Goal: Task Accomplishment & Management: Manage account settings

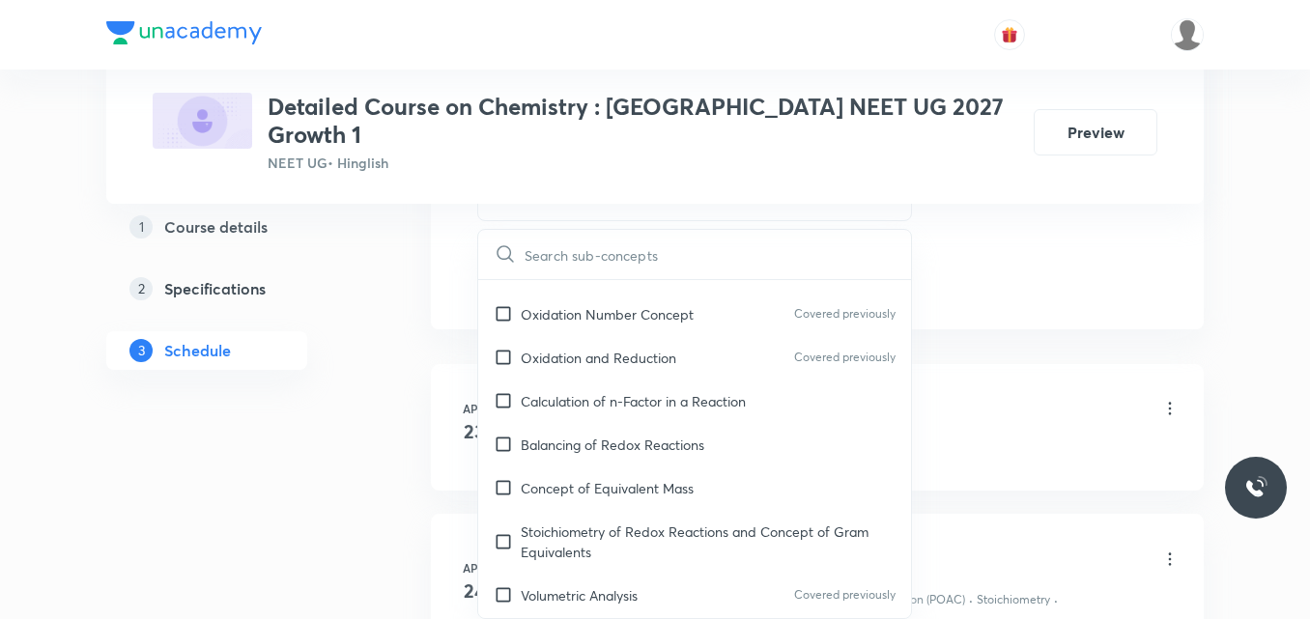
scroll to position [8450, 0]
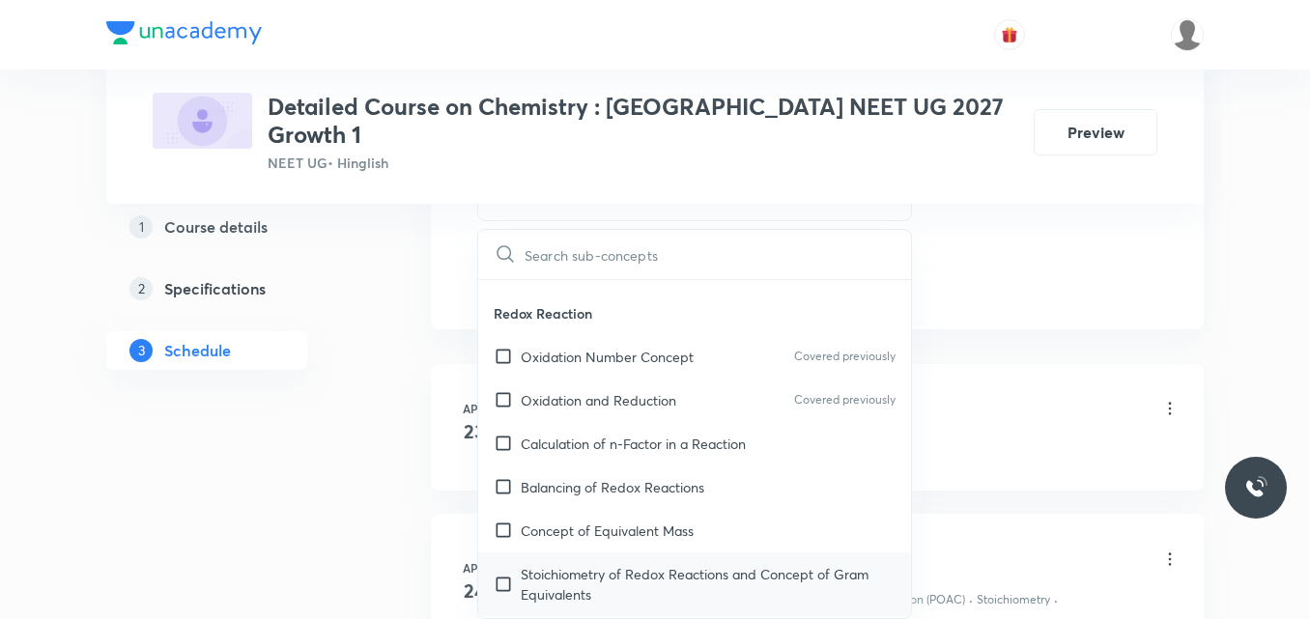
click at [506, 564] on input "checkbox" at bounding box center [507, 584] width 27 height 41
checkbox input "true"
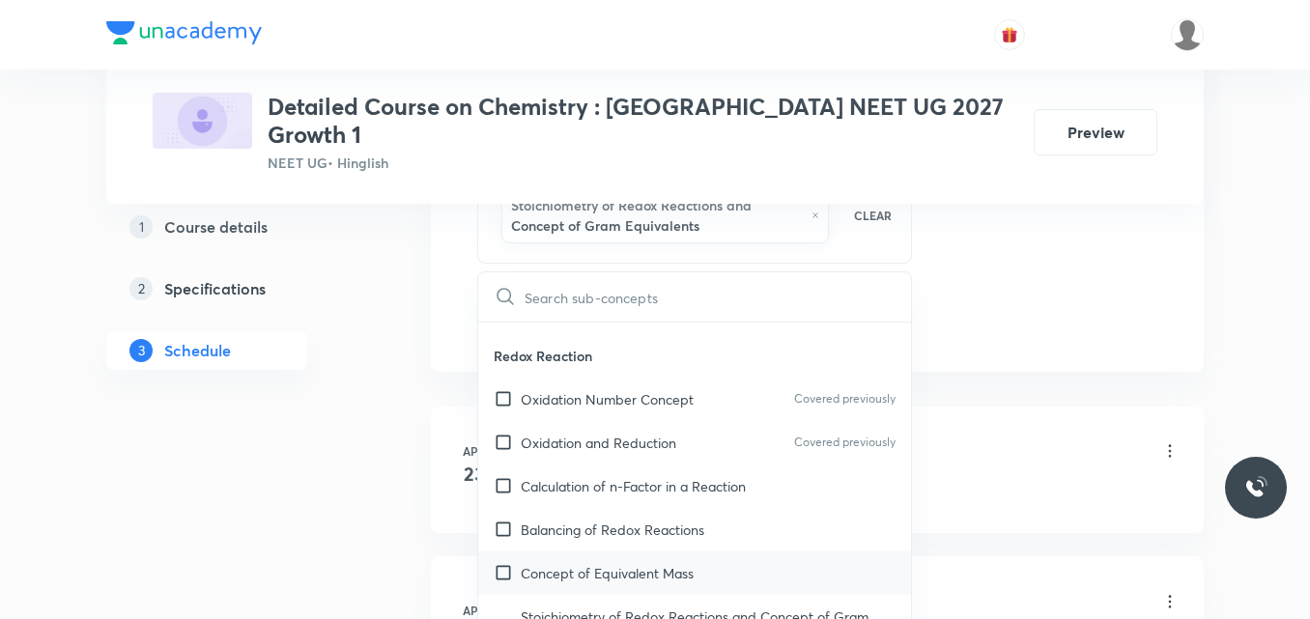
click at [537, 563] on p "Concept of Equivalent Mass" at bounding box center [607, 573] width 173 height 20
checkbox input "true"
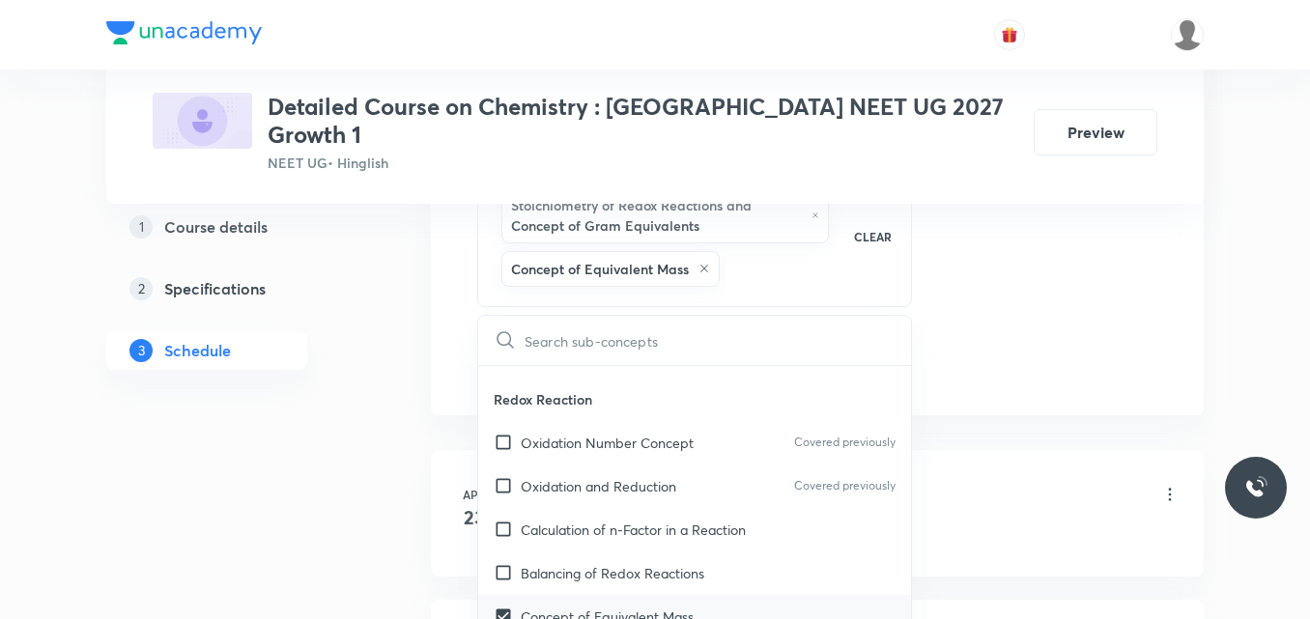
click at [537, 563] on p "Balancing of Redox Reactions" at bounding box center [613, 573] width 184 height 20
checkbox input "true"
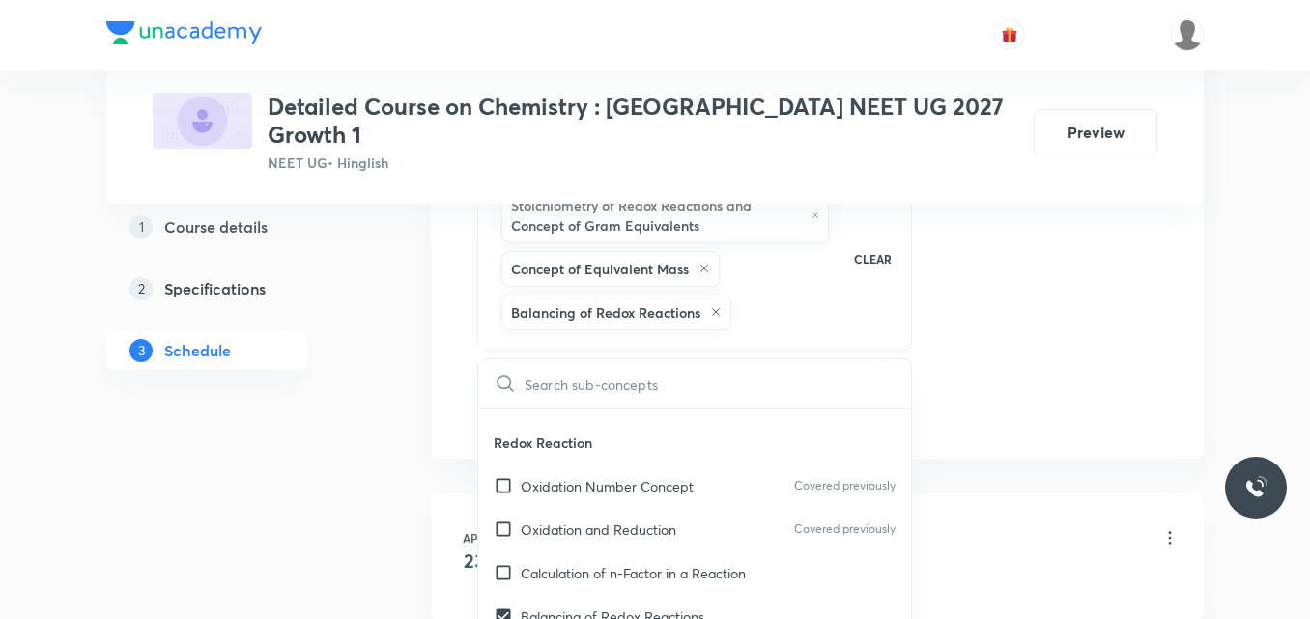
click at [537, 563] on p "Calculation of n-Factor in a Reaction" at bounding box center [633, 573] width 225 height 20
checkbox input "true"
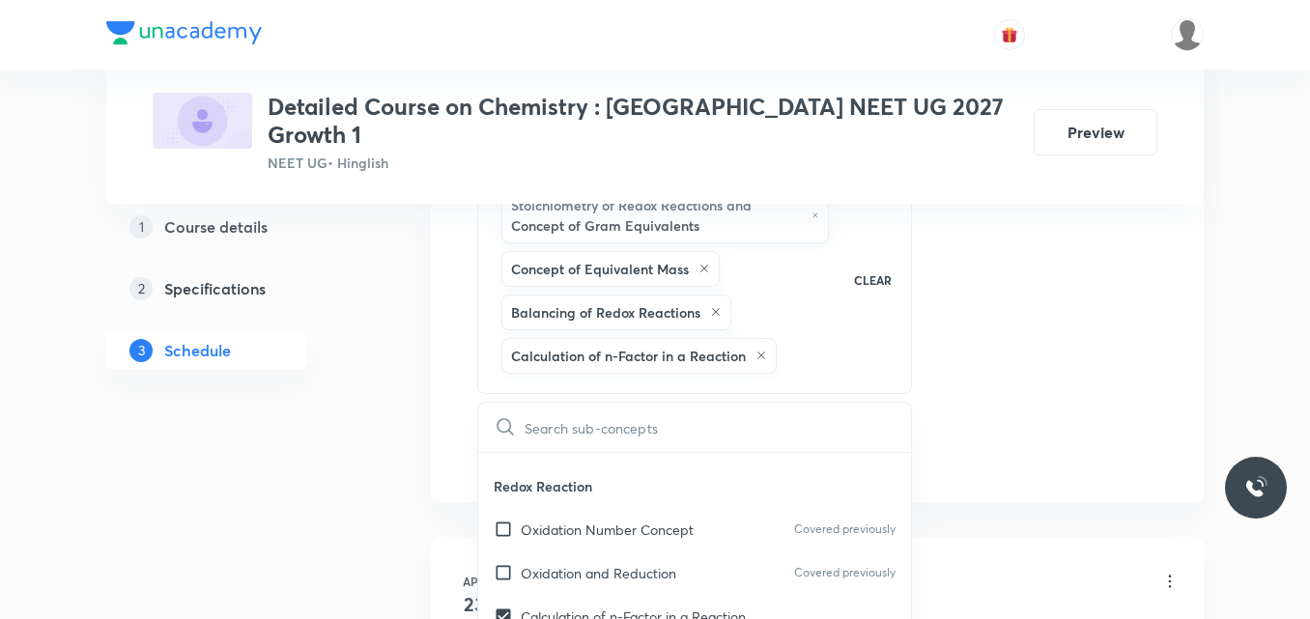
click at [537, 563] on p "Oxidation and Reduction" at bounding box center [599, 573] width 156 height 20
checkbox input "true"
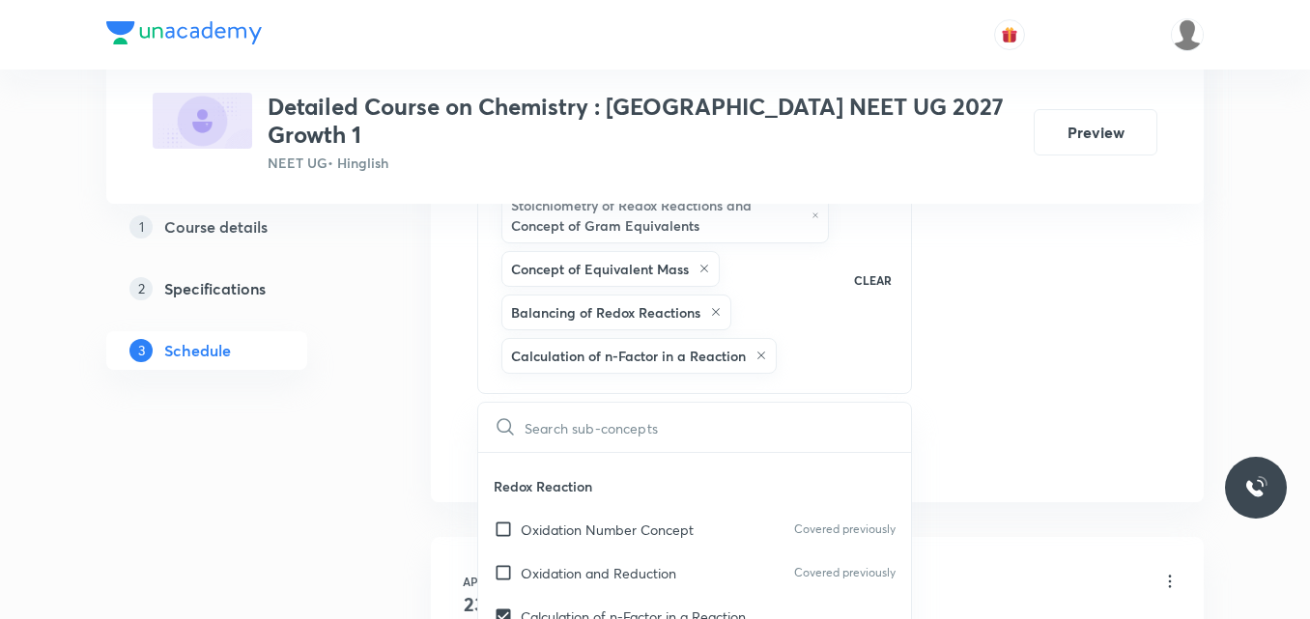
checkbox input "true"
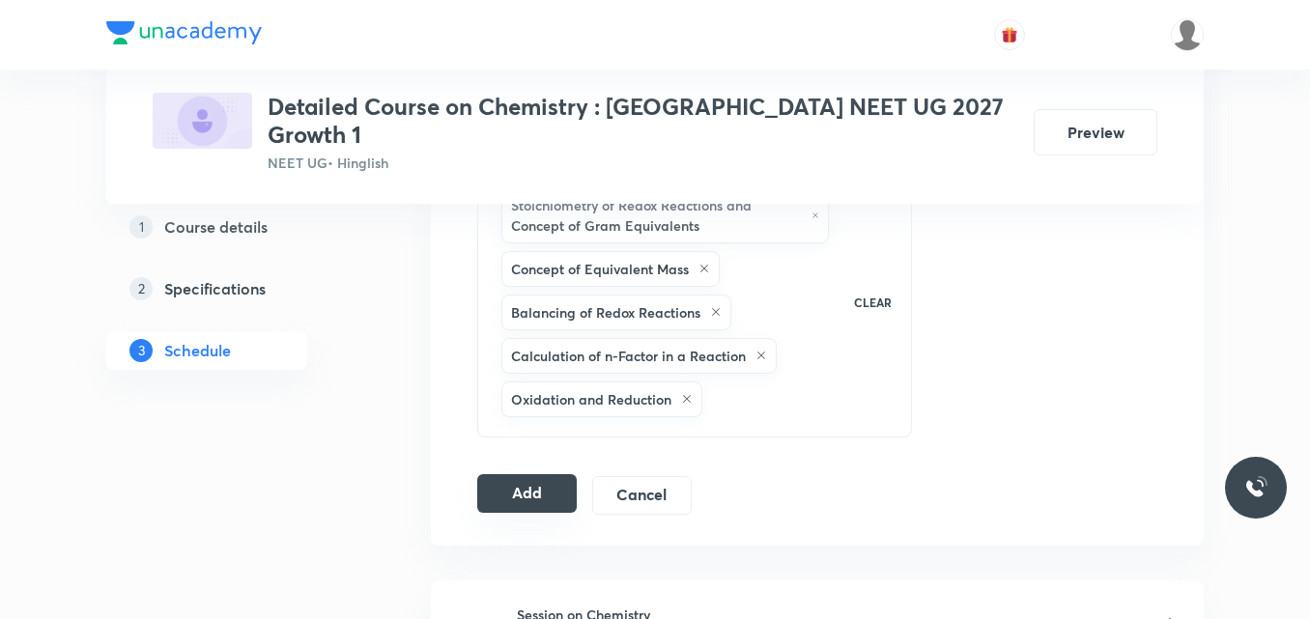
click at [538, 474] on button "Add" at bounding box center [527, 493] width 100 height 39
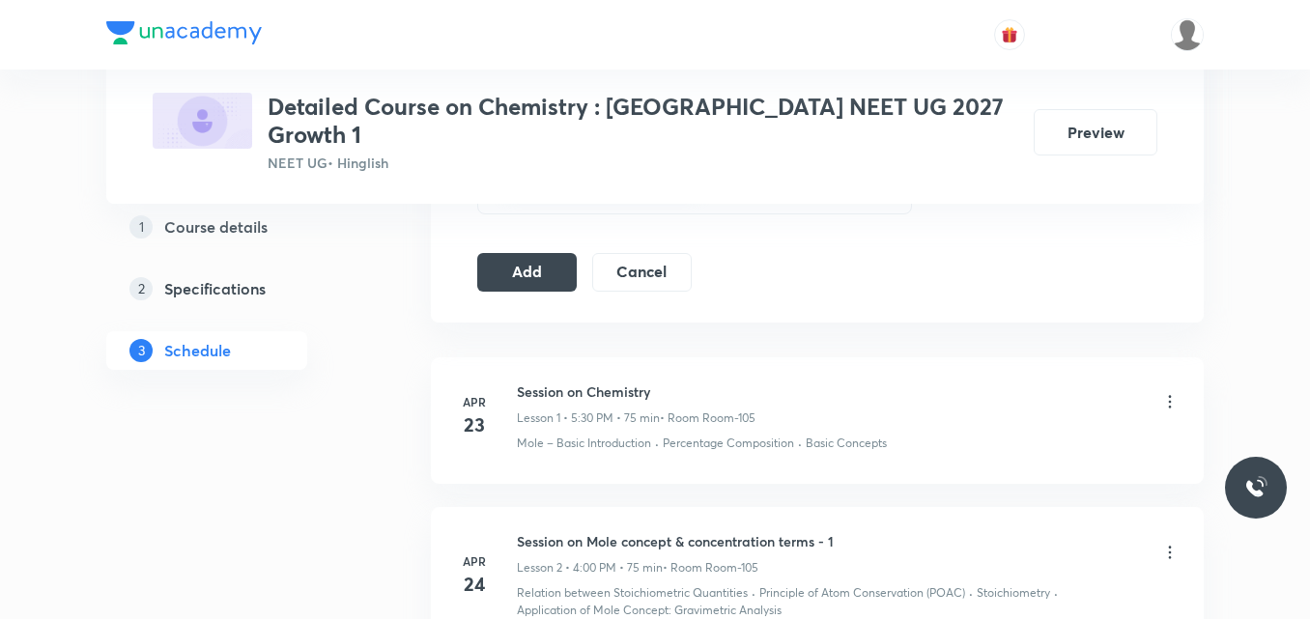
scroll to position [1269, 0]
click at [548, 256] on button "Add" at bounding box center [527, 275] width 100 height 39
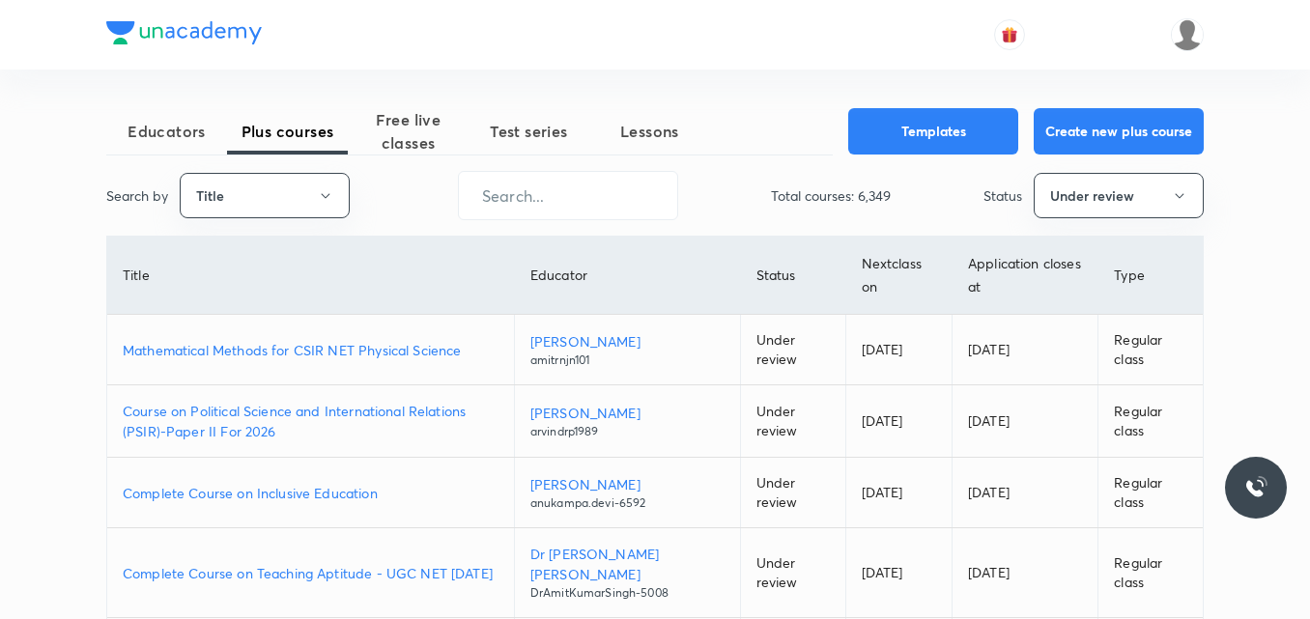
click at [398, 348] on p "Mathematical Methods for CSIR NET Physical Science" at bounding box center [311, 350] width 376 height 20
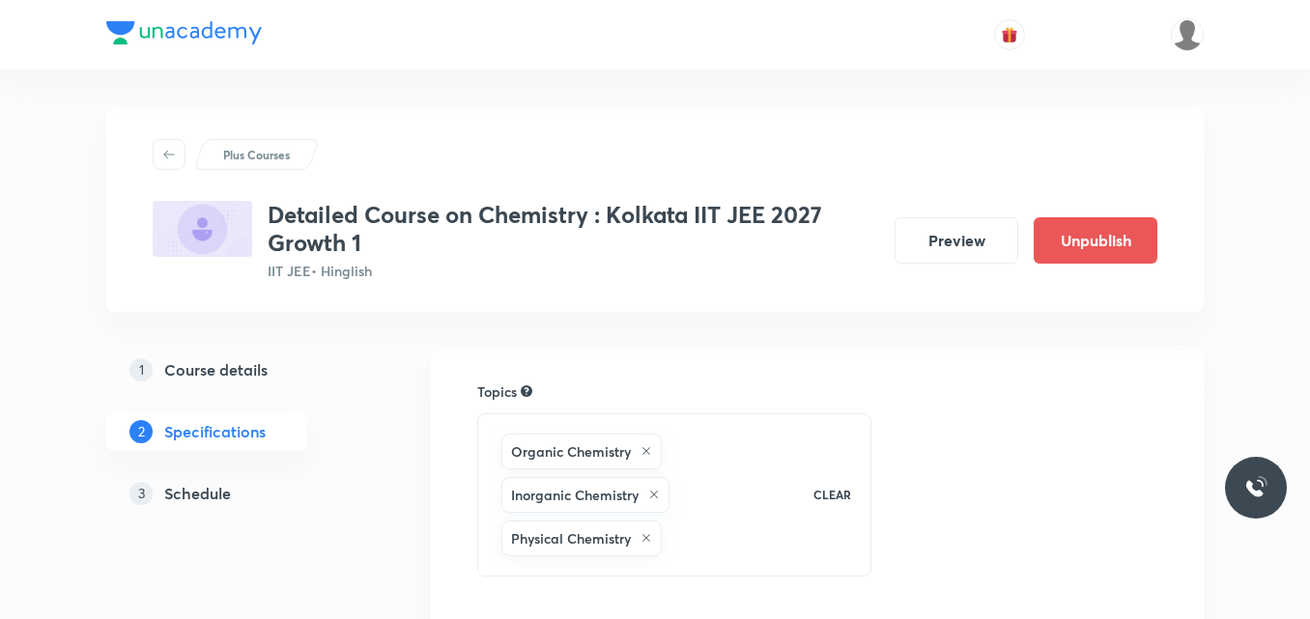
click at [209, 495] on h5 "Schedule" at bounding box center [197, 493] width 67 height 23
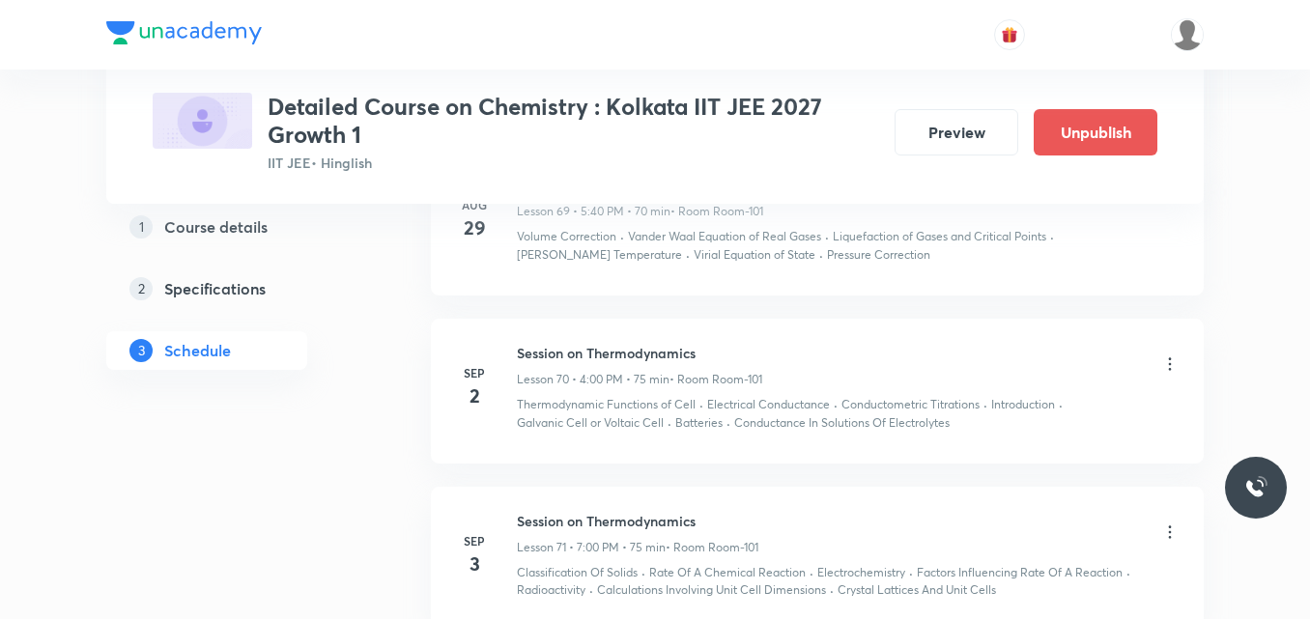
scroll to position [12301, 0]
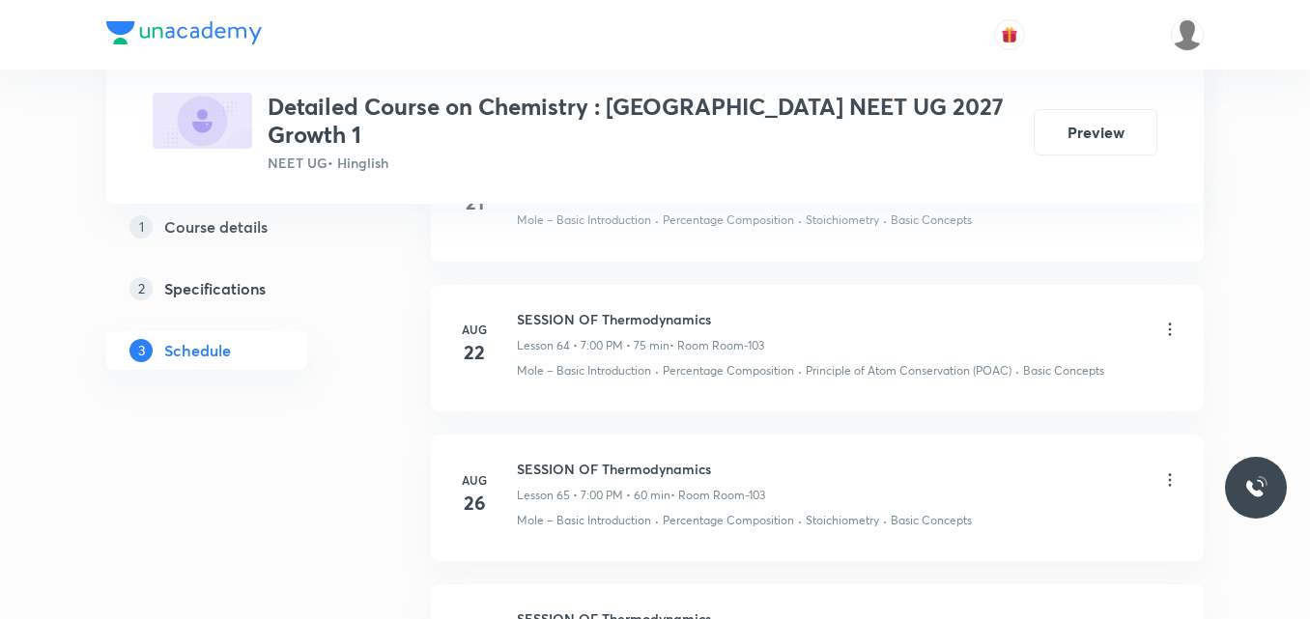
scroll to position [11741, 0]
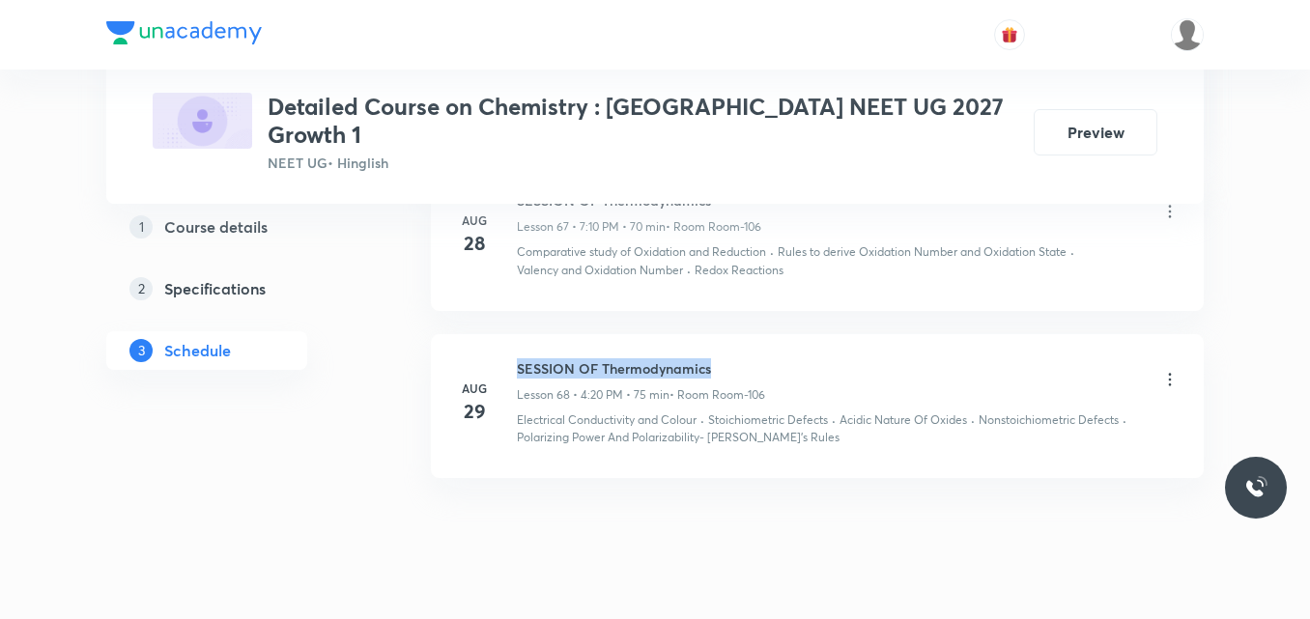
drag, startPoint x: 517, startPoint y: 323, endPoint x: 719, endPoint y: 313, distance: 202.2
click at [719, 334] on li "Aug 29 SESSION OF Thermodynamics Lesson 68 • 4:20 PM • 75 min • Room Room-106 E…" at bounding box center [817, 406] width 773 height 144
copy h6 "SESSION OF Thermodynamics"
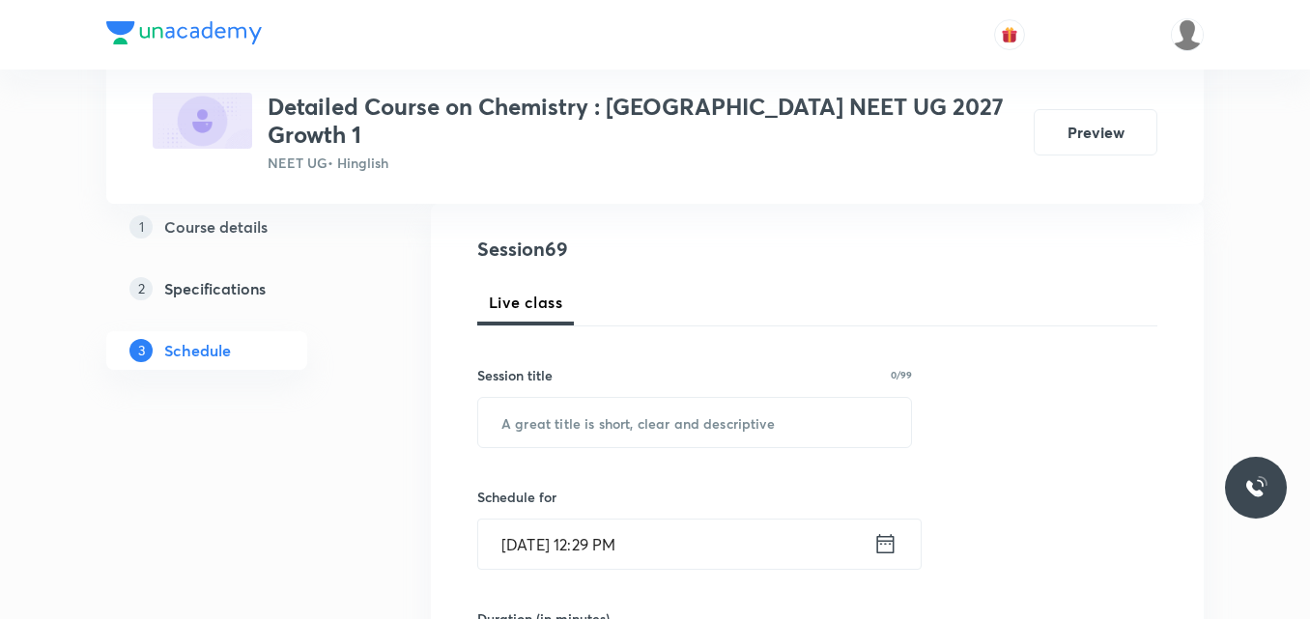
scroll to position [206, 0]
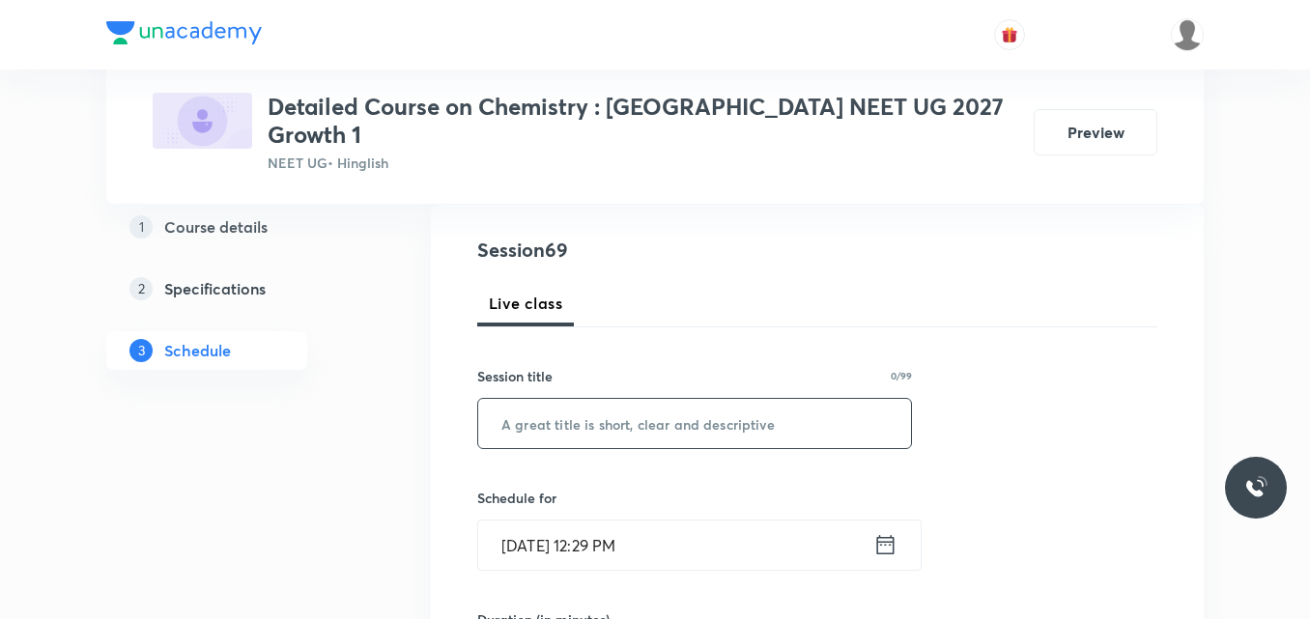
click at [559, 405] on input "text" at bounding box center [694, 423] width 433 height 49
paste input "SESSION OF Thermodynamics"
type input "SESSION OF Thermodynamics"
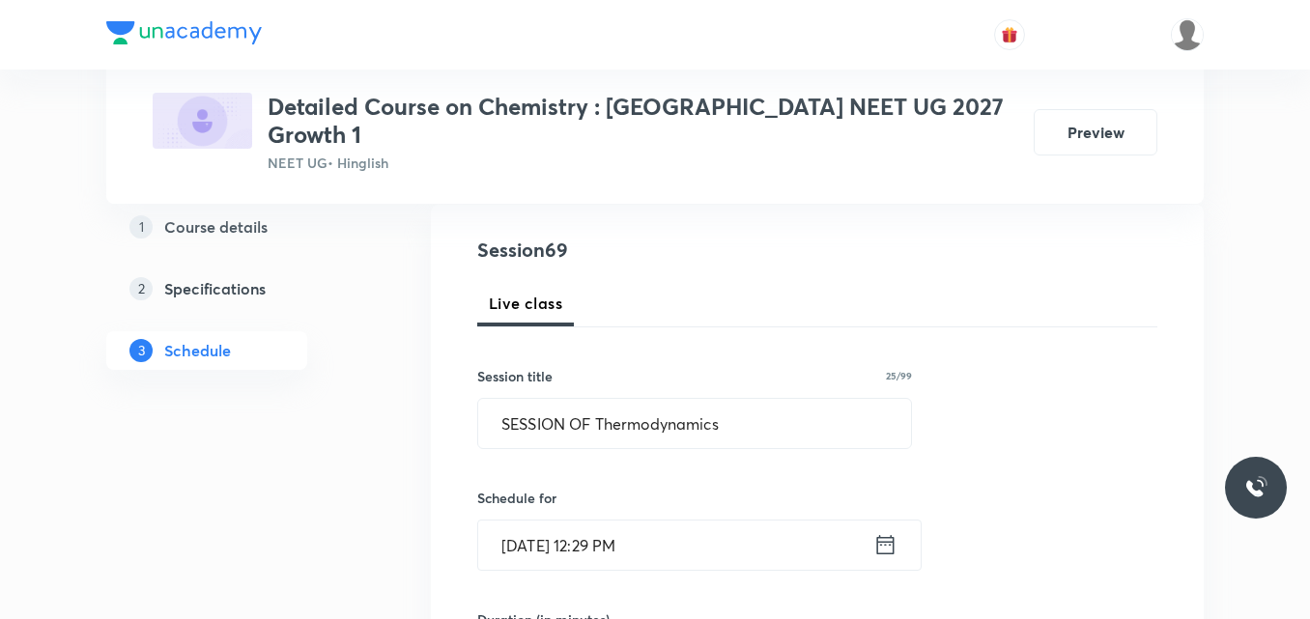
click at [883, 531] on icon at bounding box center [886, 544] width 24 height 27
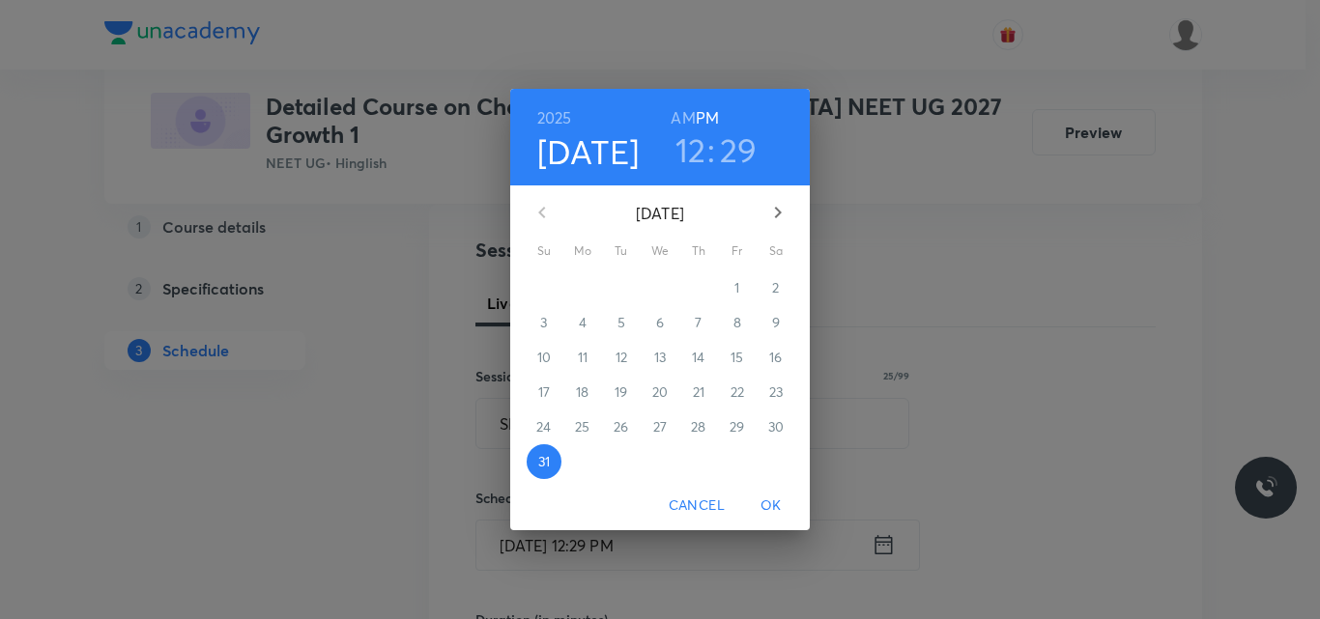
click at [783, 211] on icon "button" at bounding box center [777, 212] width 23 height 23
click at [621, 282] on p "2" at bounding box center [620, 287] width 7 height 19
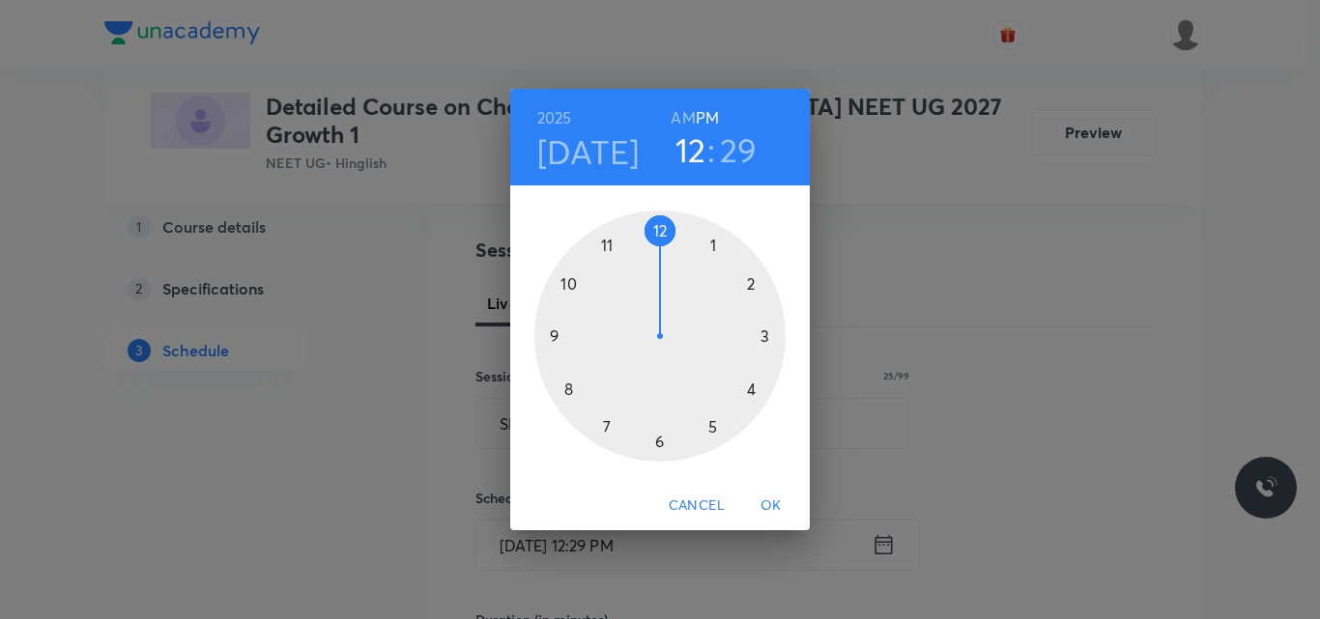
click at [604, 427] on div at bounding box center [659, 336] width 251 height 251
click at [661, 228] on div at bounding box center [659, 336] width 251 height 251
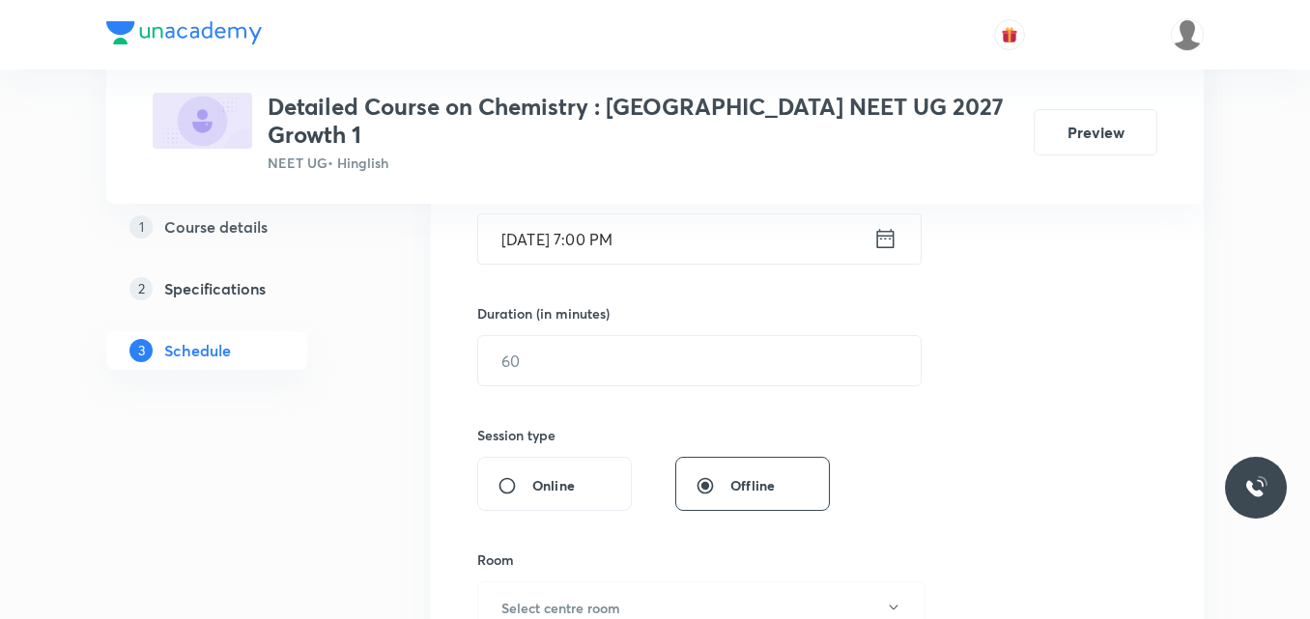
scroll to position [513, 0]
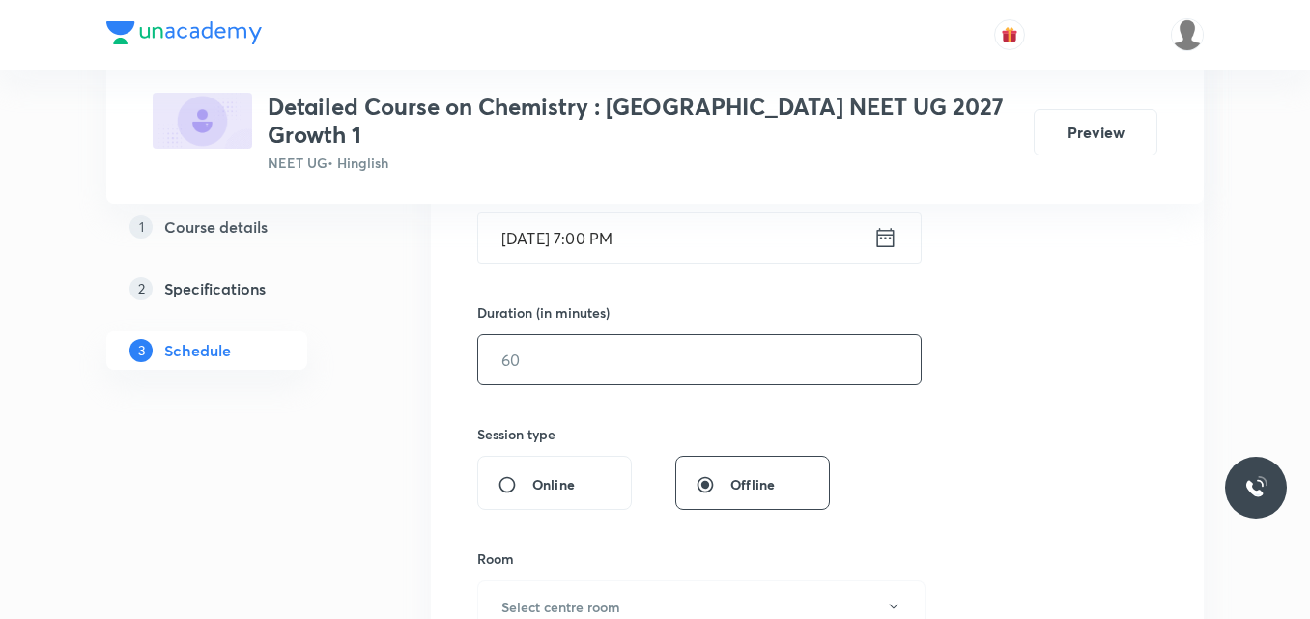
click at [576, 335] on input "text" at bounding box center [699, 359] width 443 height 49
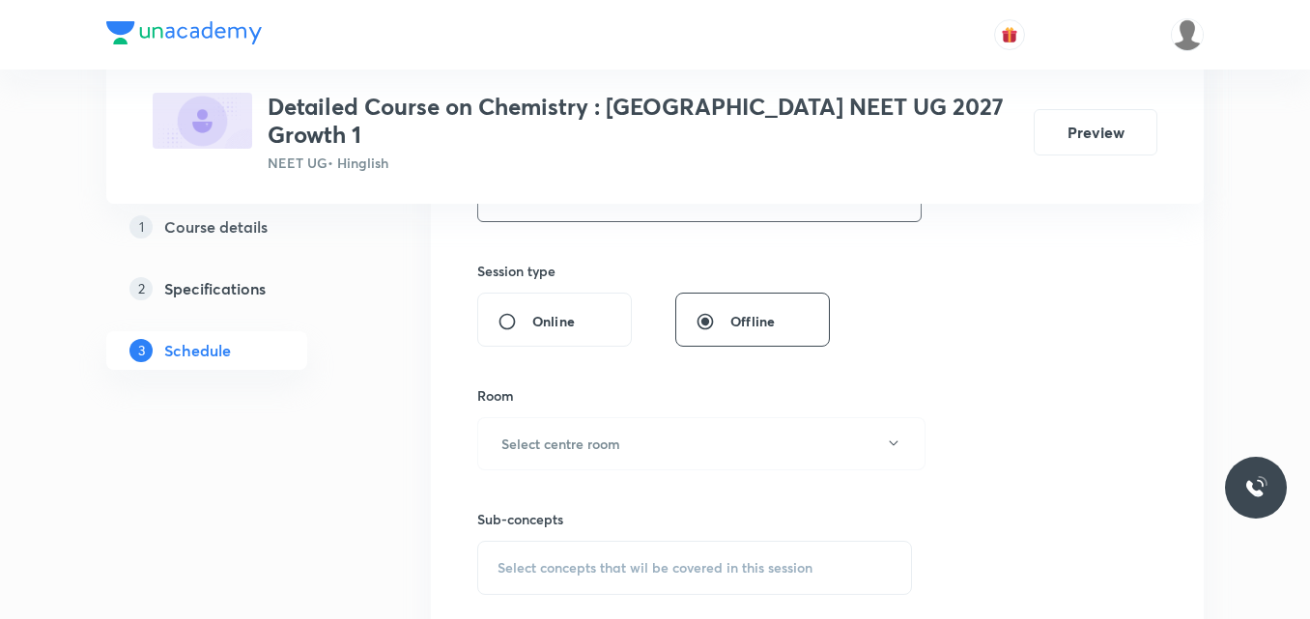
scroll to position [677, 0]
type input "60"
click at [562, 433] on h6 "Select centre room" at bounding box center [560, 443] width 119 height 20
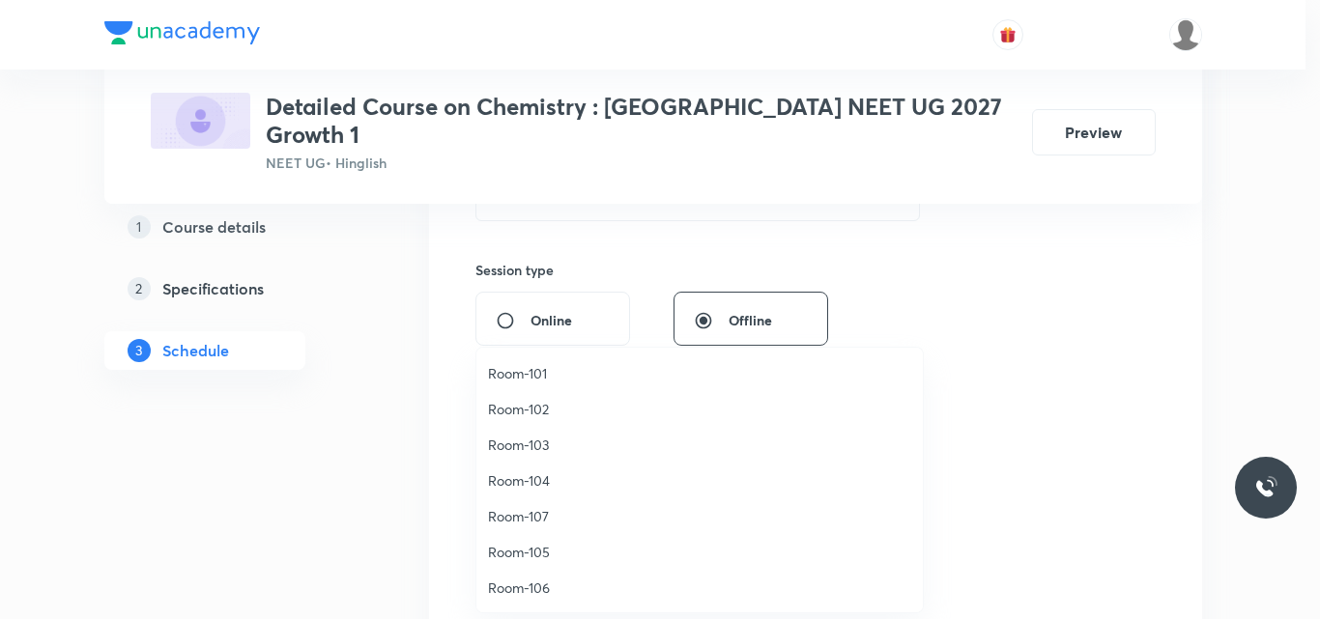
click at [530, 589] on span "Room-106" at bounding box center [699, 588] width 423 height 20
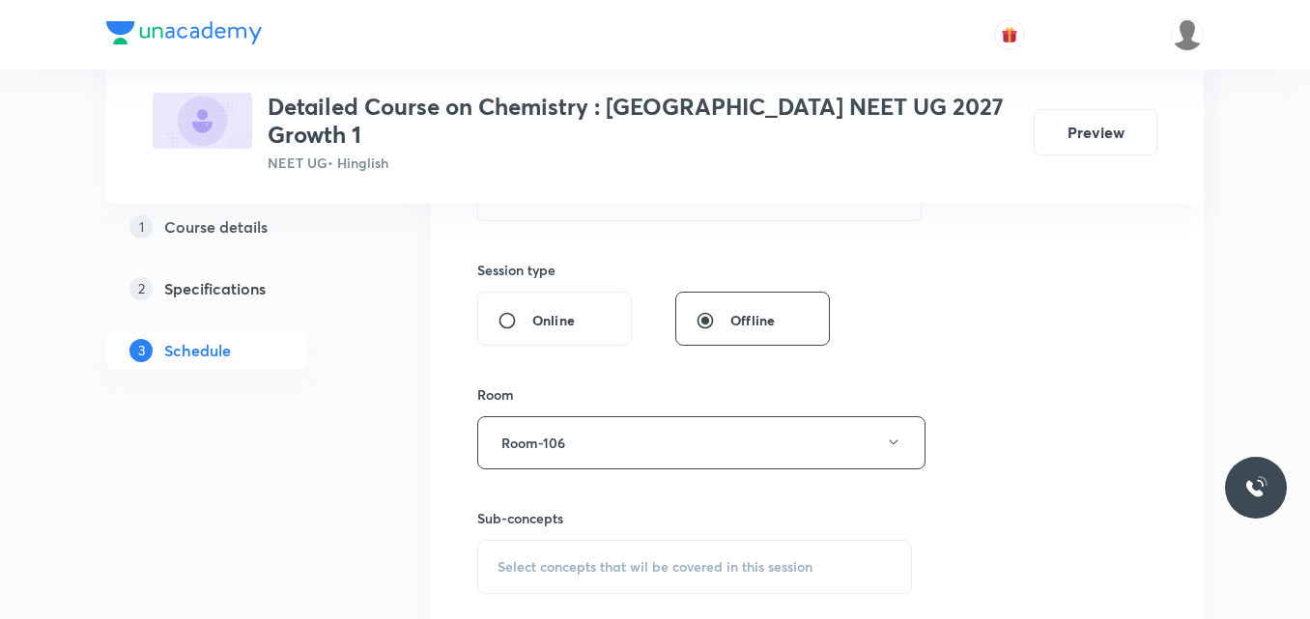
click at [546, 552] on div "Select concepts that wil be covered in this session" at bounding box center [694, 567] width 435 height 54
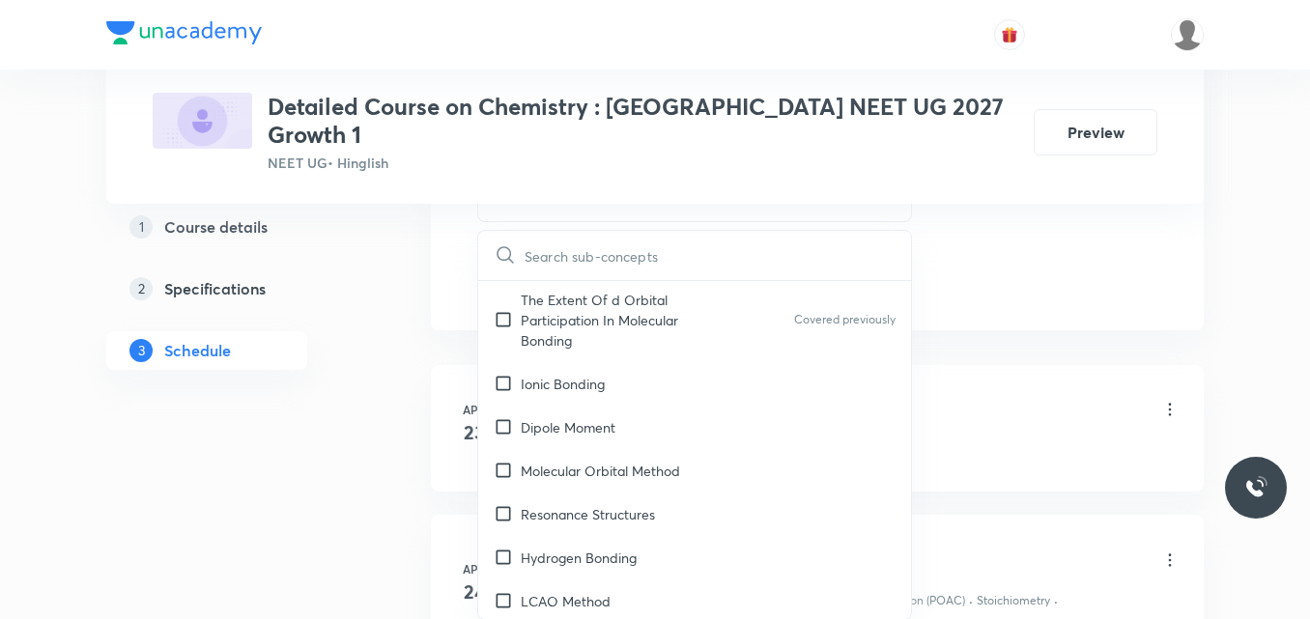
scroll to position [9835, 0]
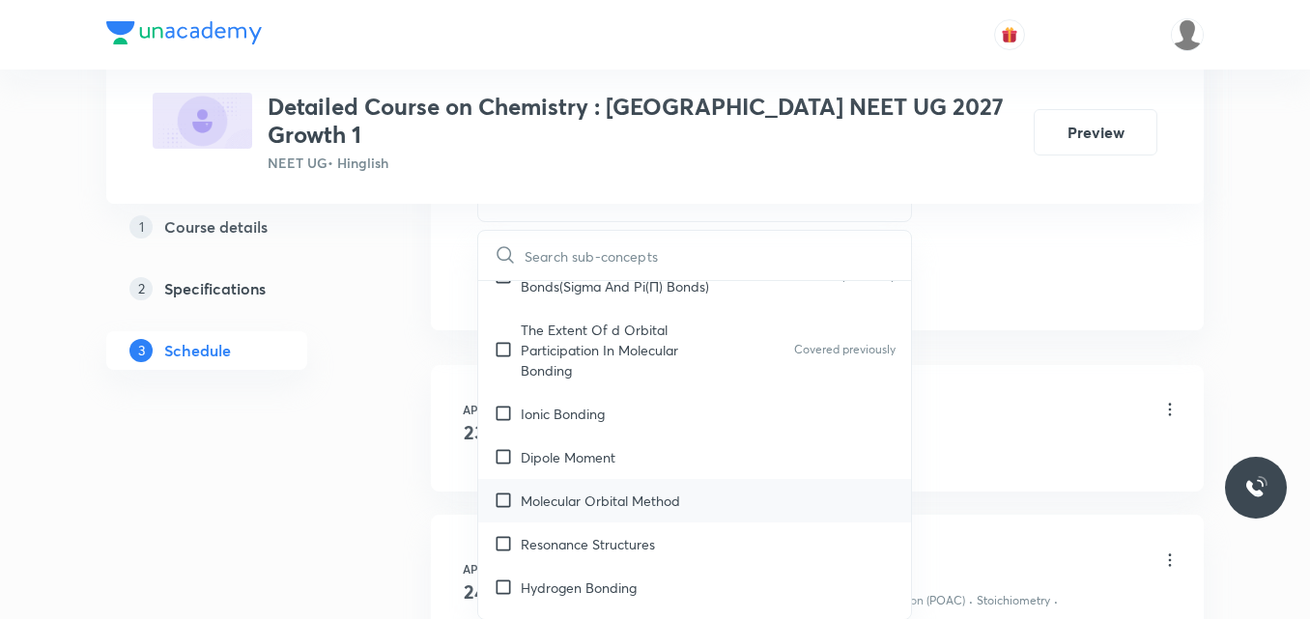
click at [557, 491] on p "Molecular Orbital Method" at bounding box center [600, 501] width 159 height 20
checkbox input "true"
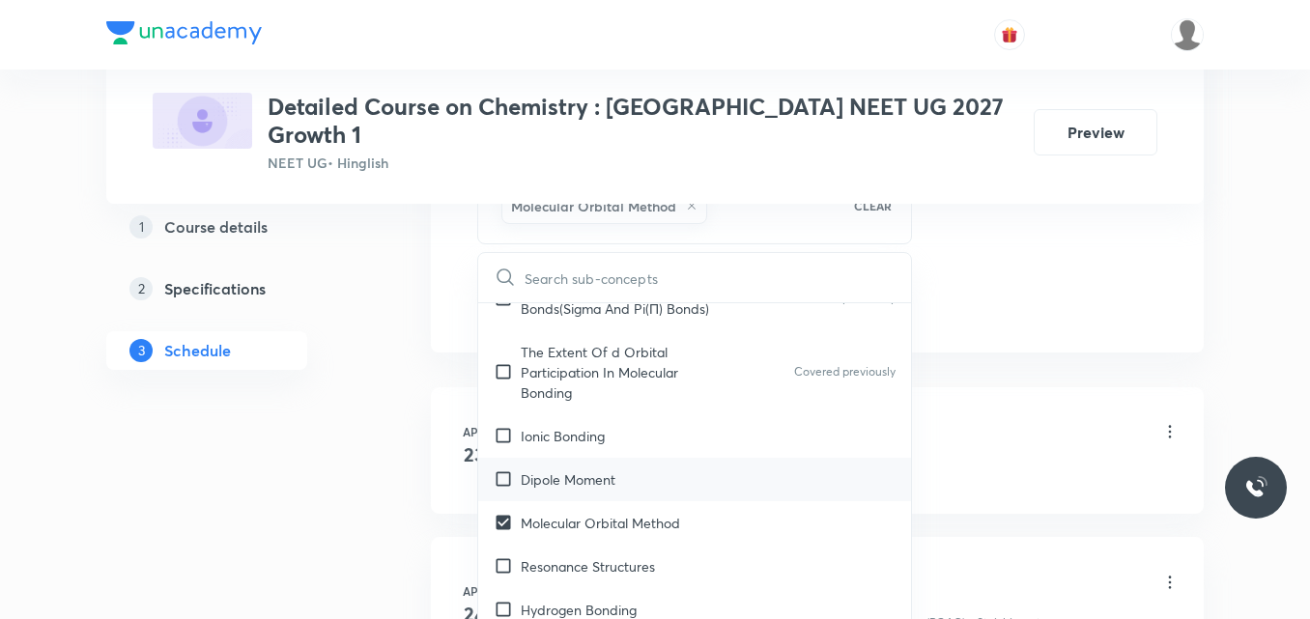
click at [582, 470] on p "Dipole Moment" at bounding box center [568, 480] width 95 height 20
checkbox input "true"
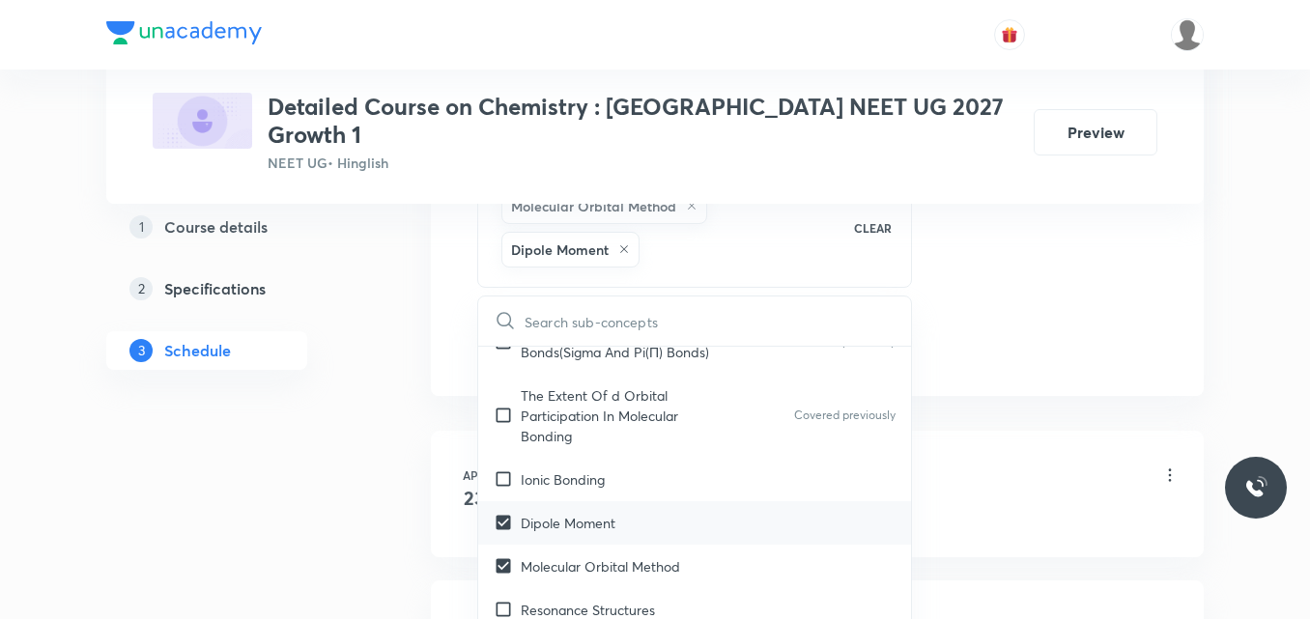
click at [582, 470] on p "Ionic Bonding" at bounding box center [563, 480] width 84 height 20
checkbox input "true"
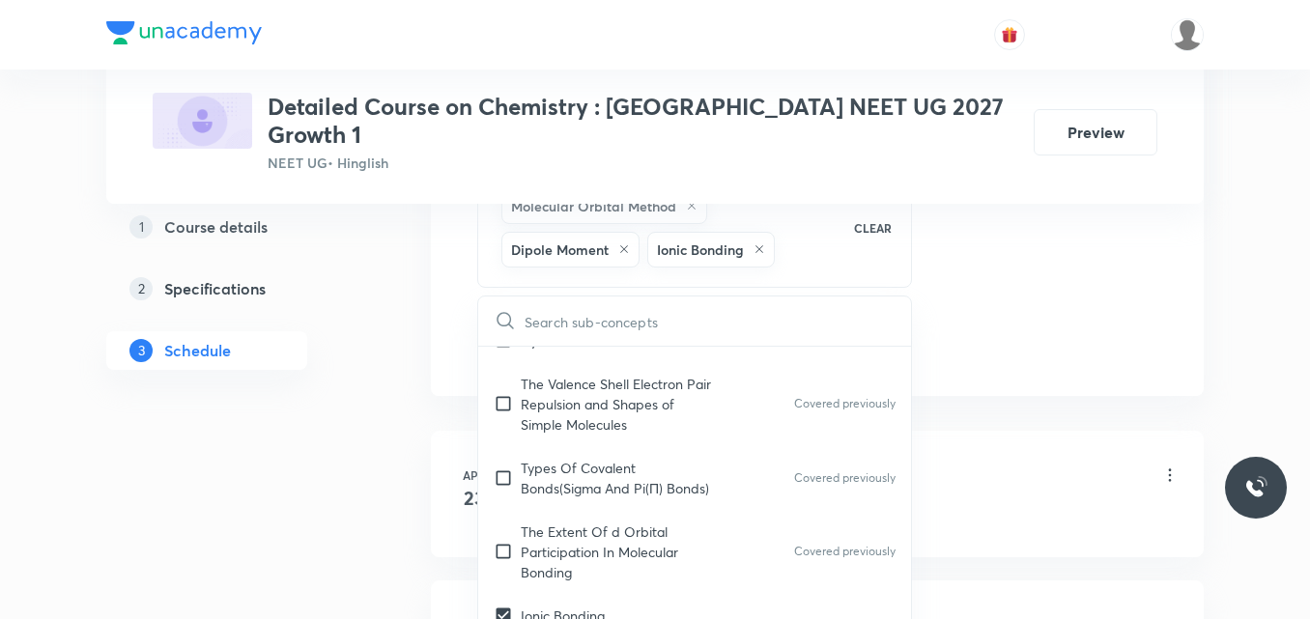
scroll to position [9698, 0]
click at [595, 523] on p "The Extent Of d Orbital Participation In Molecular Bonding" at bounding box center [618, 553] width 195 height 61
checkbox input "true"
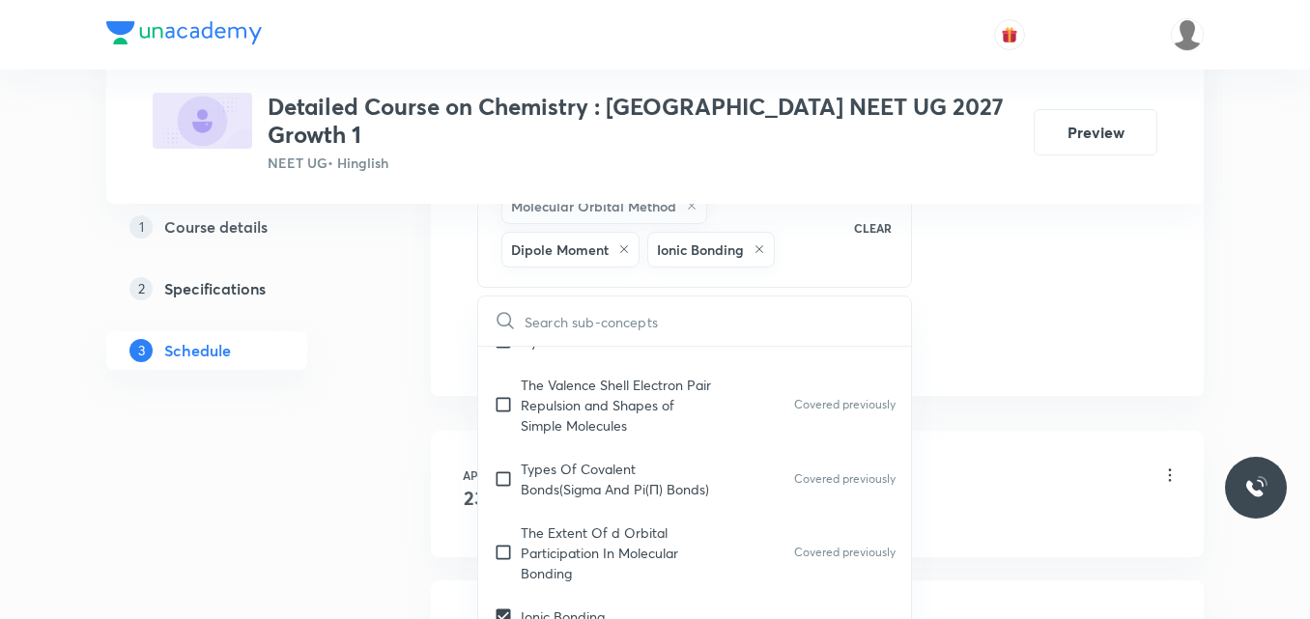
checkbox input "true"
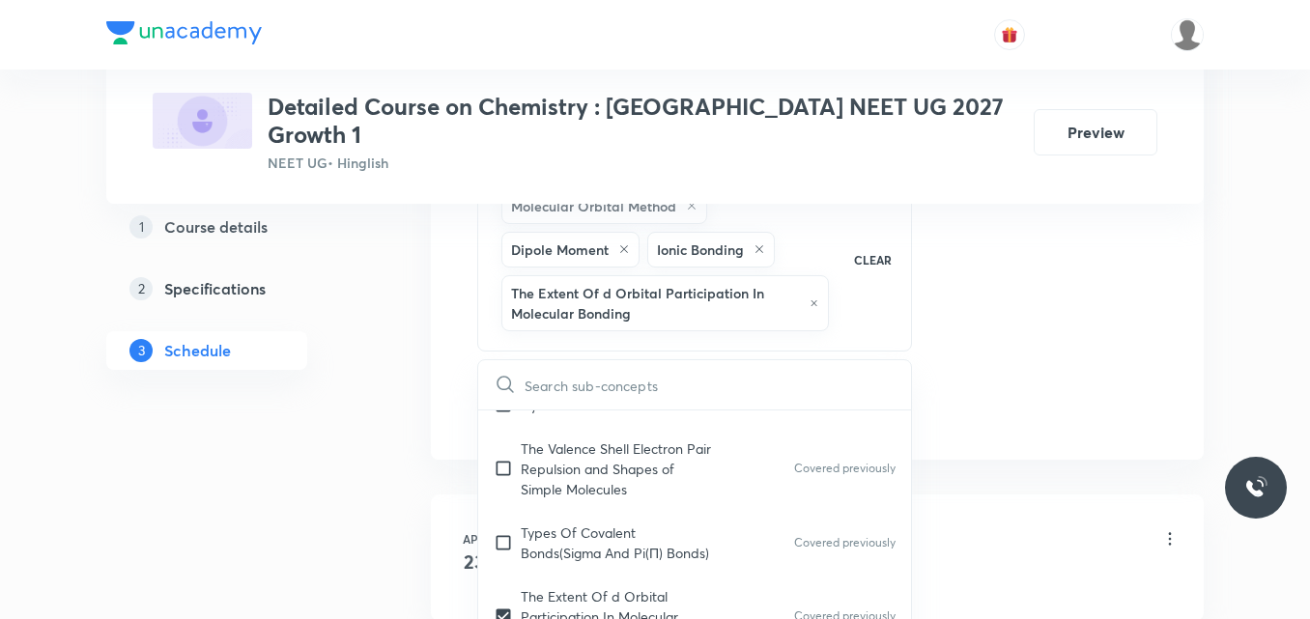
click at [595, 511] on div "Types Of Covalent Bonds(Sigma And Pi(Π) Bonds) Covered previously" at bounding box center [694, 543] width 433 height 64
checkbox input "true"
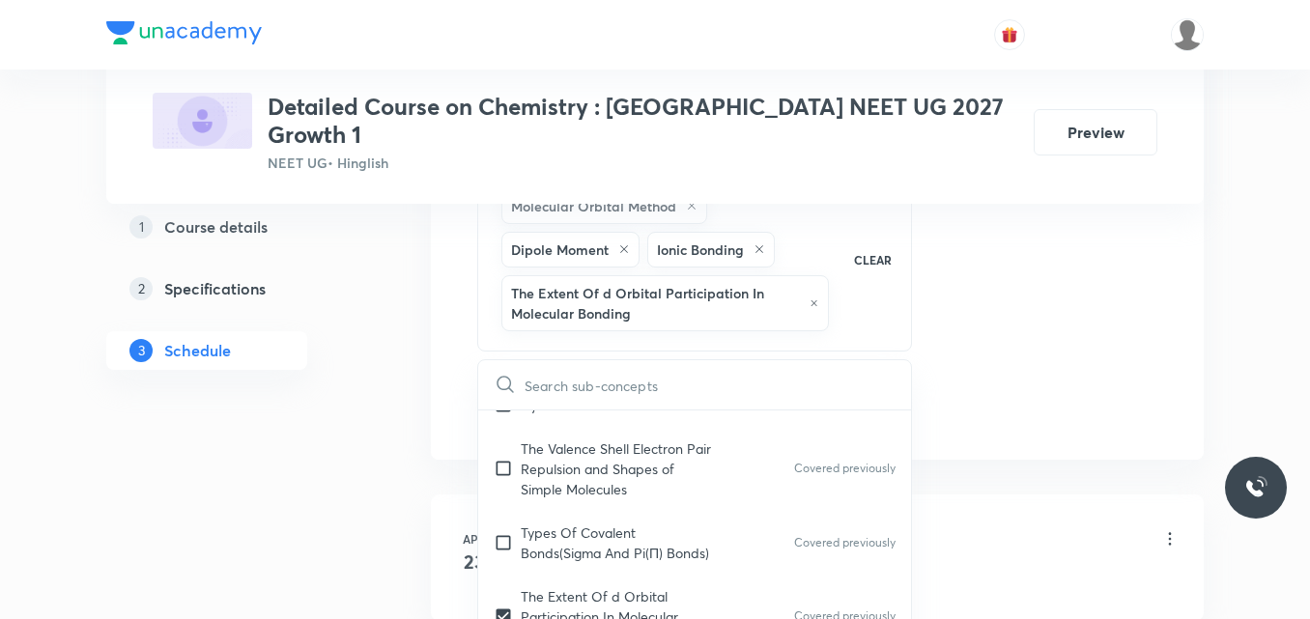
checkbox input "true"
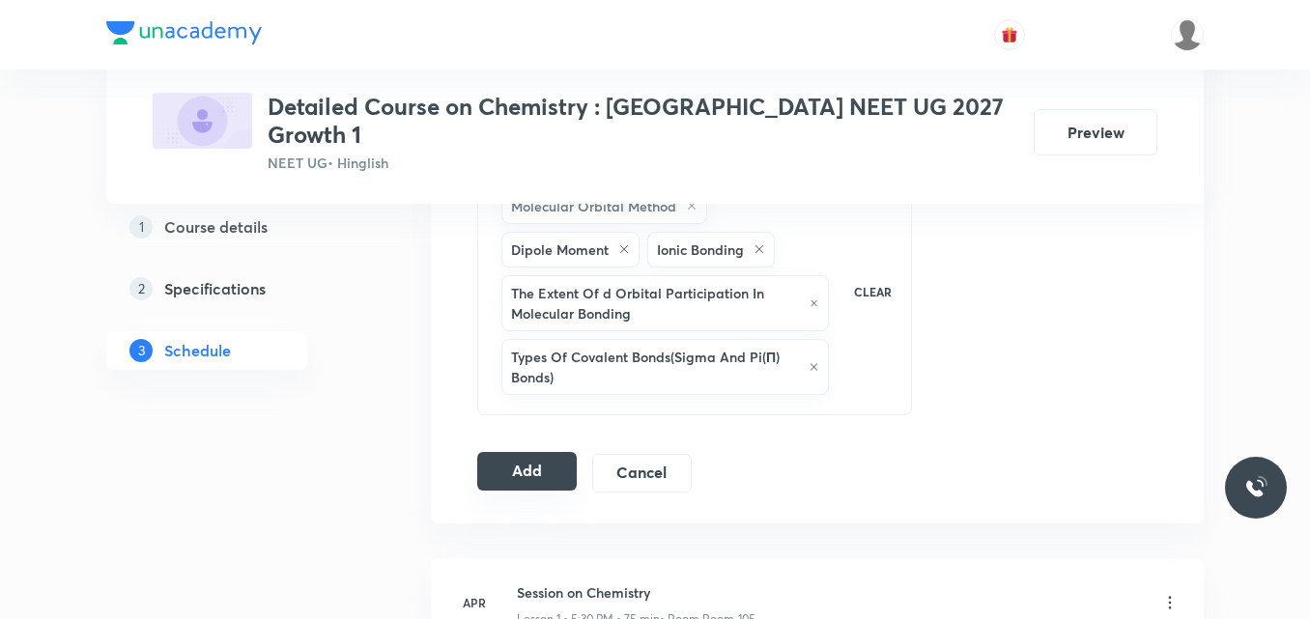
click at [522, 452] on button "Add" at bounding box center [527, 471] width 100 height 39
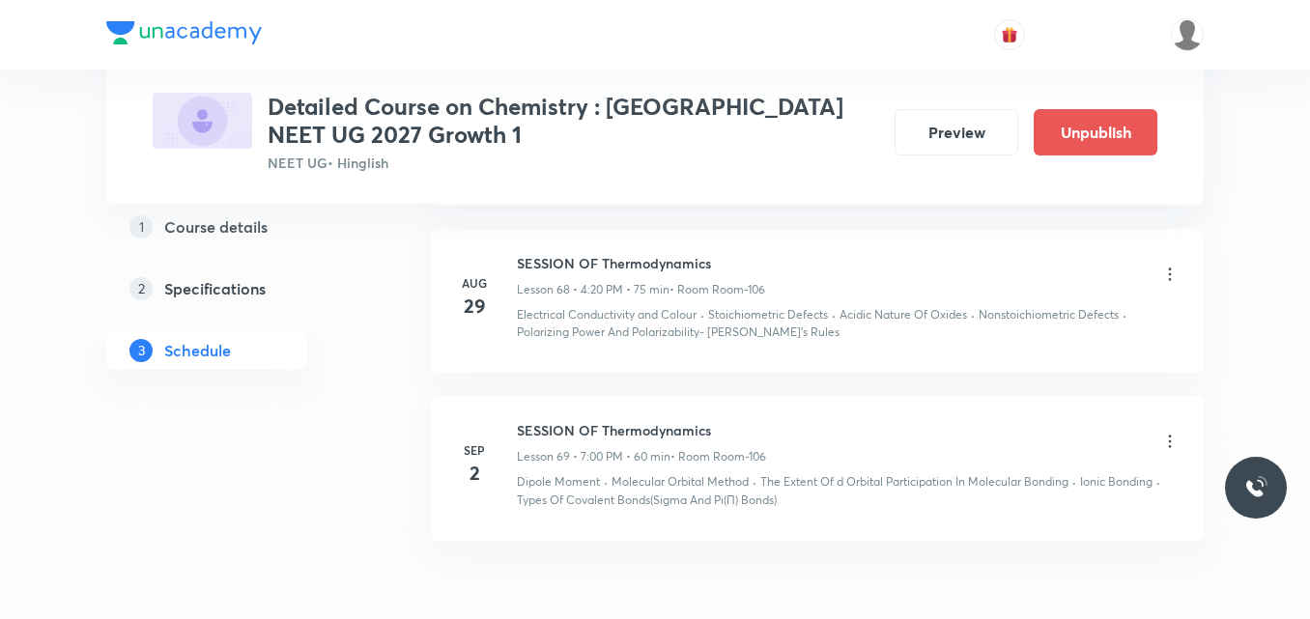
scroll to position [10958, 0]
drag, startPoint x: 518, startPoint y: 410, endPoint x: 713, endPoint y: 391, distance: 196.0
click at [713, 397] on li "Sep 2 SESSION OF Thermodynamics Lesson 69 • 7:00 PM • 60 min • Room Room-106 Di…" at bounding box center [817, 469] width 773 height 144
copy h6 "SESSION OF Thermodynamics"
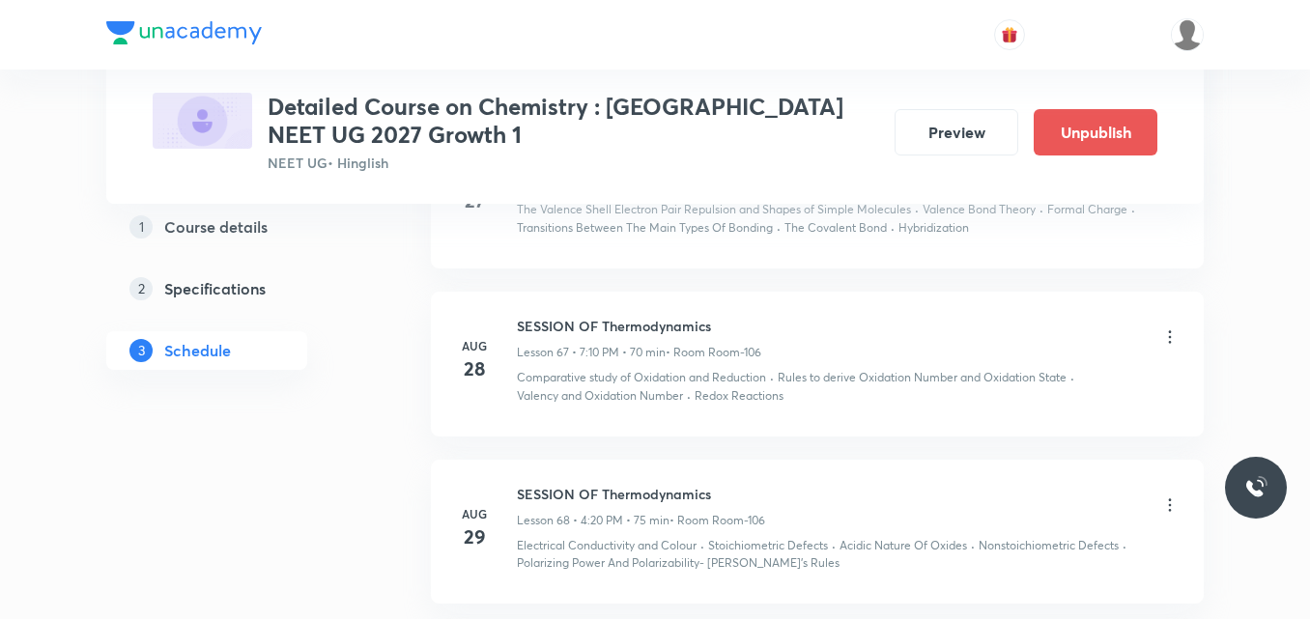
scroll to position [11045, 0]
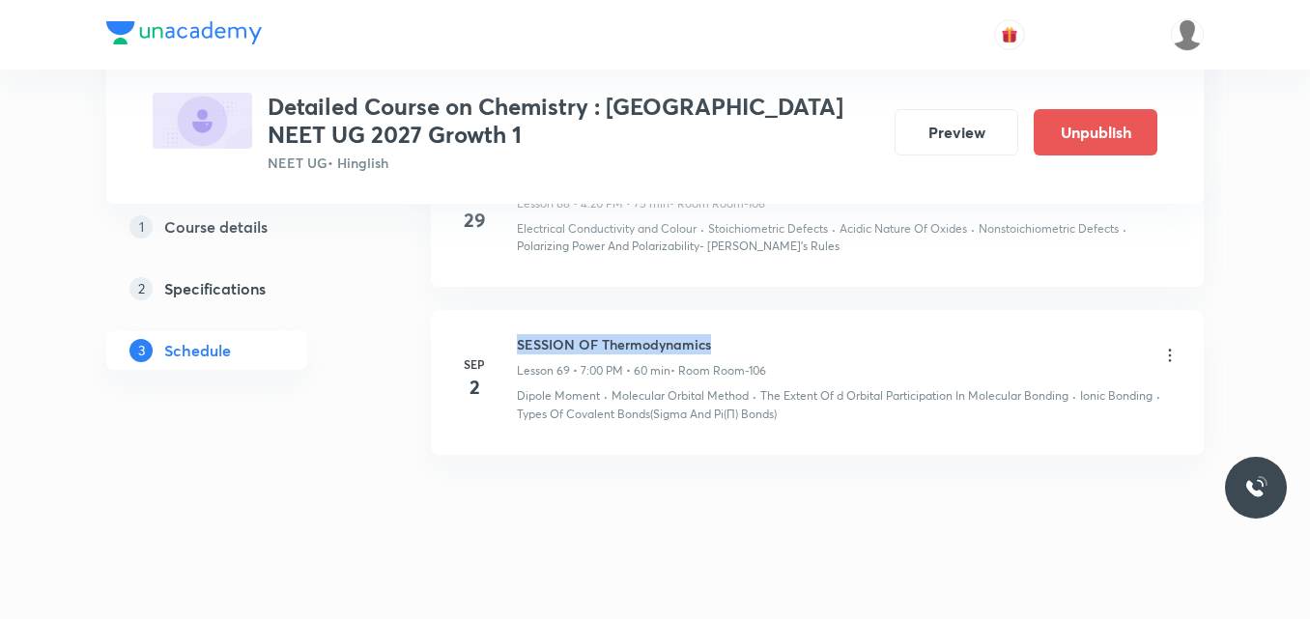
copy h6 "SESSION OF Thermodynamics"
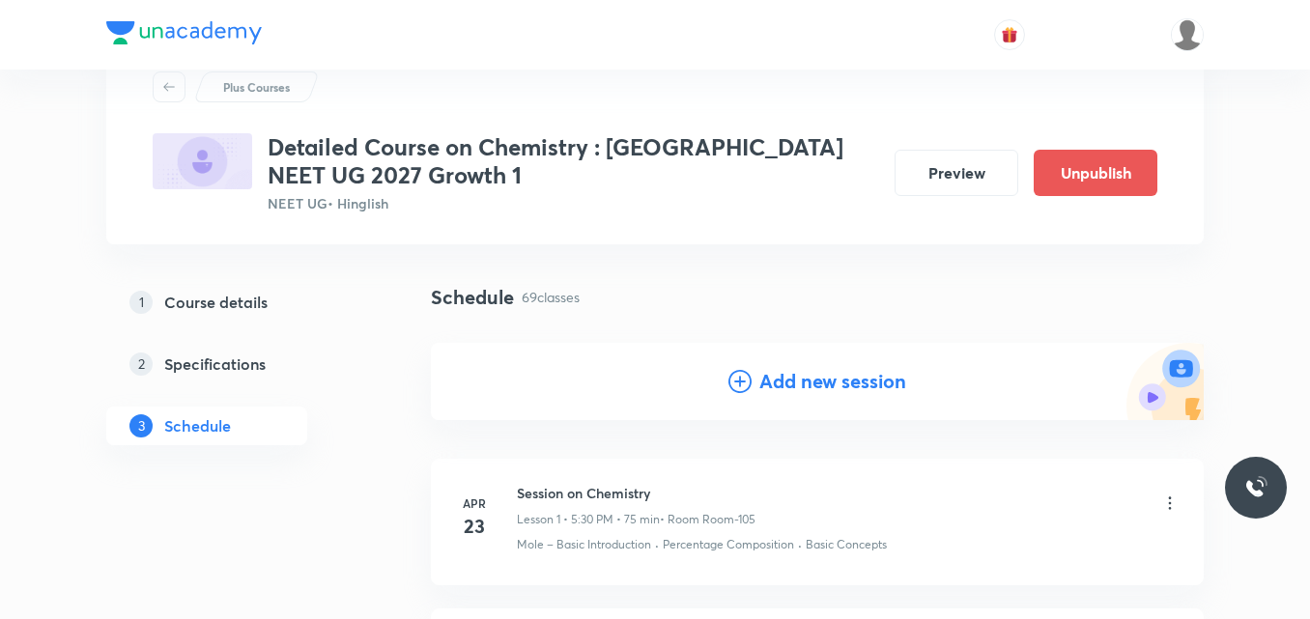
scroll to position [0, 0]
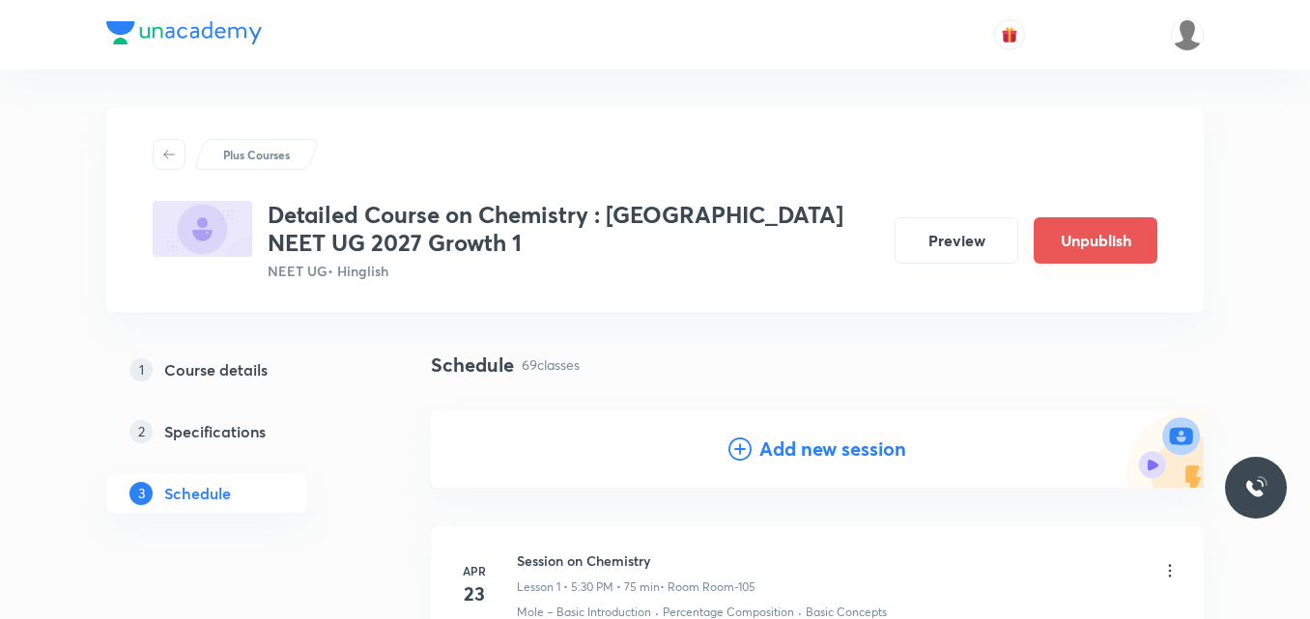
click at [741, 452] on icon at bounding box center [740, 449] width 23 height 23
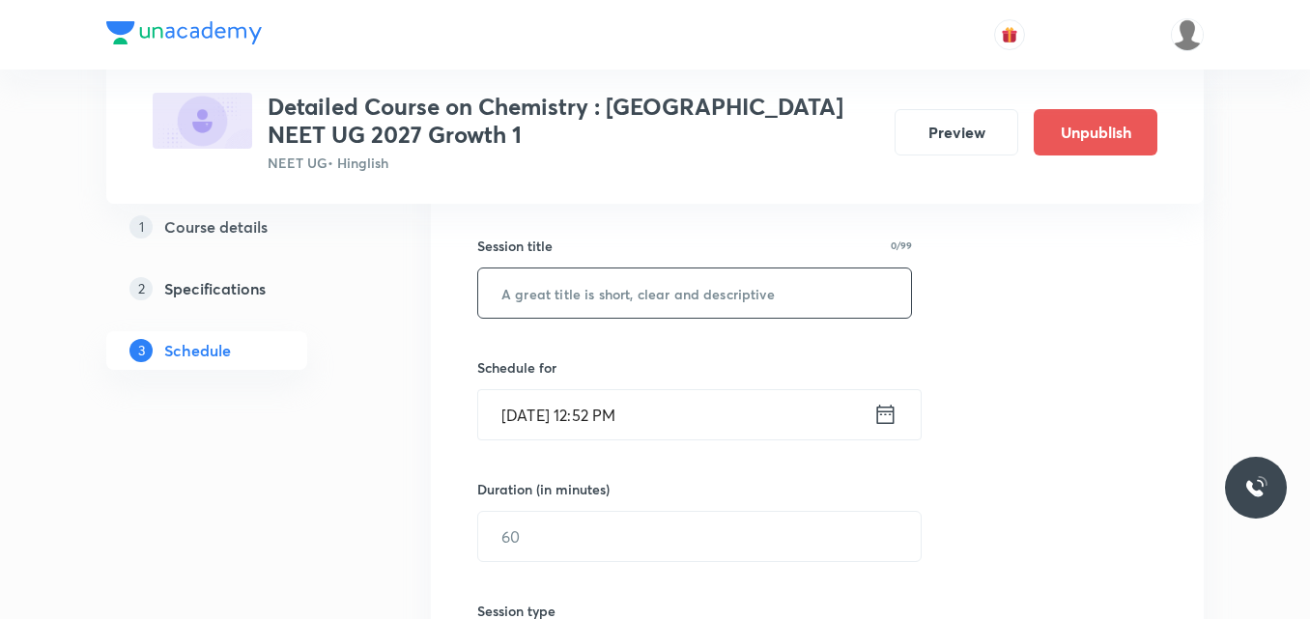
scroll to position [337, 0]
click at [589, 314] on input "text" at bounding box center [694, 292] width 433 height 49
paste input "SESSION OF Thermodynamics"
type input "SESSION OF Thermodynamics"
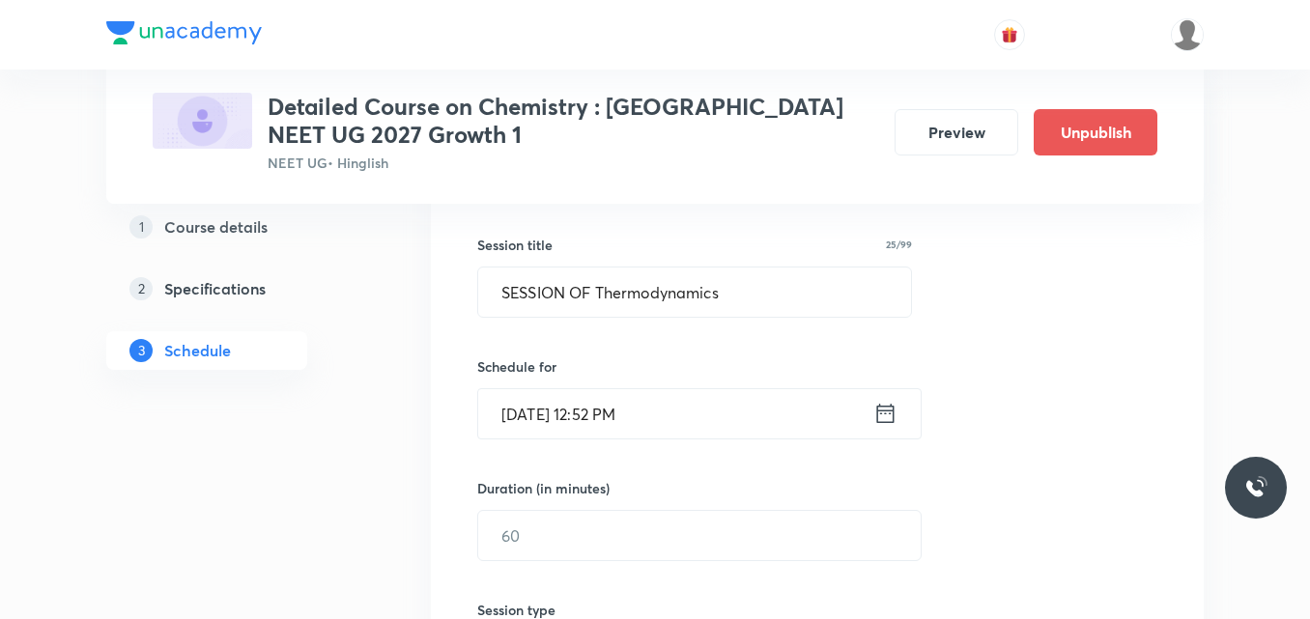
click at [884, 415] on icon at bounding box center [886, 413] width 24 height 27
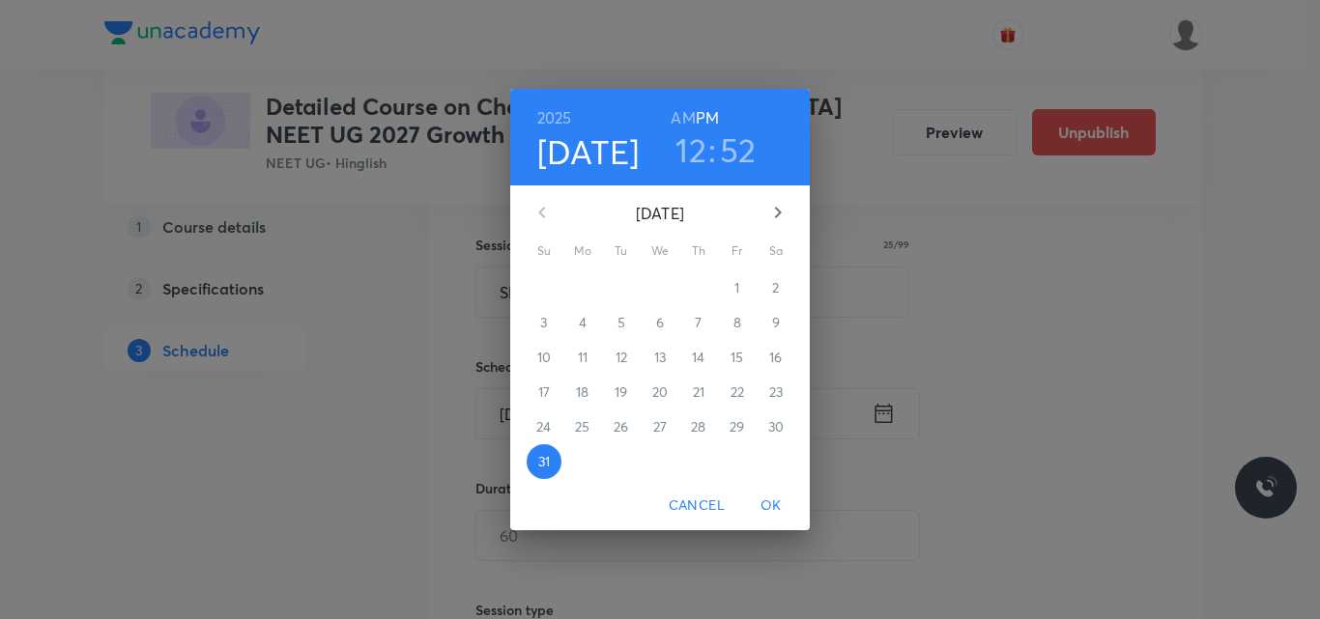
click at [778, 211] on icon "button" at bounding box center [778, 213] width 7 height 12
click at [660, 291] on p "3" at bounding box center [659, 287] width 7 height 19
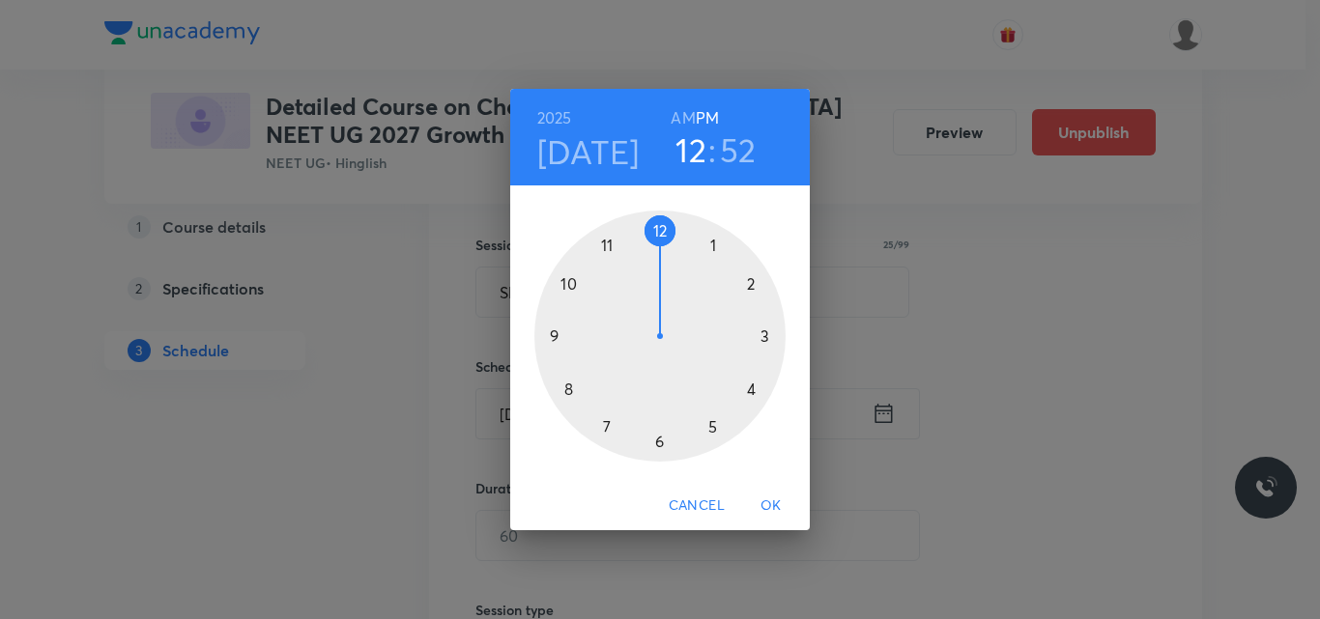
click at [750, 391] on div at bounding box center [659, 336] width 251 height 251
click at [657, 229] on div at bounding box center [659, 336] width 251 height 251
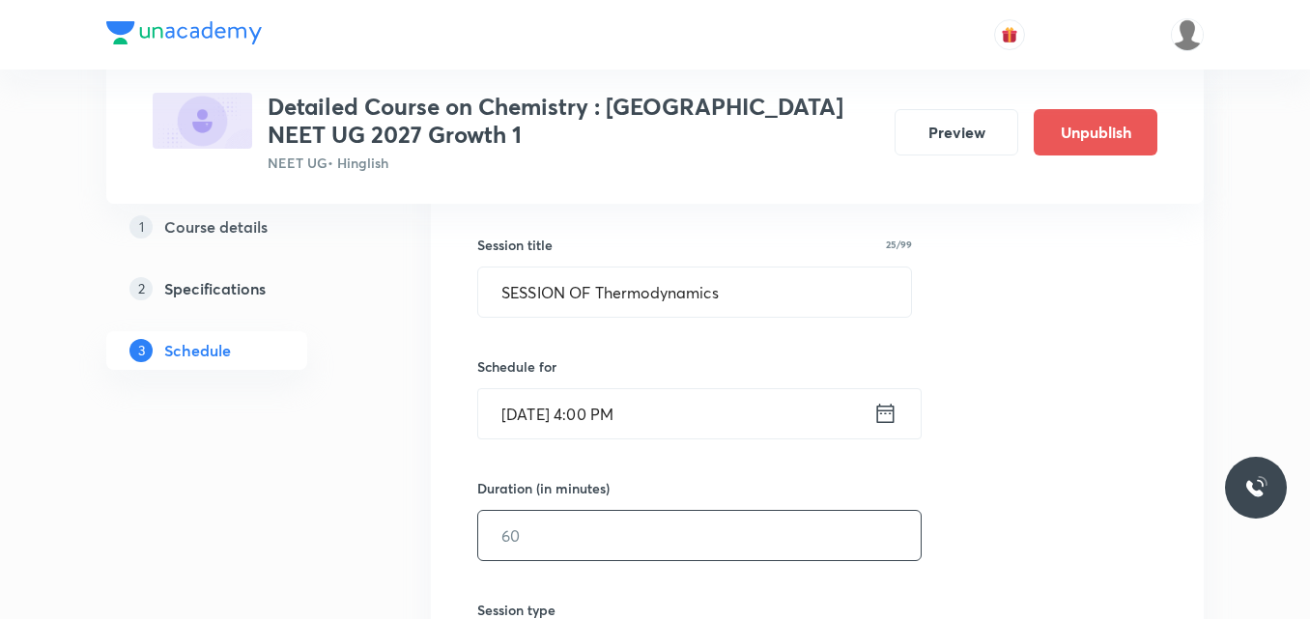
click at [534, 534] on input "text" at bounding box center [699, 535] width 443 height 49
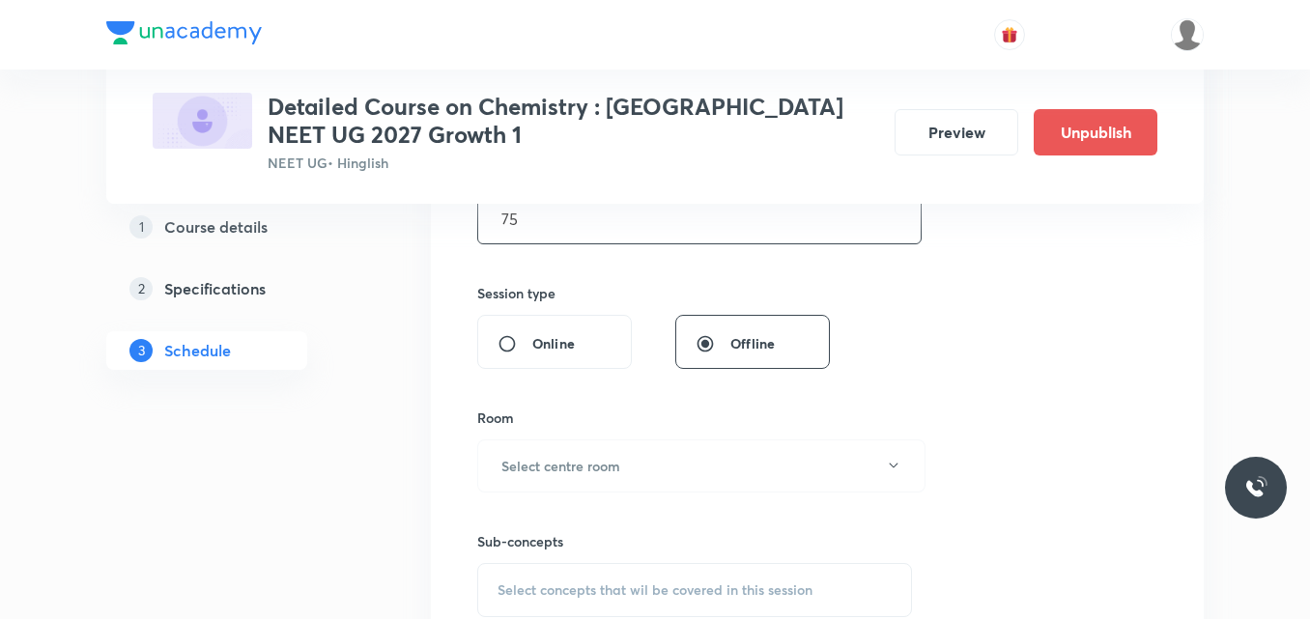
scroll to position [656, 0]
type input "75"
click at [526, 471] on h6 "Select centre room" at bounding box center [560, 464] width 119 height 20
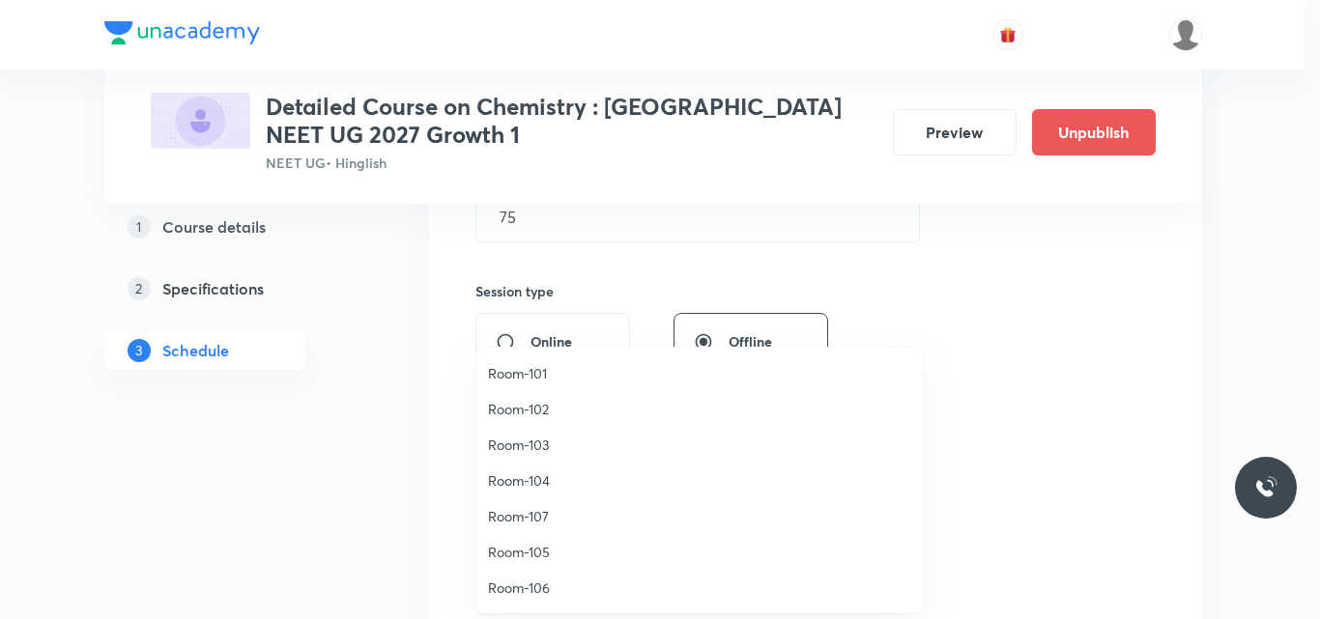
click at [538, 588] on span "Room-106" at bounding box center [699, 588] width 423 height 20
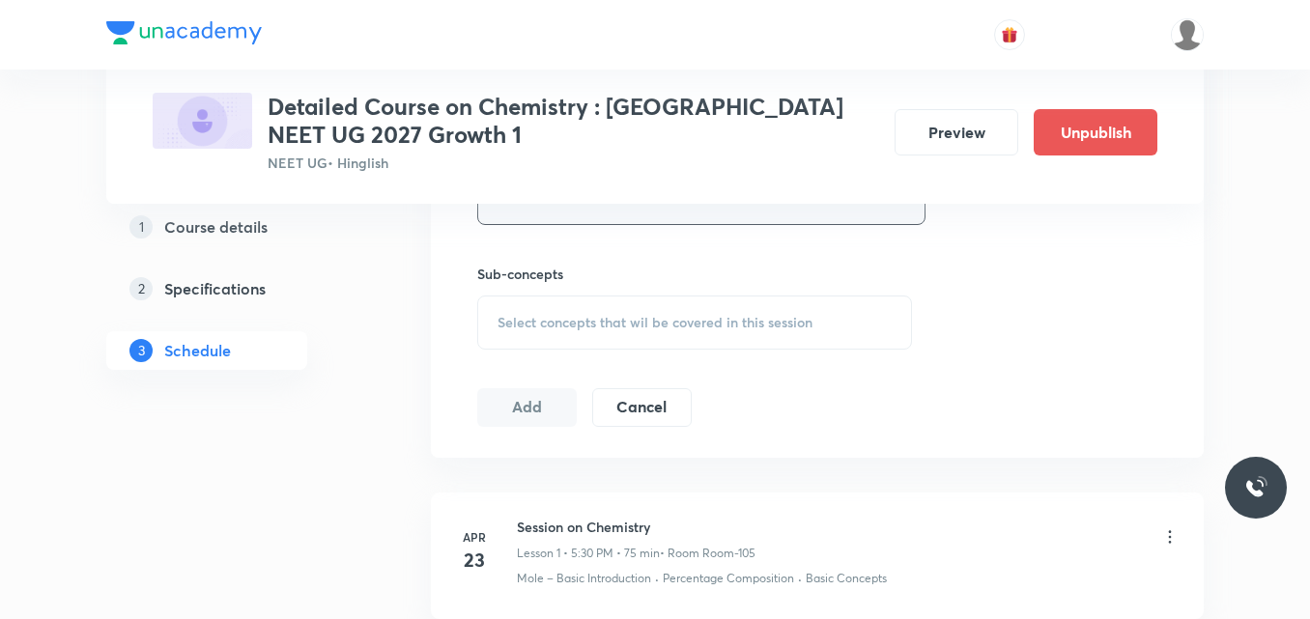
scroll to position [924, 0]
click at [543, 318] on span "Select concepts that wil be covered in this session" at bounding box center [655, 320] width 315 height 15
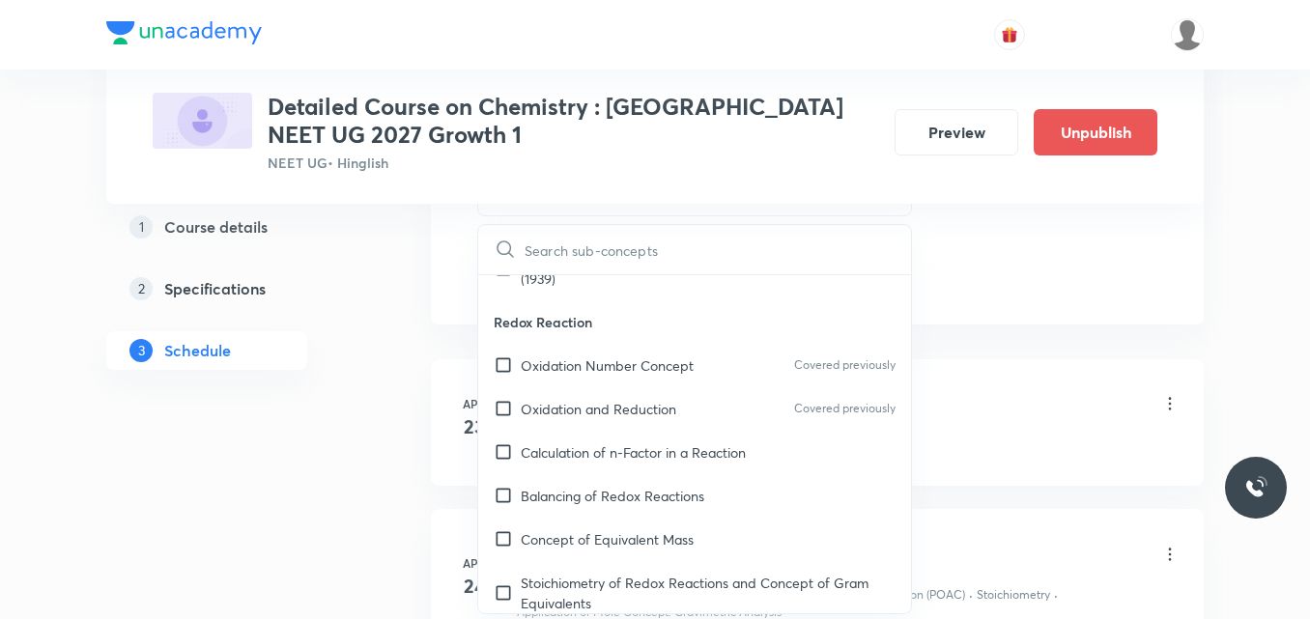
scroll to position [8423, 0]
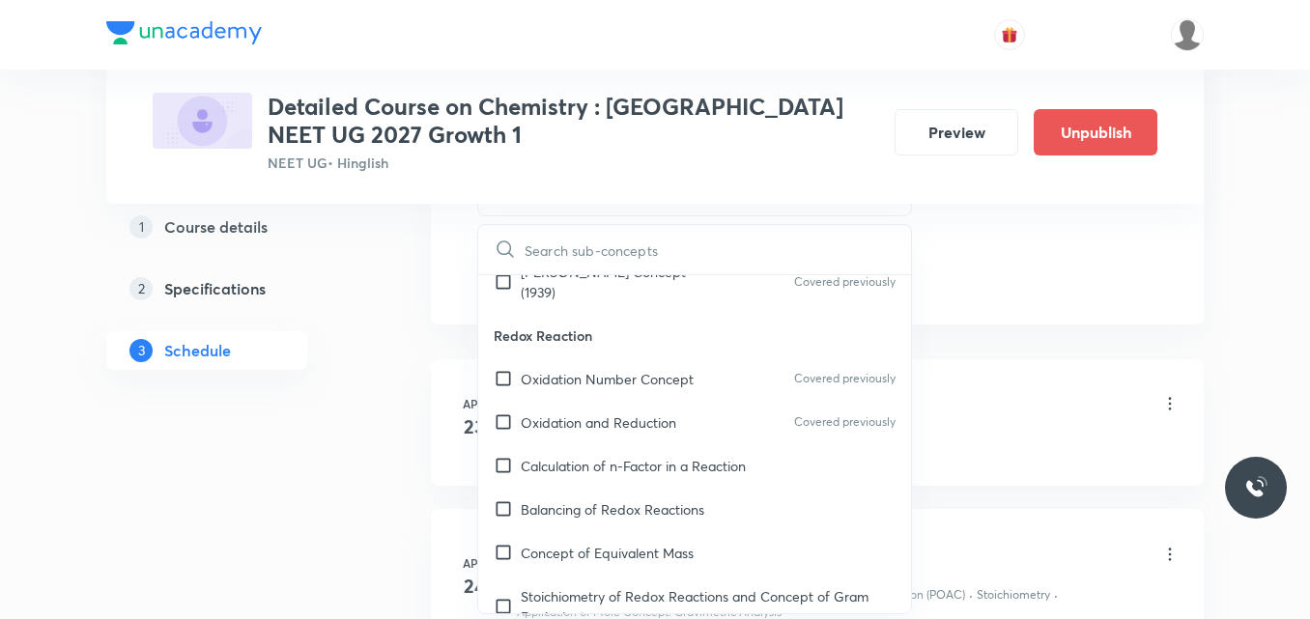
click at [606, 587] on p "Stoichiometry of Redox Reactions and Concept of Gram Equivalents" at bounding box center [708, 607] width 375 height 41
checkbox input "true"
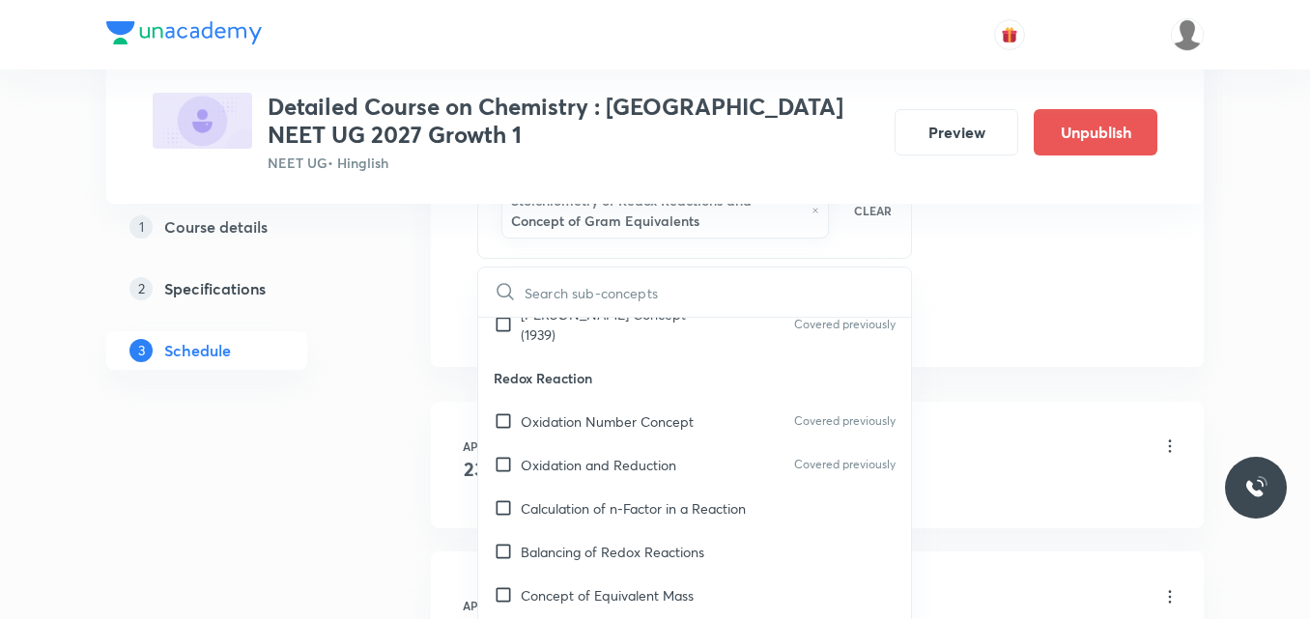
click at [606, 574] on div "Concept of Equivalent Mass" at bounding box center [694, 595] width 433 height 43
checkbox input "true"
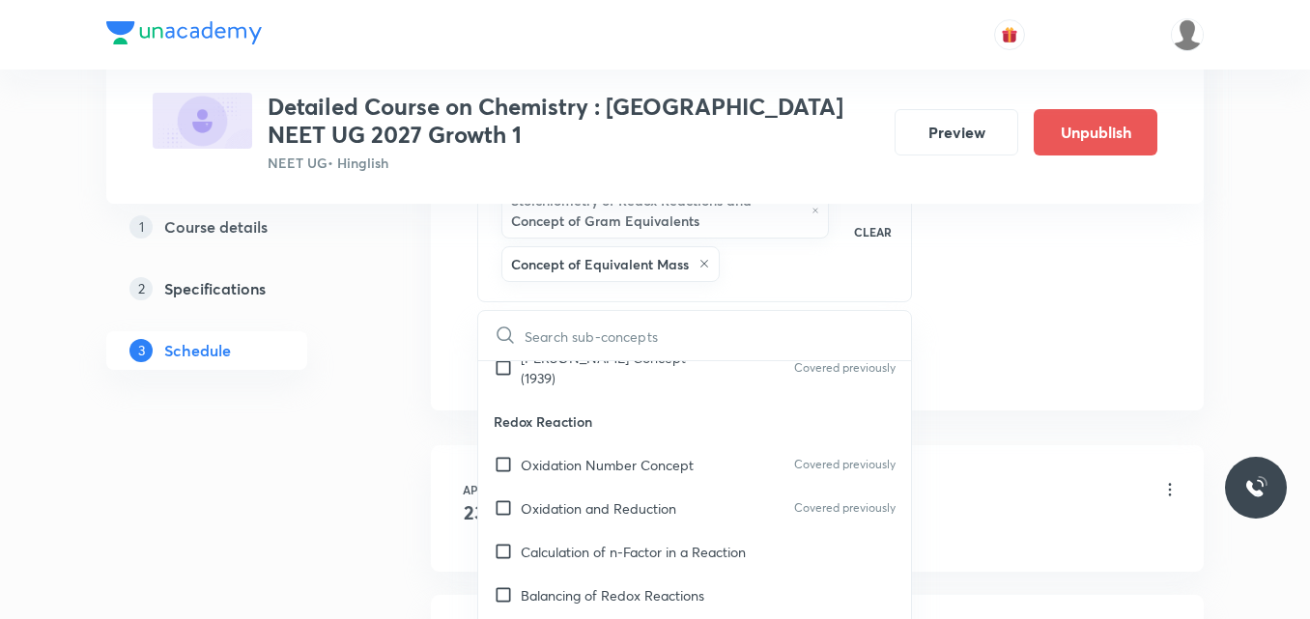
click at [606, 574] on div "Balancing of Redox Reactions" at bounding box center [694, 595] width 433 height 43
checkbox input "true"
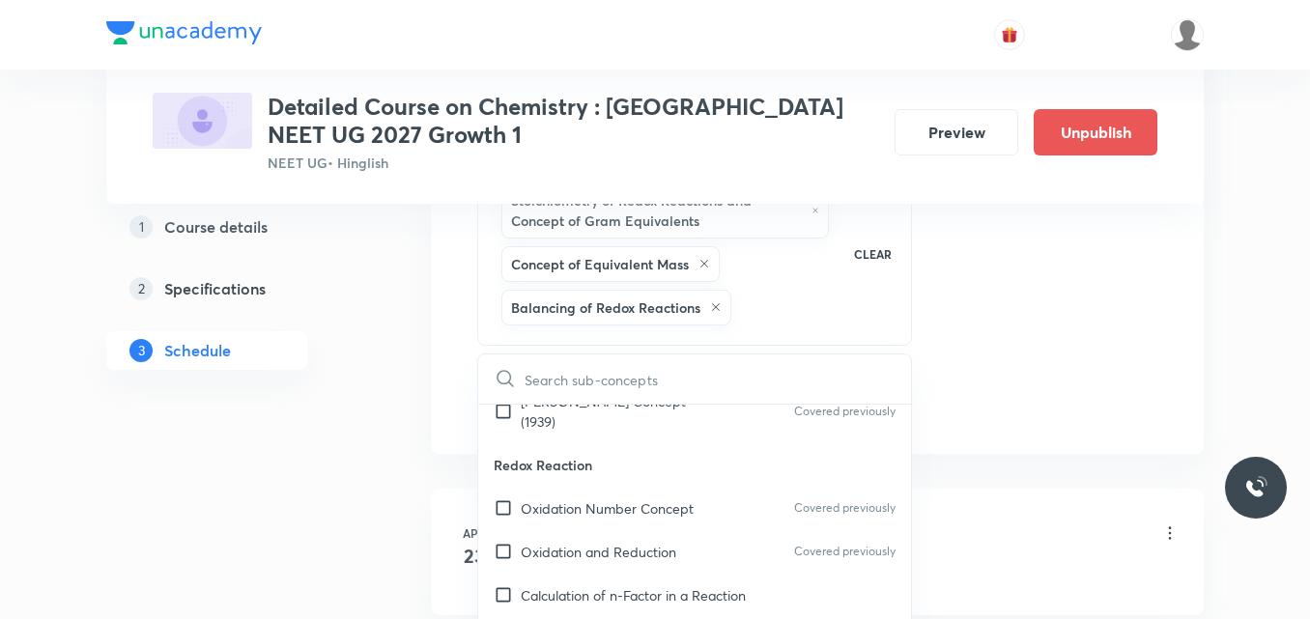
click at [606, 574] on div "Calculation of n-Factor in a Reaction" at bounding box center [694, 595] width 433 height 43
checkbox input "true"
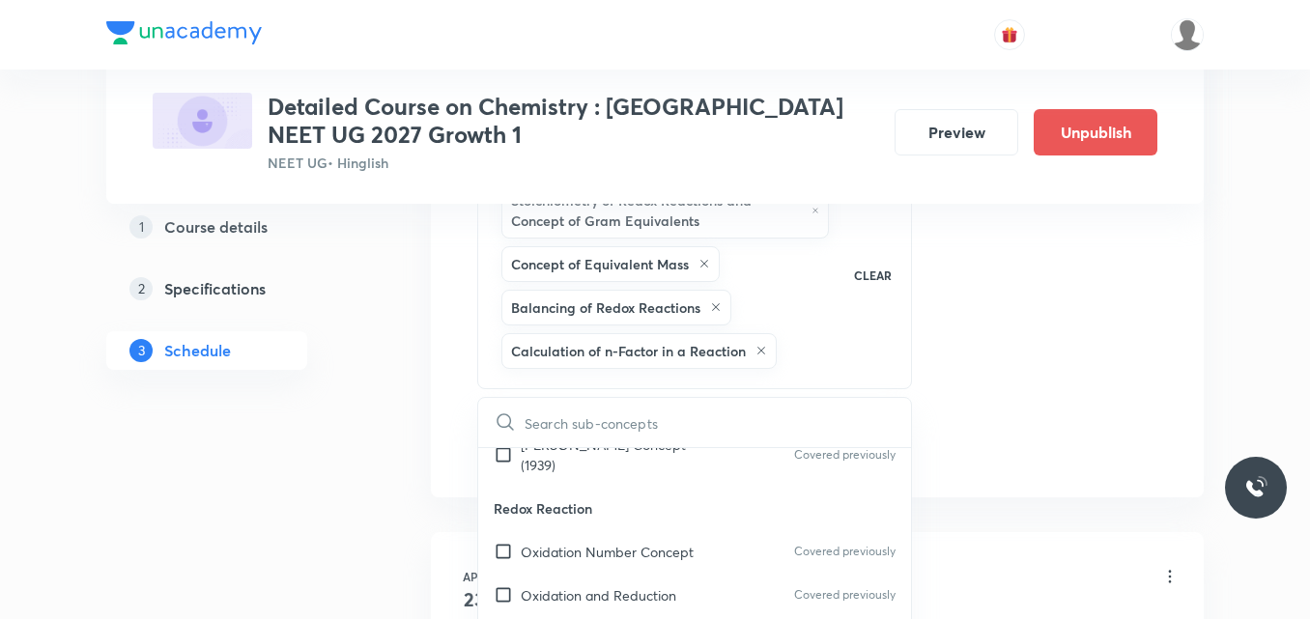
click at [606, 574] on div "Oxidation and Reduction Covered previously" at bounding box center [694, 595] width 433 height 43
checkbox input "true"
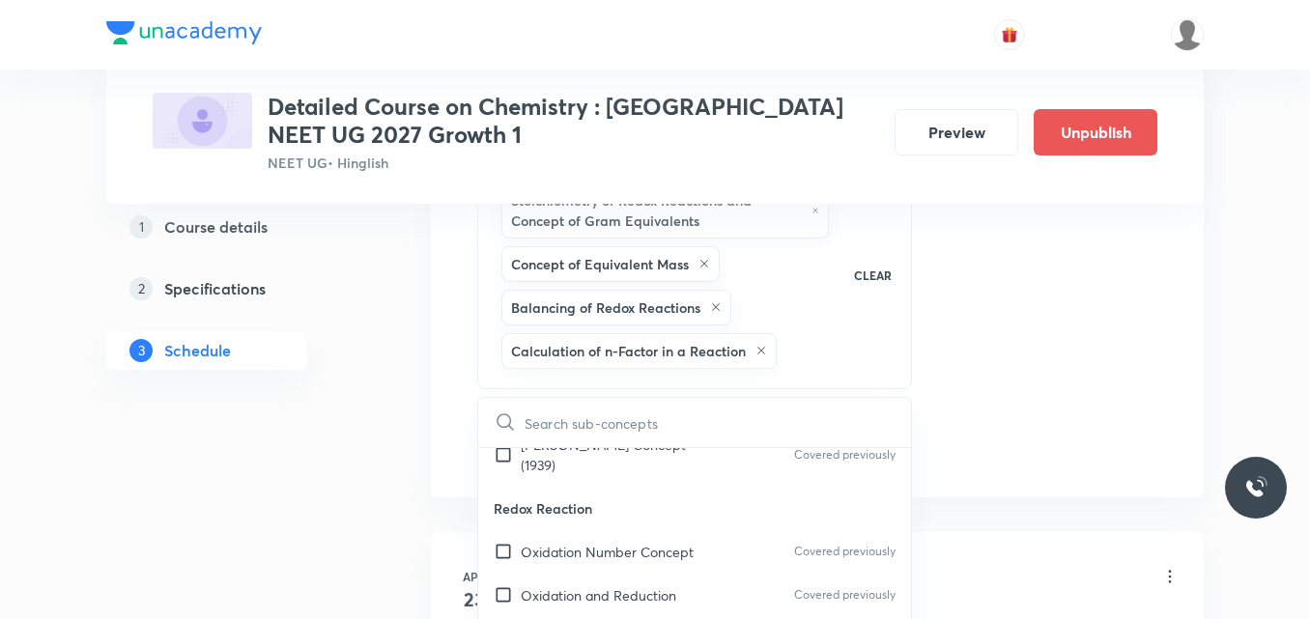
checkbox input "true"
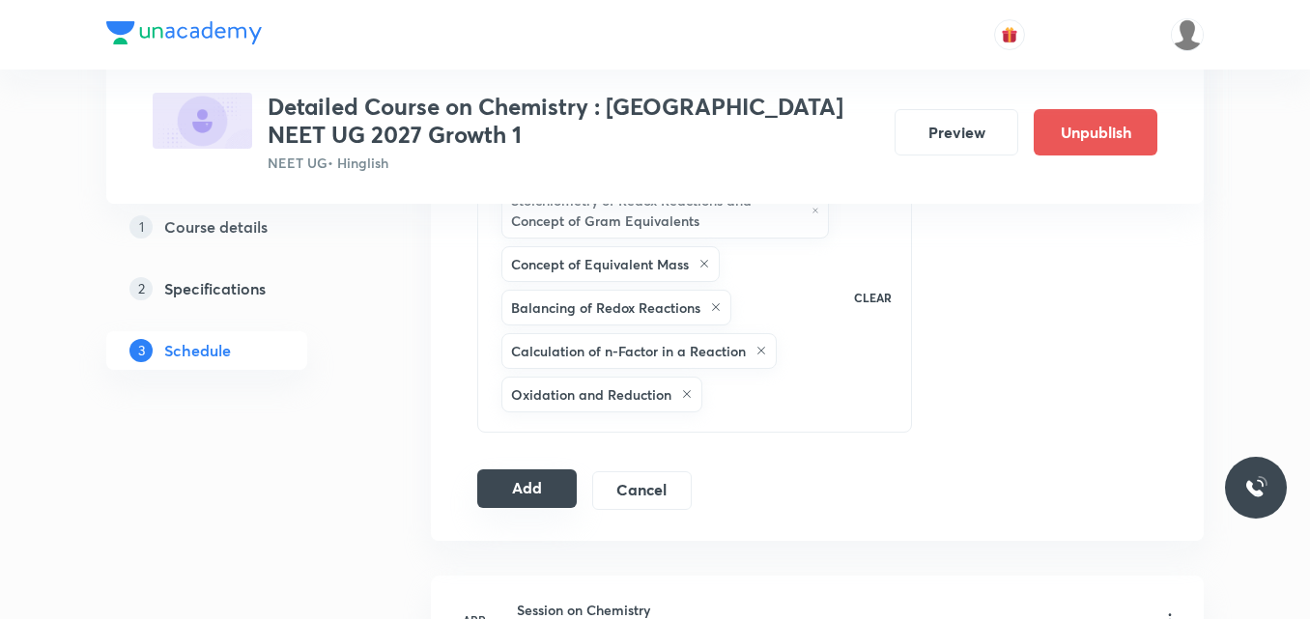
click at [515, 487] on button "Add" at bounding box center [527, 489] width 100 height 39
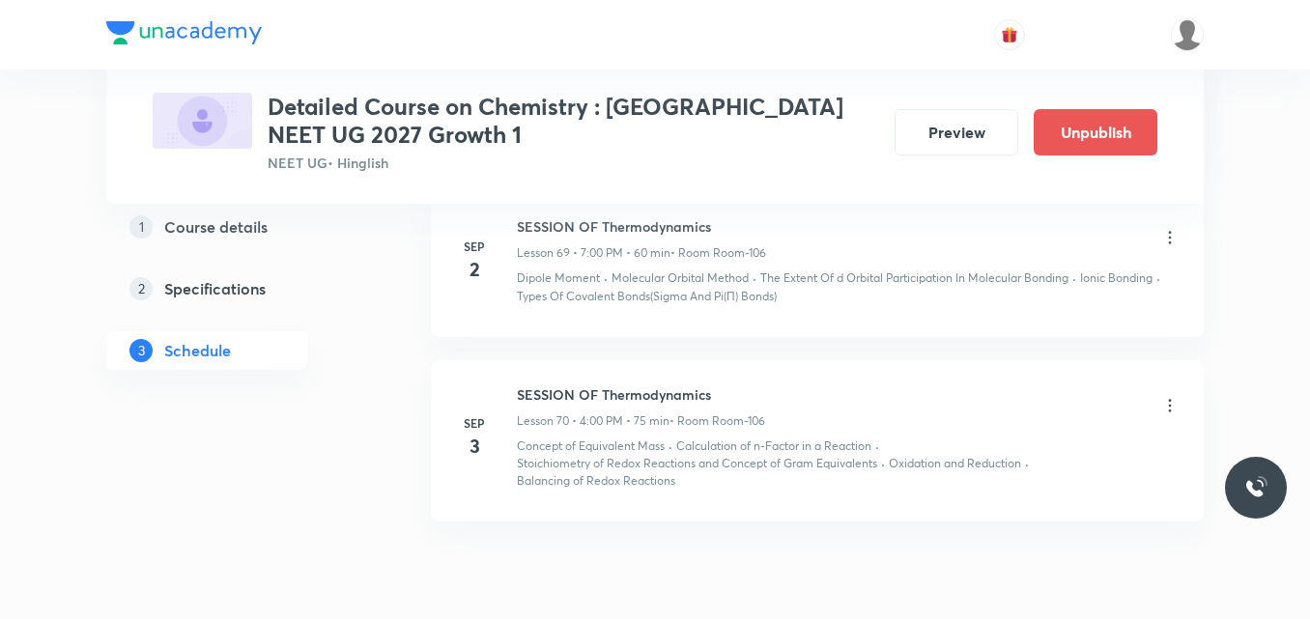
scroll to position [11163, 0]
drag, startPoint x: 517, startPoint y: 371, endPoint x: 761, endPoint y: 372, distance: 244.5
click at [761, 384] on h6 "SESSION OF Thermodynamics" at bounding box center [641, 394] width 248 height 20
copy h6 "SESSION OF Thermodynamics"
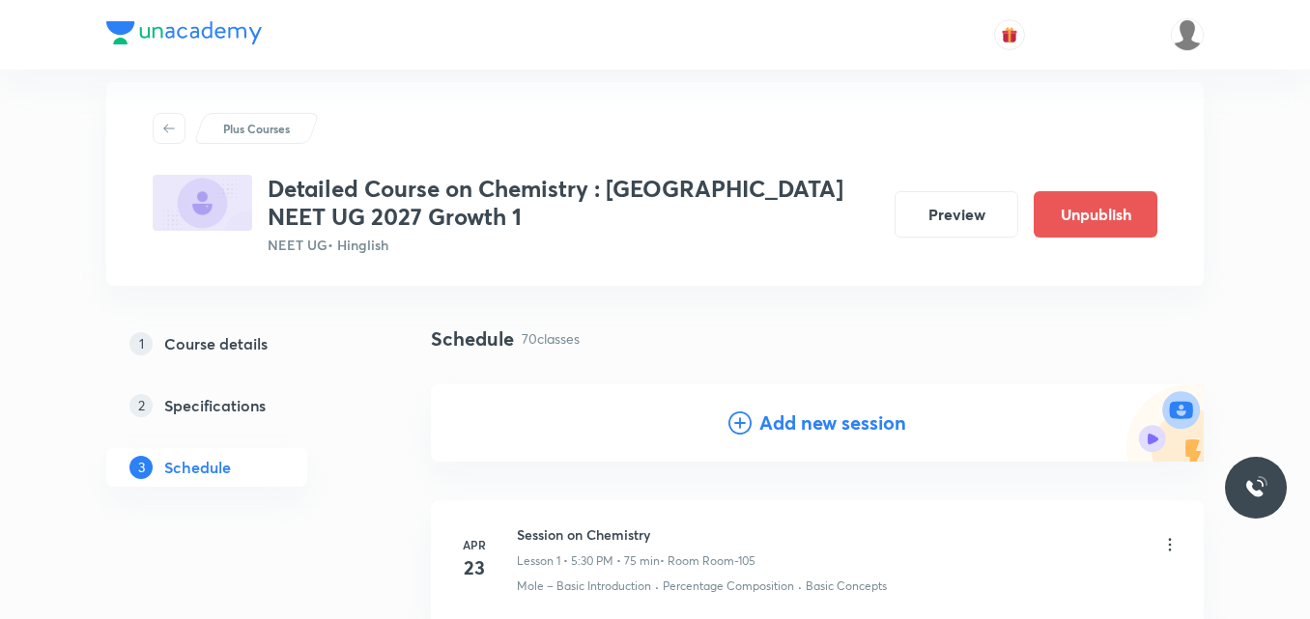
scroll to position [0, 0]
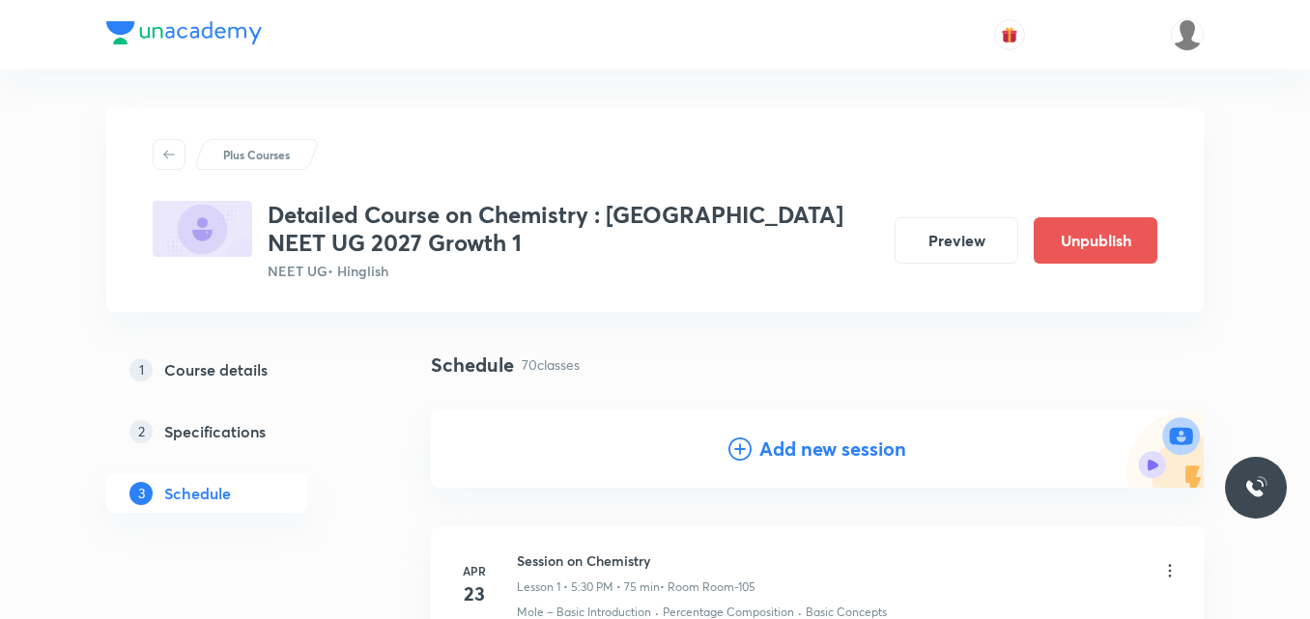
click at [734, 448] on icon at bounding box center [740, 449] width 23 height 23
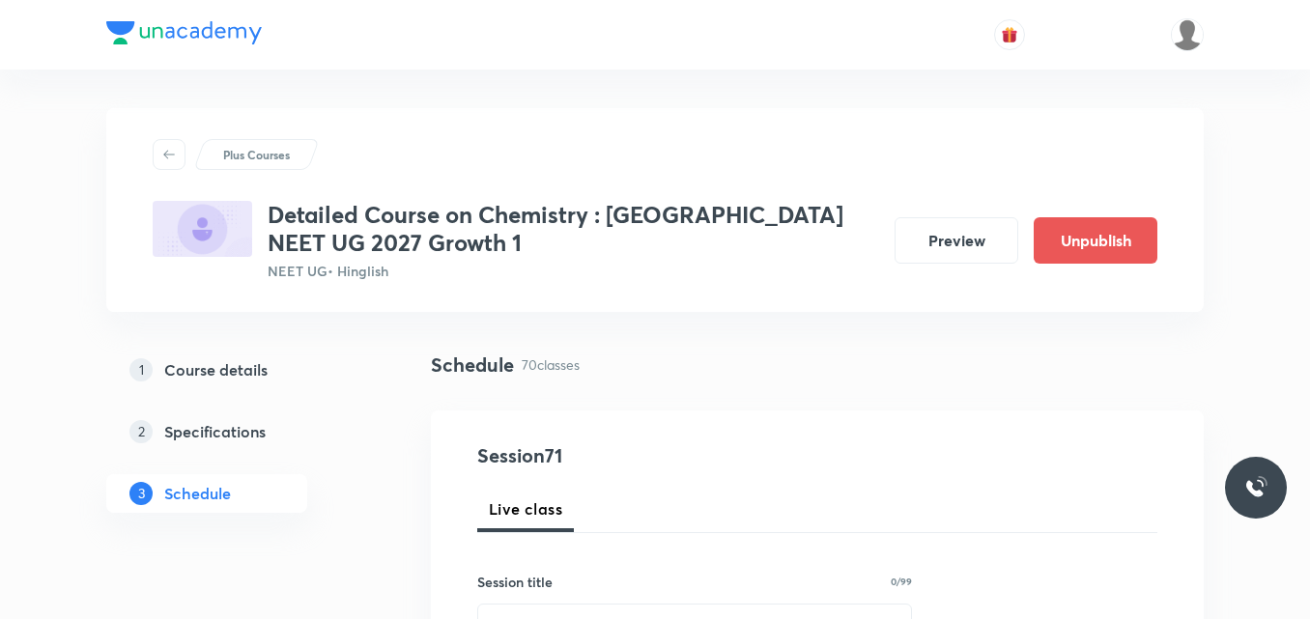
scroll to position [175, 0]
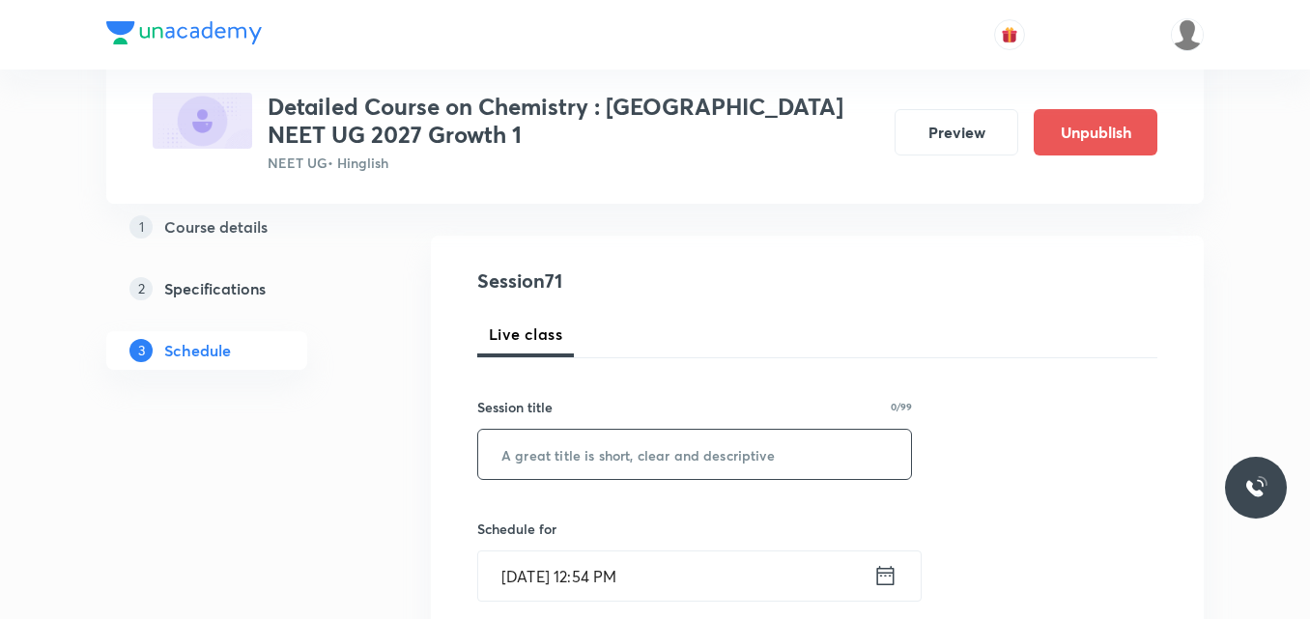
click at [542, 457] on input "text" at bounding box center [694, 454] width 433 height 49
paste input "SESSION OF Thermodynamics"
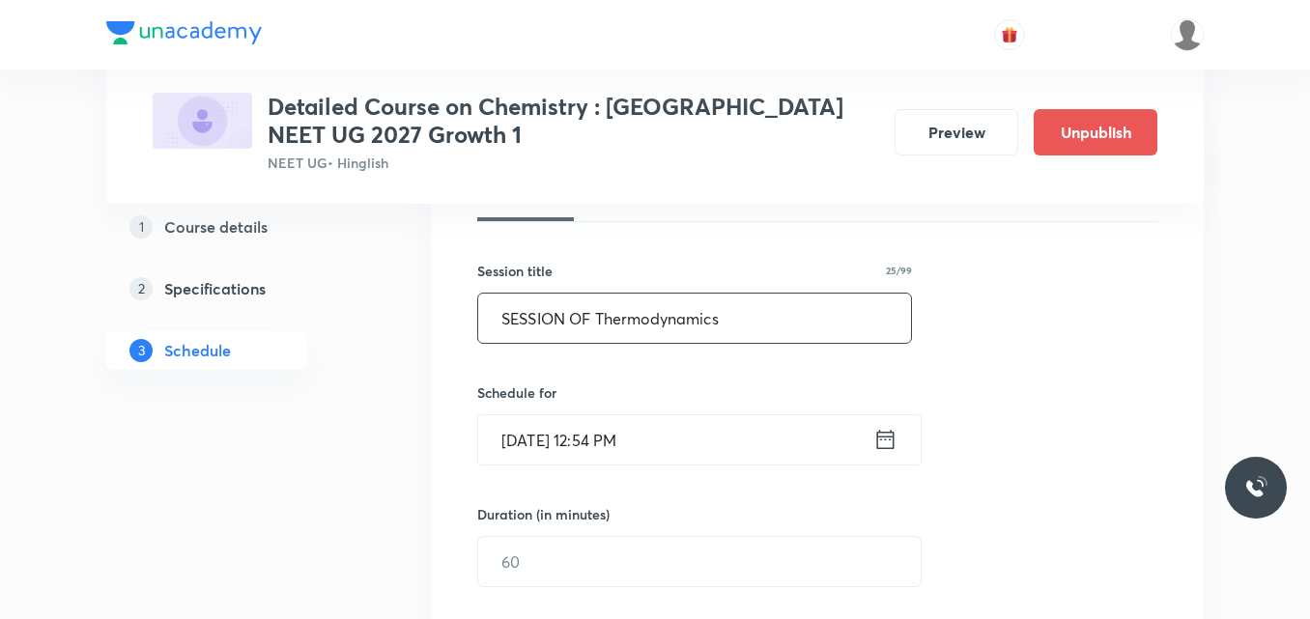
scroll to position [316, 0]
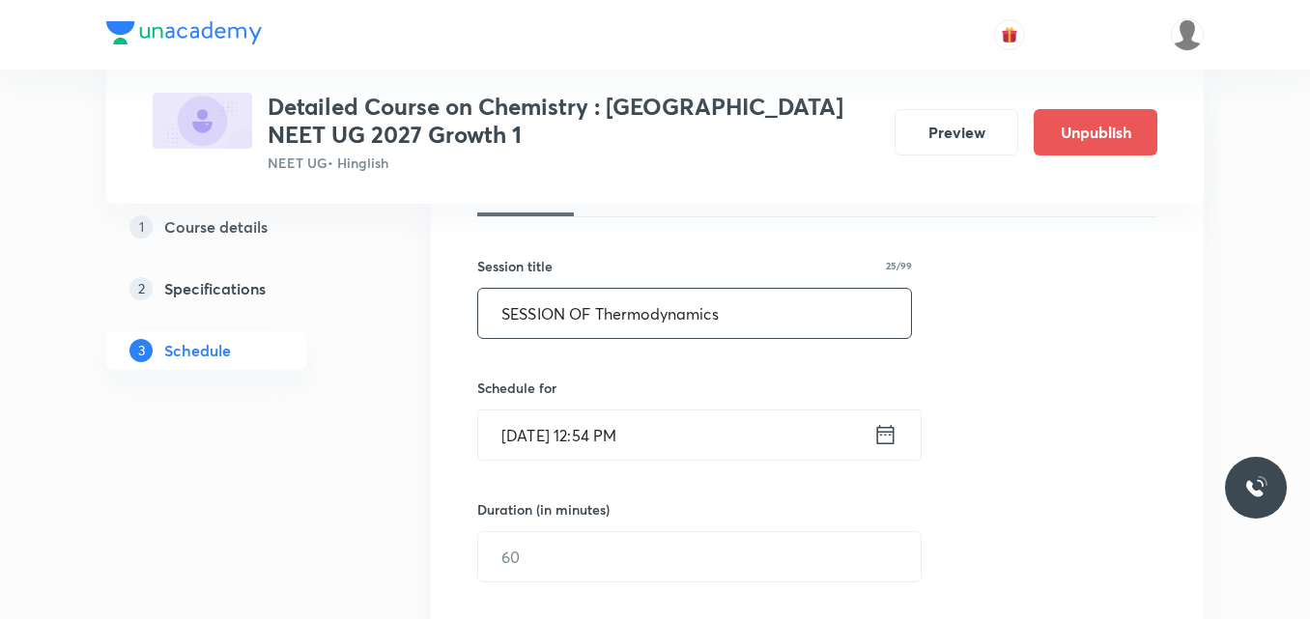
type input "SESSION OF Thermodynamics"
click at [885, 445] on icon at bounding box center [886, 434] width 24 height 27
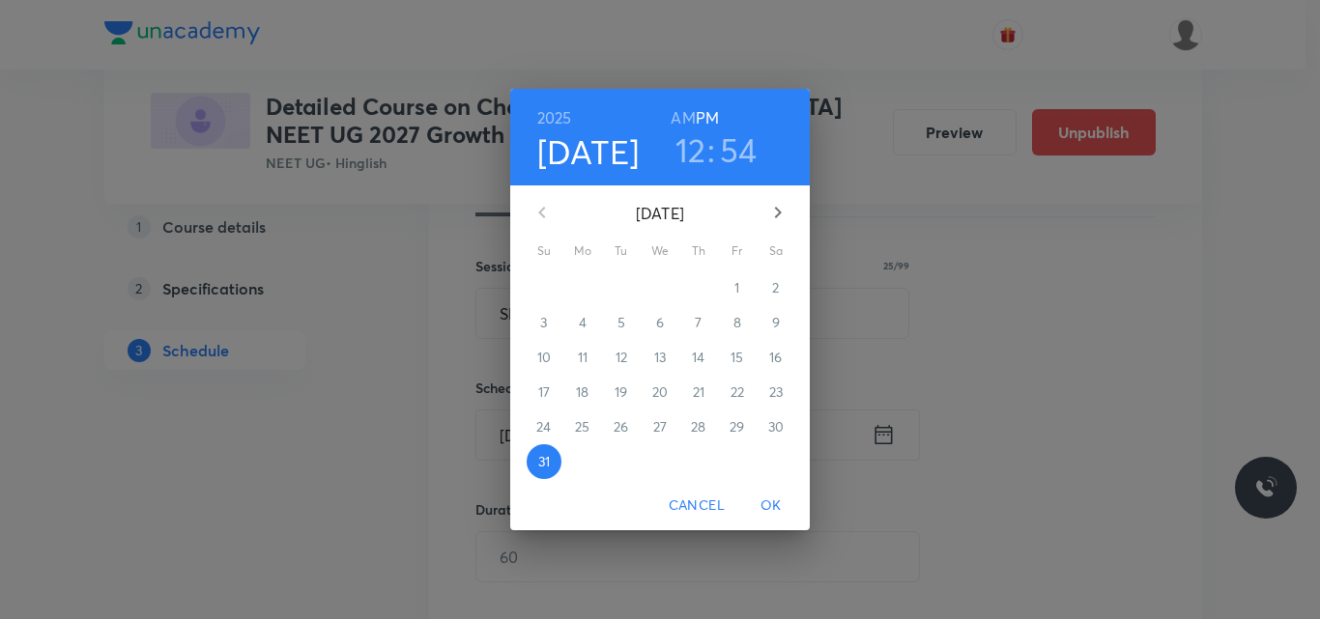
click at [778, 210] on icon "button" at bounding box center [778, 213] width 7 height 12
click at [696, 294] on p "4" at bounding box center [699, 287] width 8 height 19
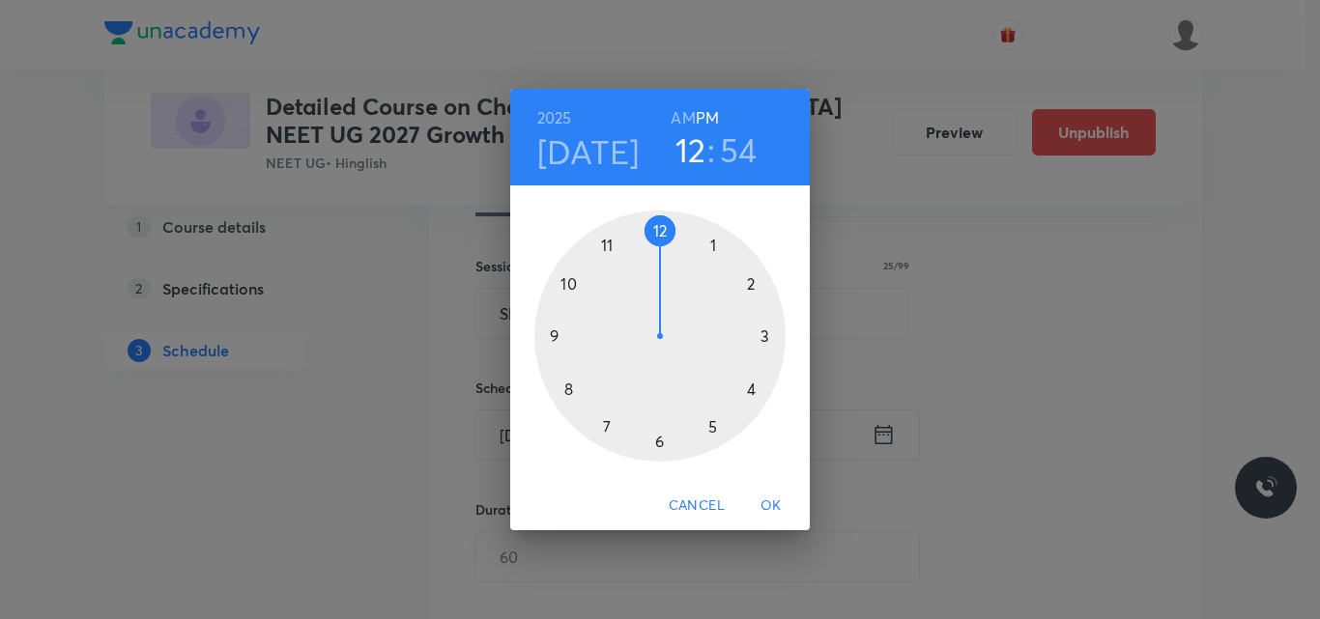
click at [604, 421] on div at bounding box center [659, 336] width 251 height 251
click at [660, 234] on div at bounding box center [659, 336] width 251 height 251
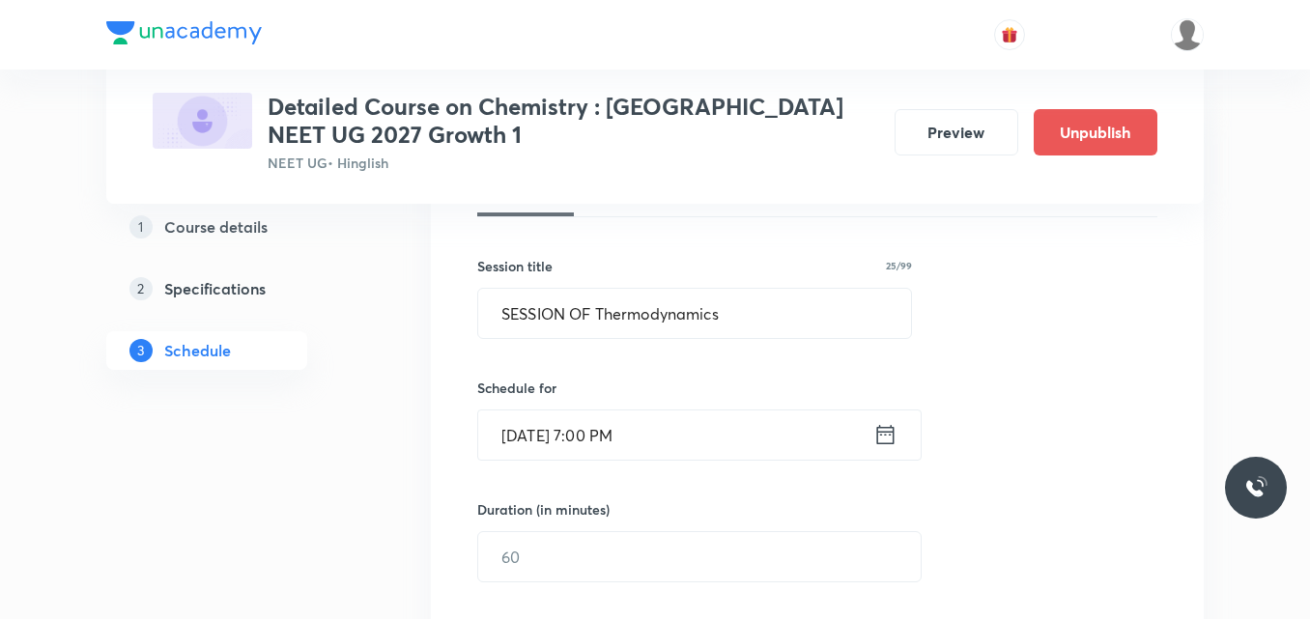
scroll to position [426, 0]
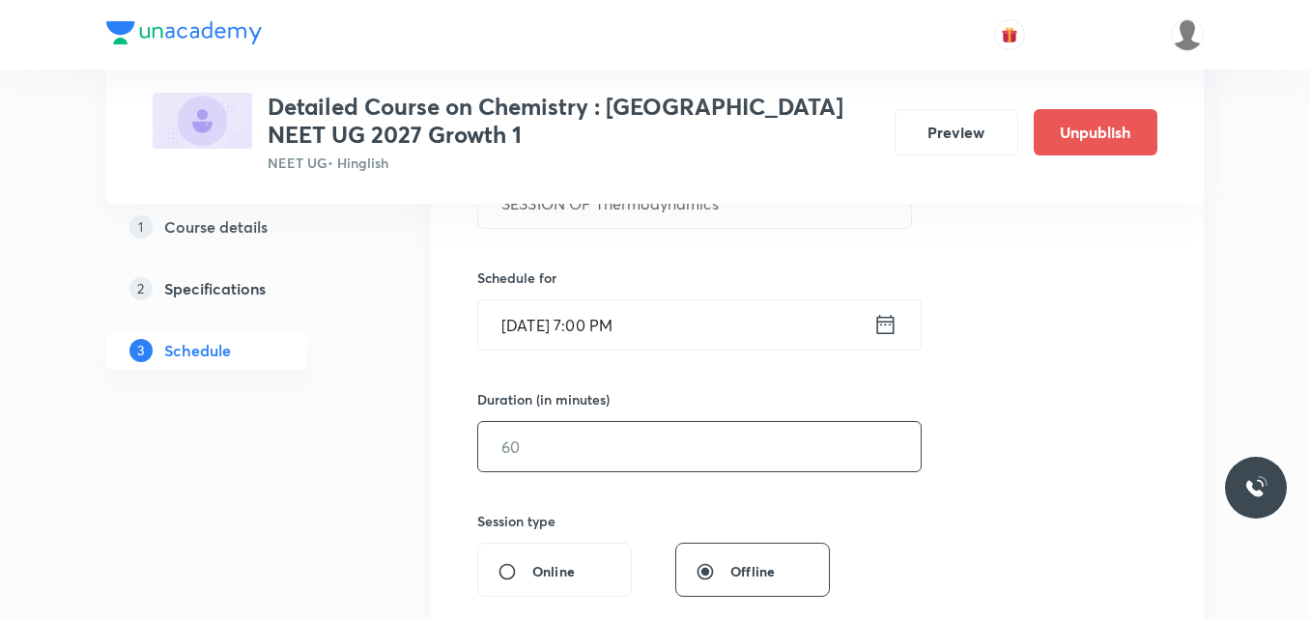
click at [527, 445] on input "text" at bounding box center [699, 446] width 443 height 49
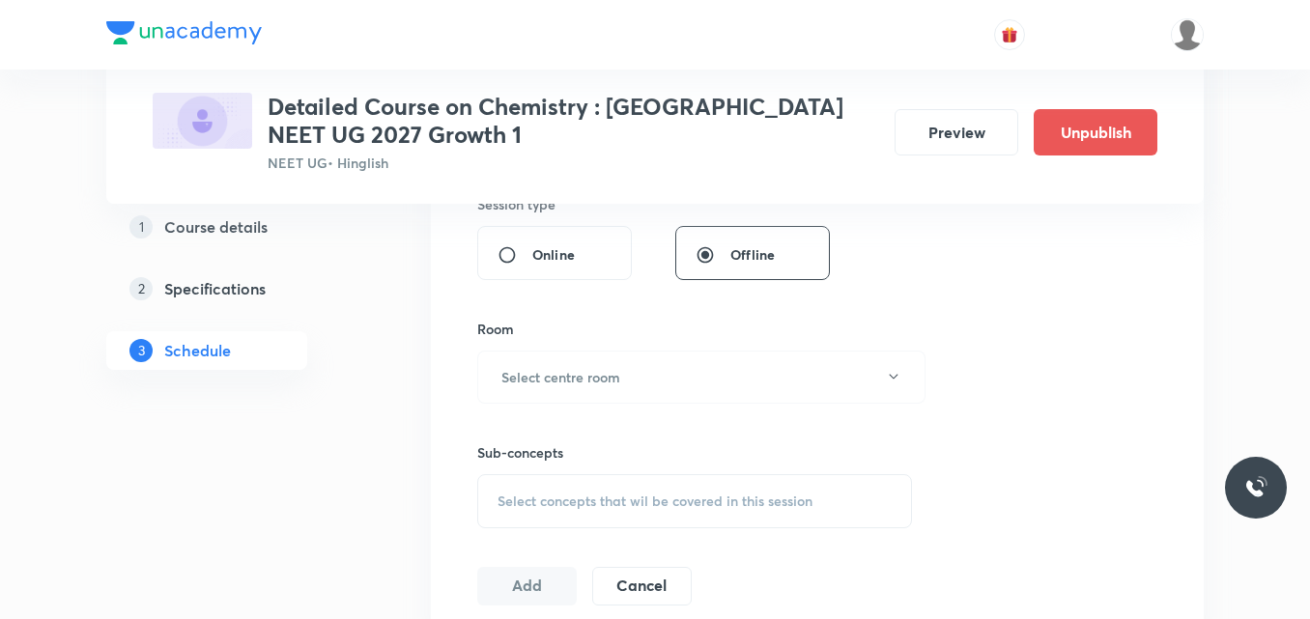
scroll to position [749, 0]
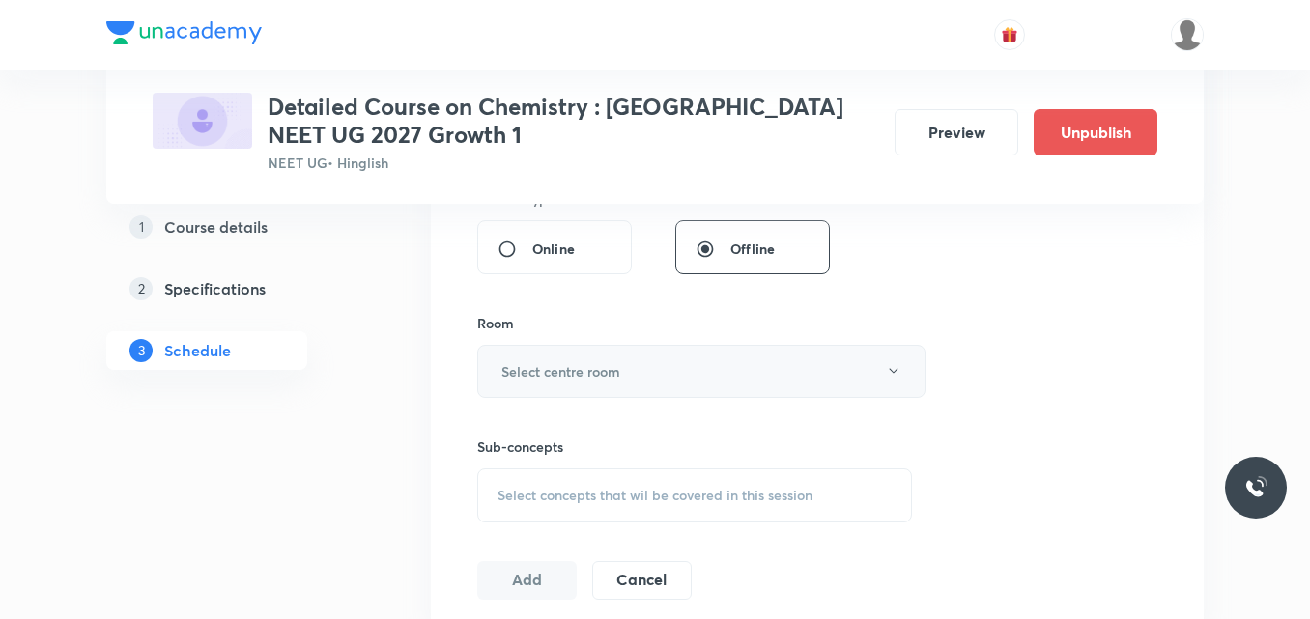
type input "75"
click at [535, 374] on h6 "Select centre room" at bounding box center [560, 371] width 119 height 20
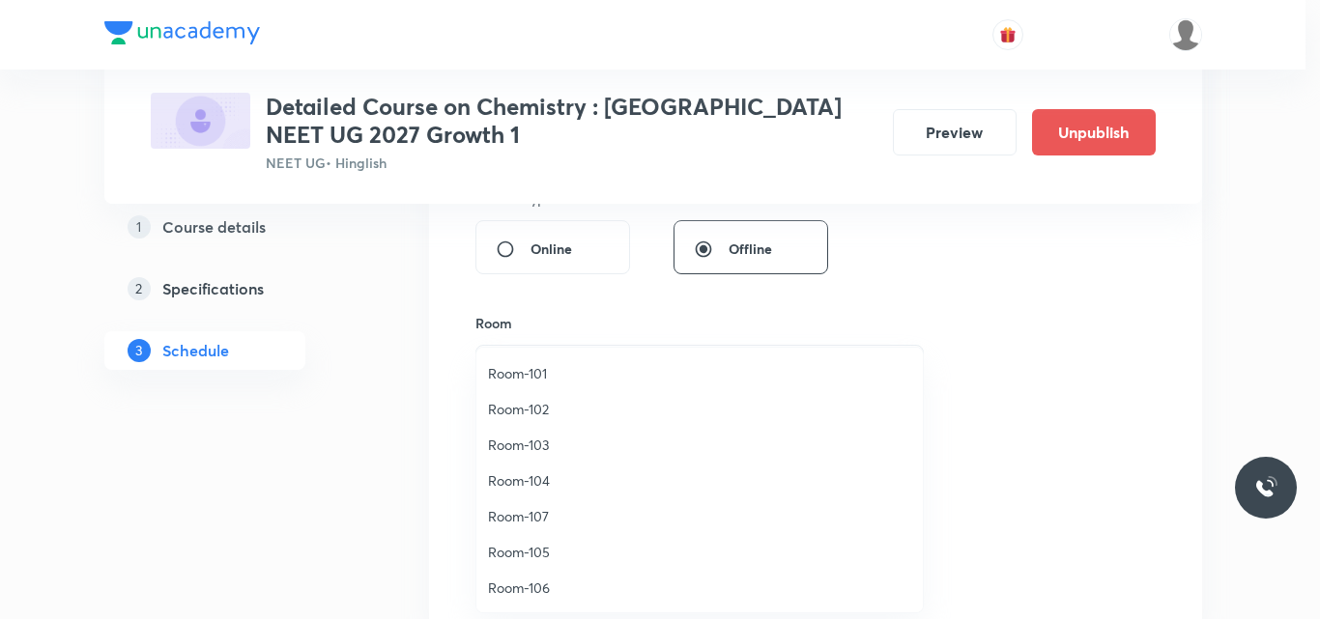
click at [529, 591] on span "Room-106" at bounding box center [699, 588] width 423 height 20
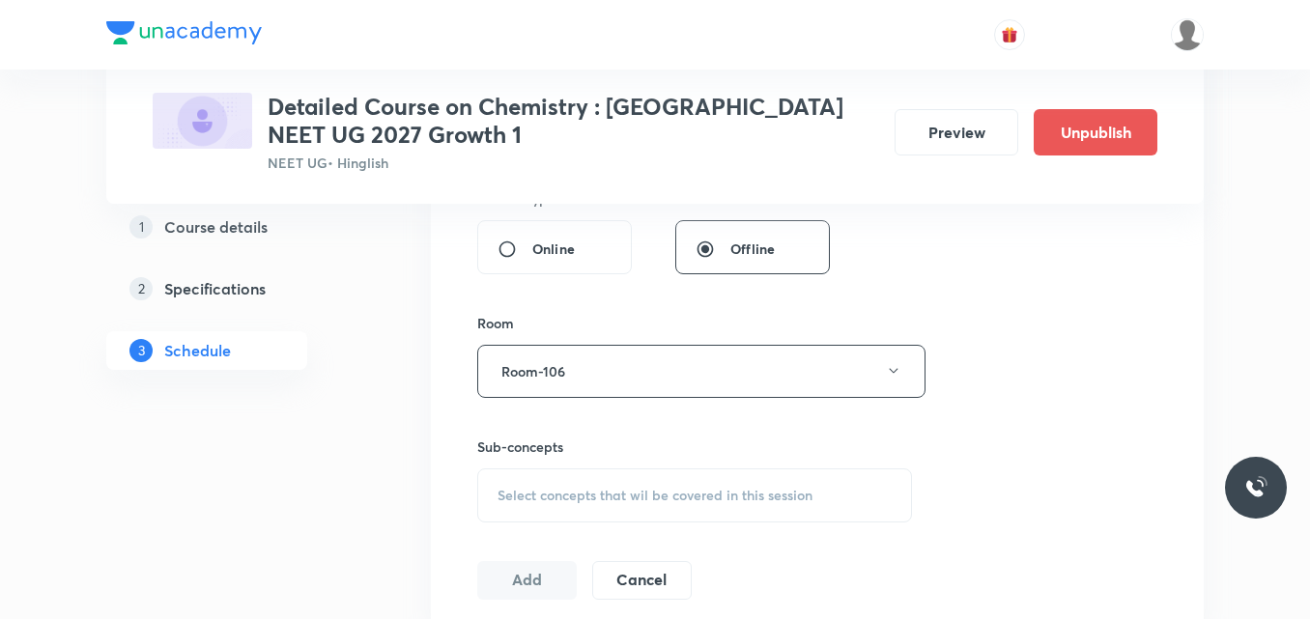
click at [557, 501] on span "Select concepts that wil be covered in this session" at bounding box center [655, 495] width 315 height 15
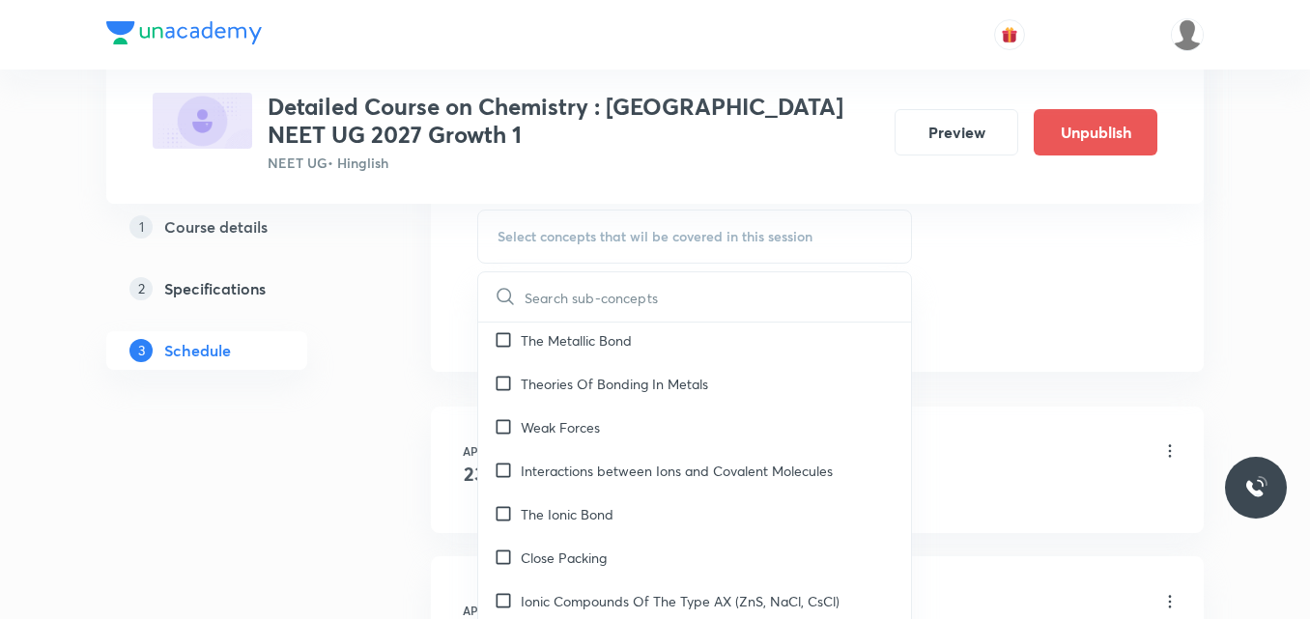
scroll to position [10418, 0]
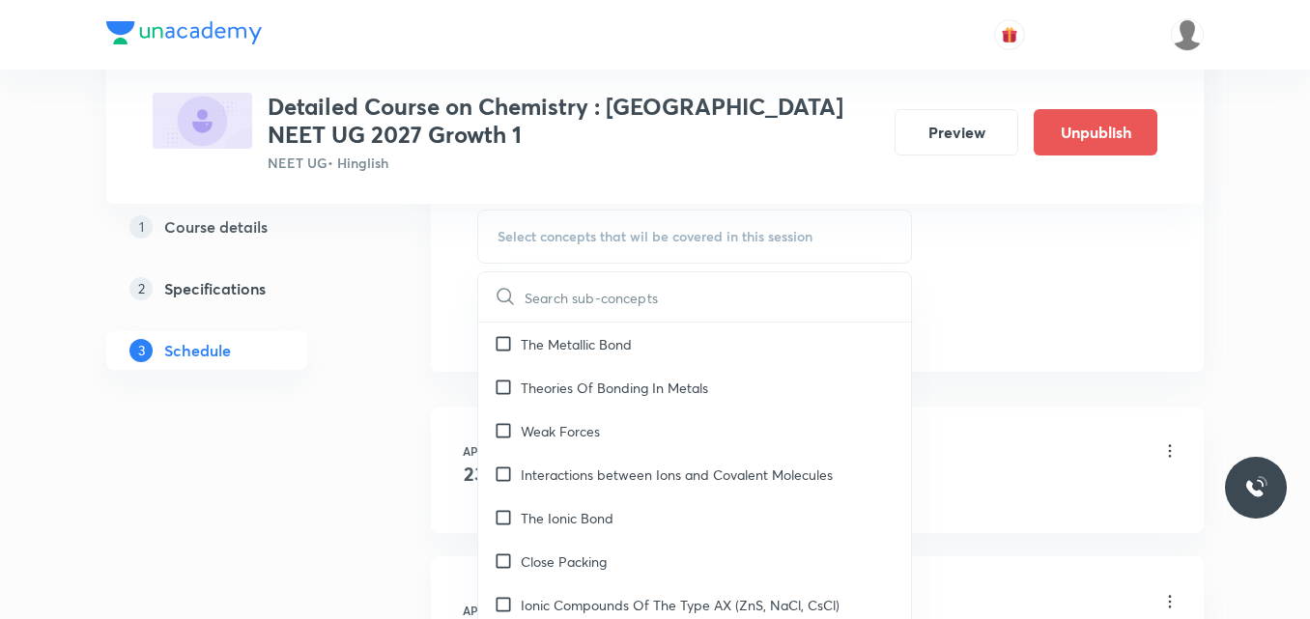
checkbox input "true"
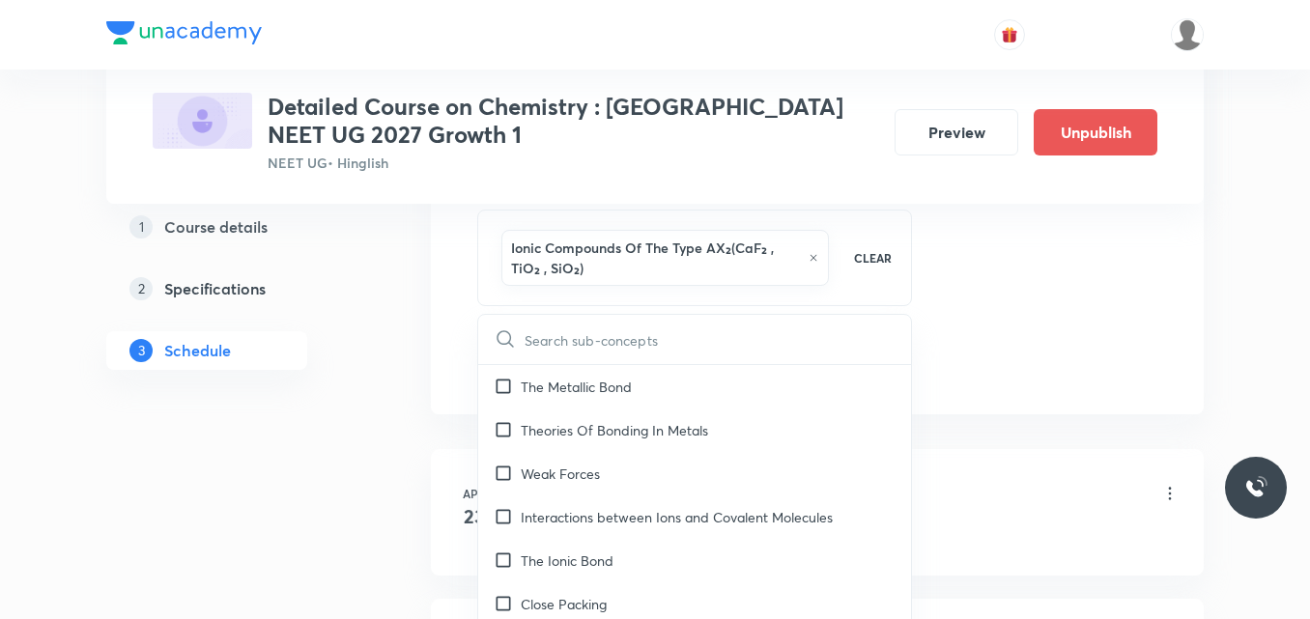
checkbox input "true"
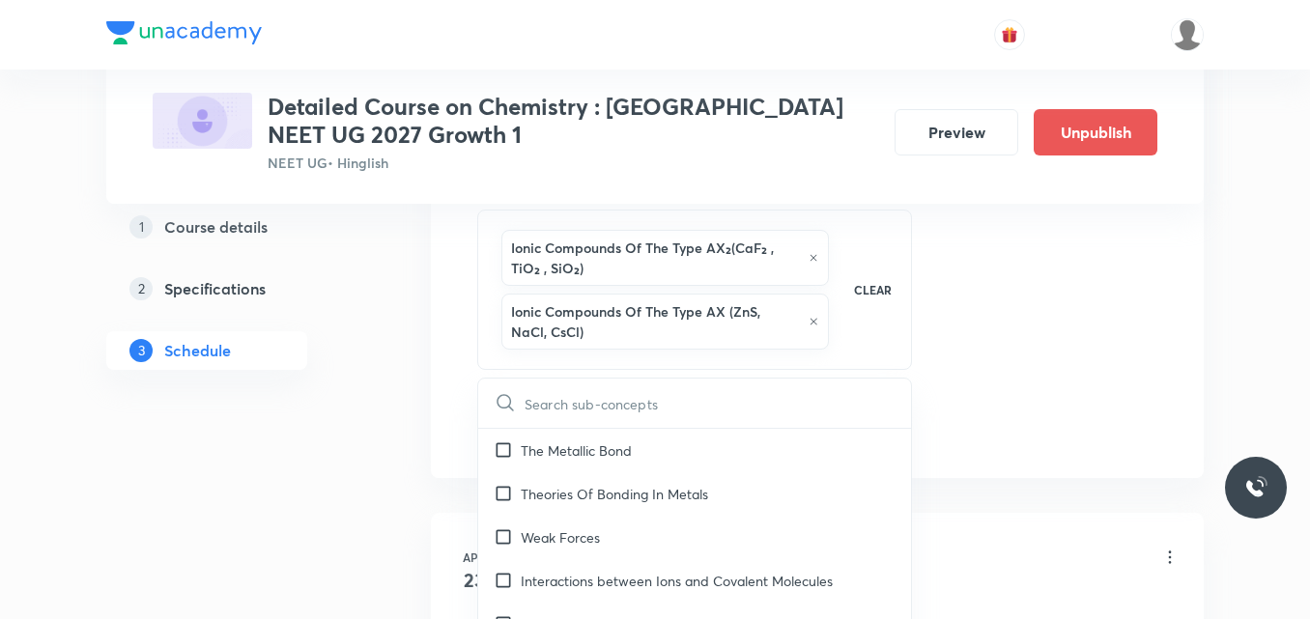
checkbox input "true"
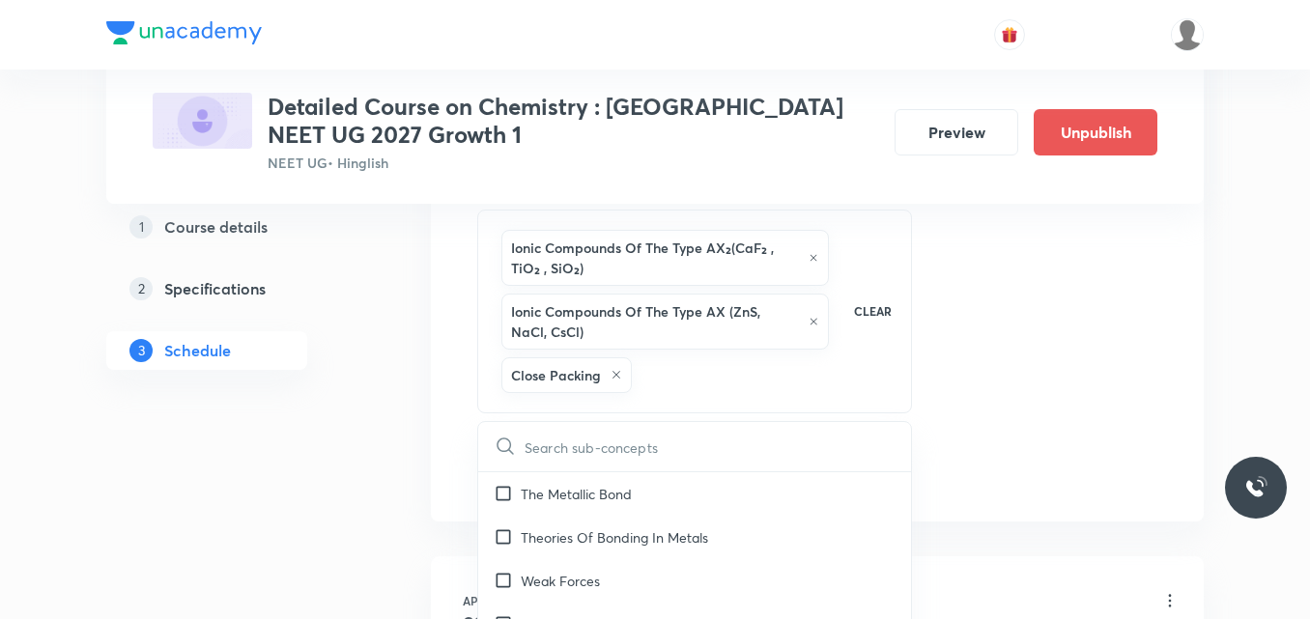
checkbox input "true"
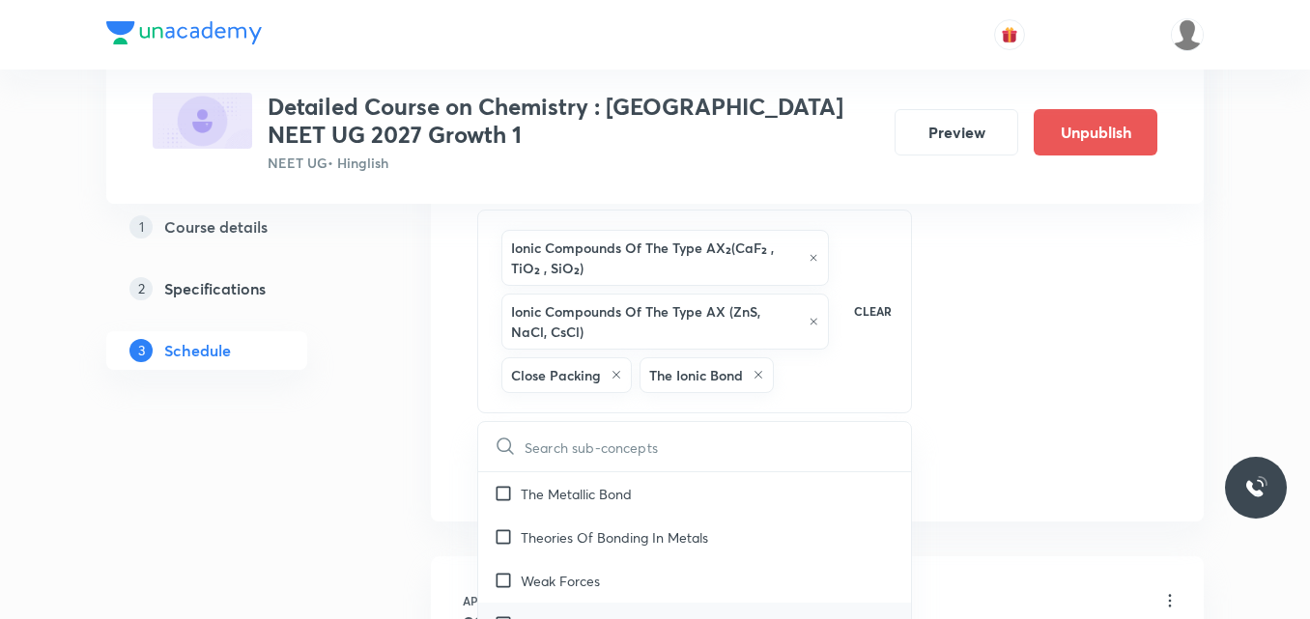
click at [608, 615] on p "Interactions between Ions and Covalent Molecules" at bounding box center [677, 625] width 312 height 20
checkbox input "true"
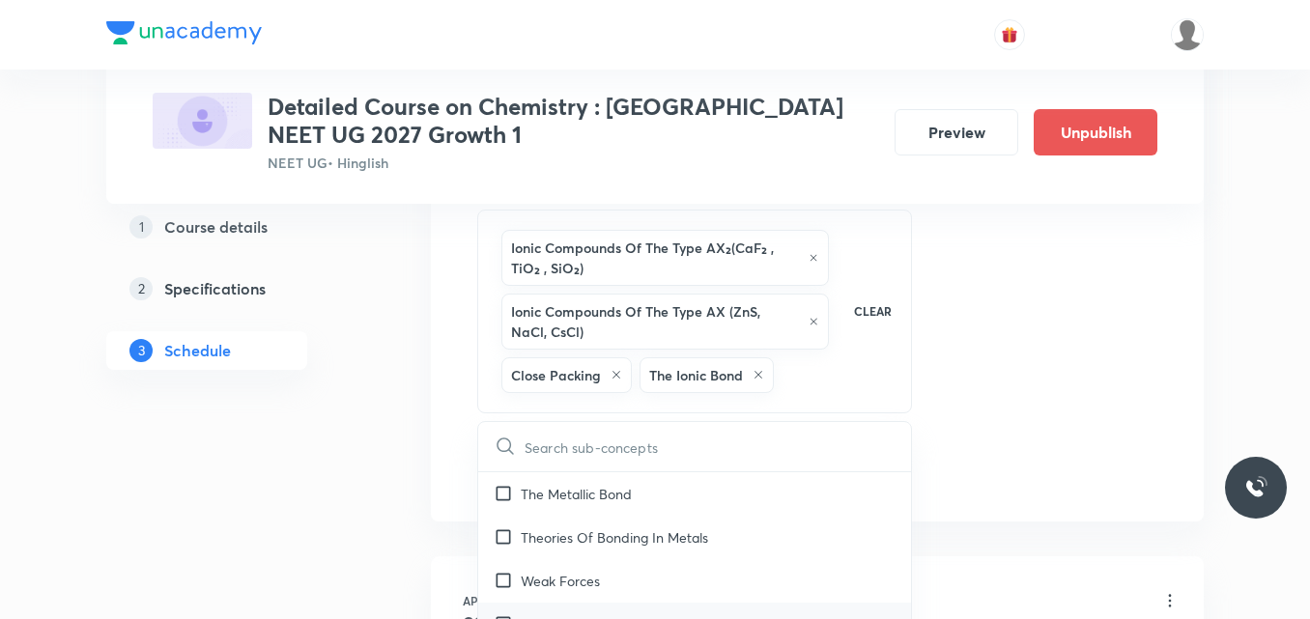
checkbox input "true"
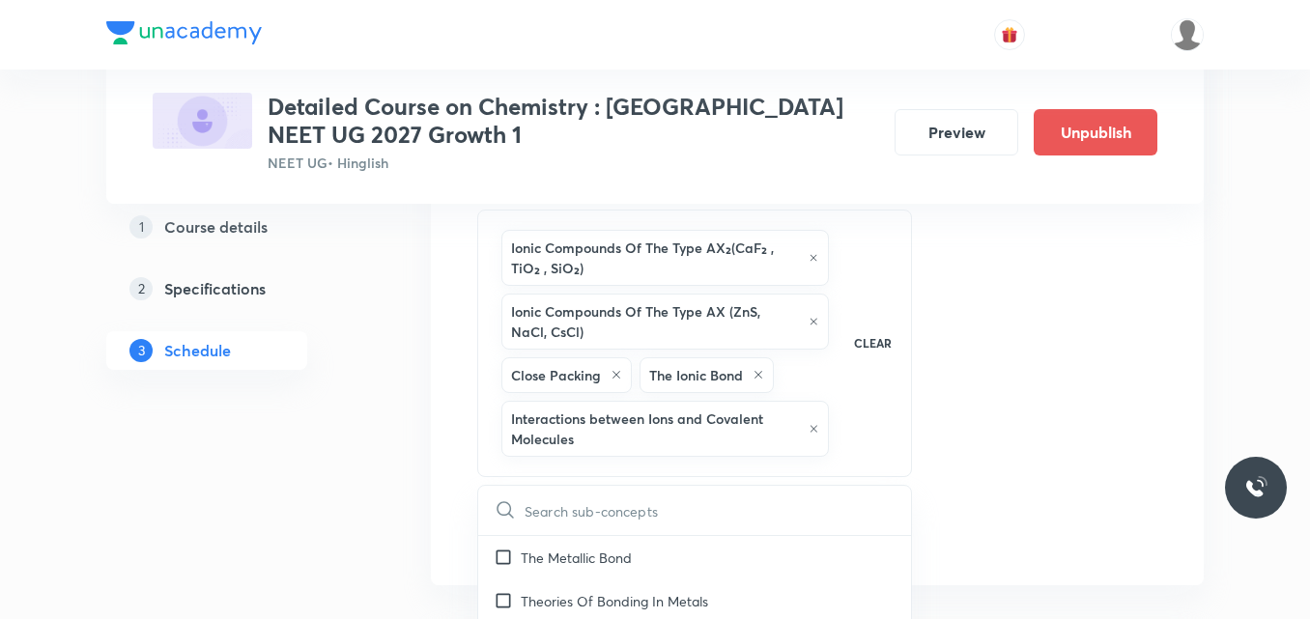
checkbox input "true"
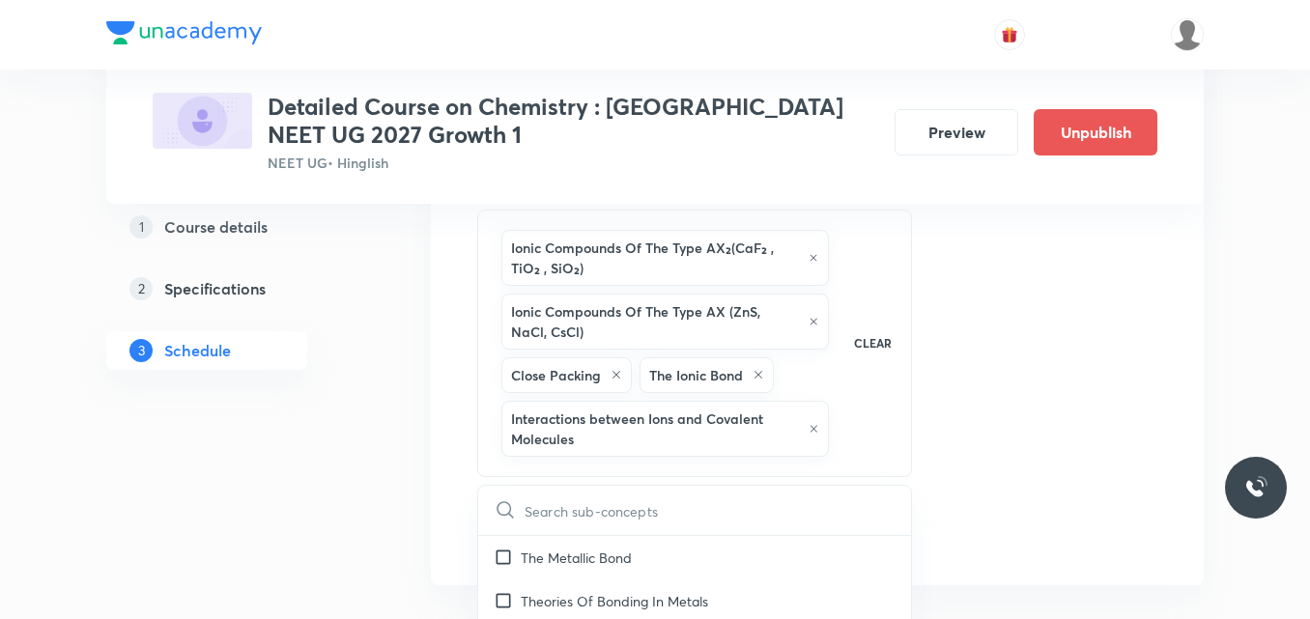
checkbox input "true"
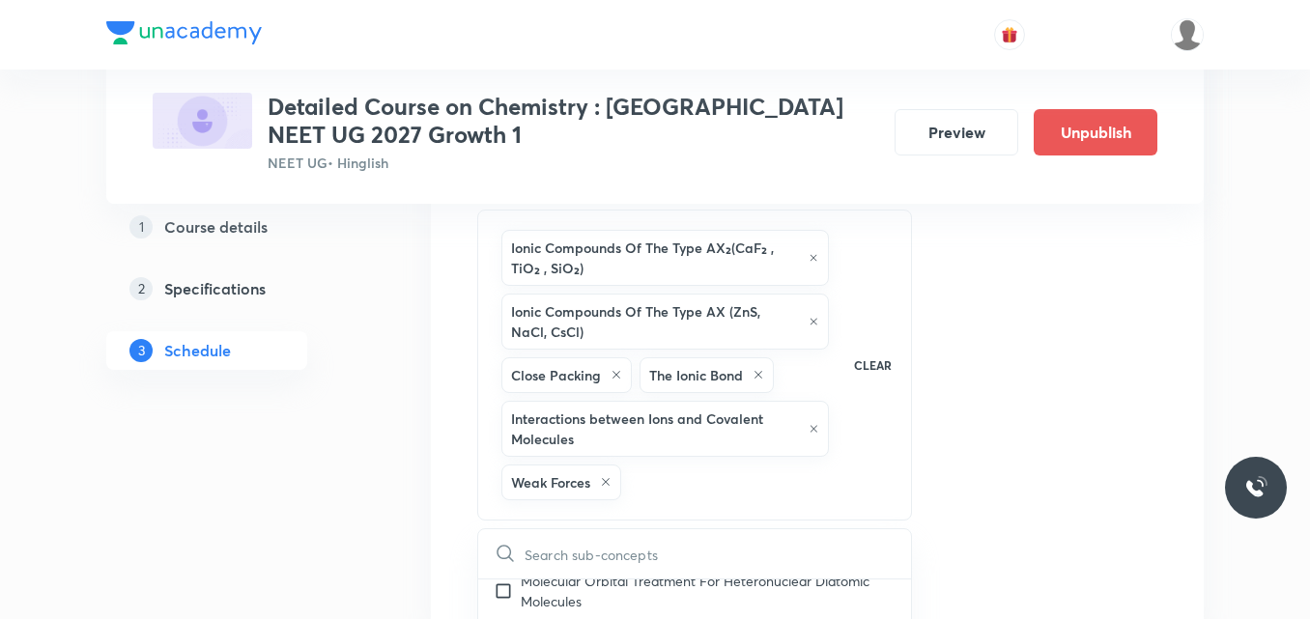
scroll to position [10374, 0]
checkbox input "true"
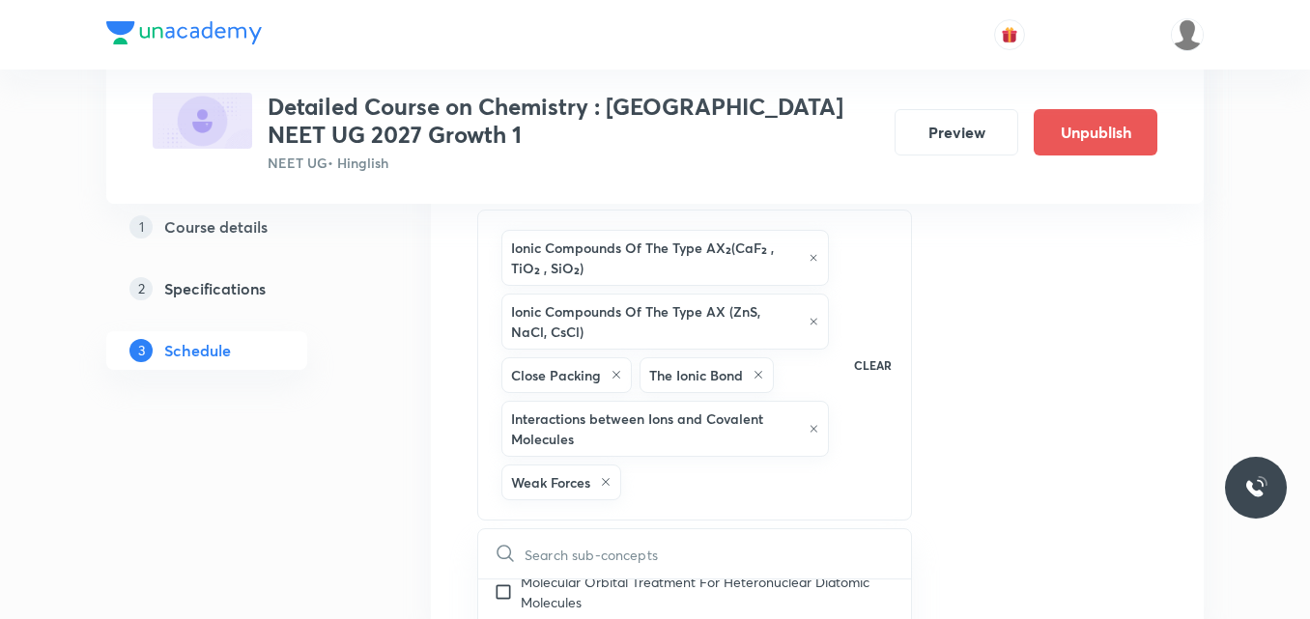
checkbox input "true"
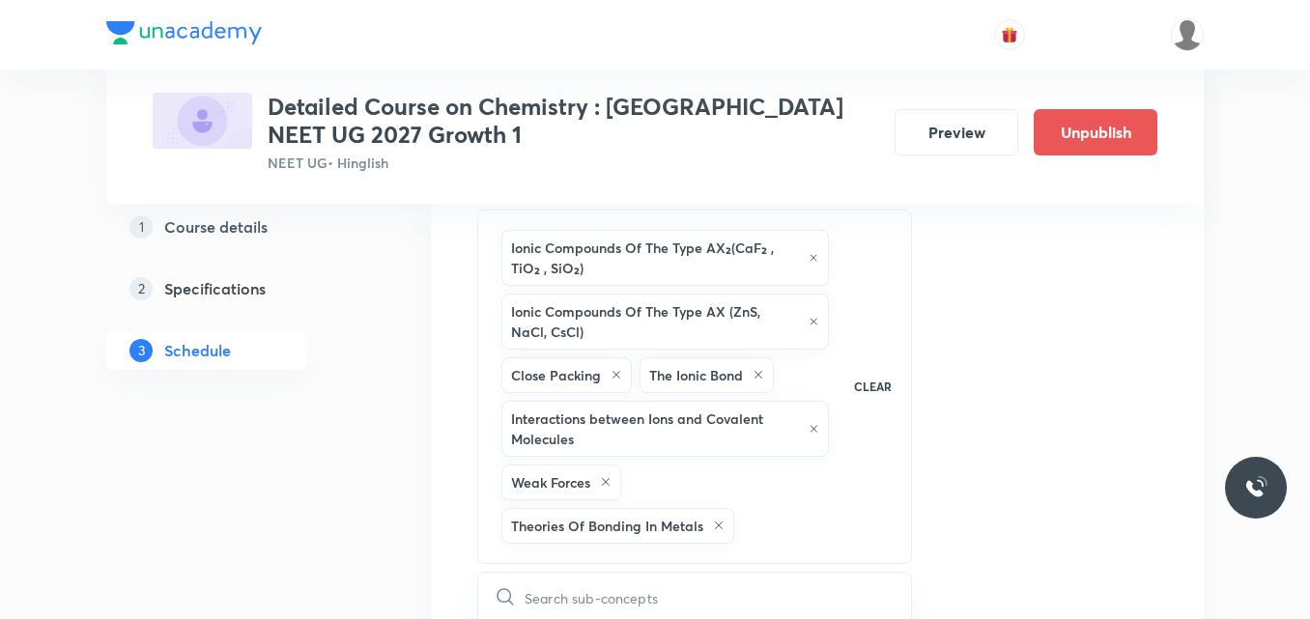
click at [1074, 331] on div "Session 71 Live class Session title 25/99 SESSION OF Thermodynamics ​ Schedule …" at bounding box center [817, 38] width 680 height 1208
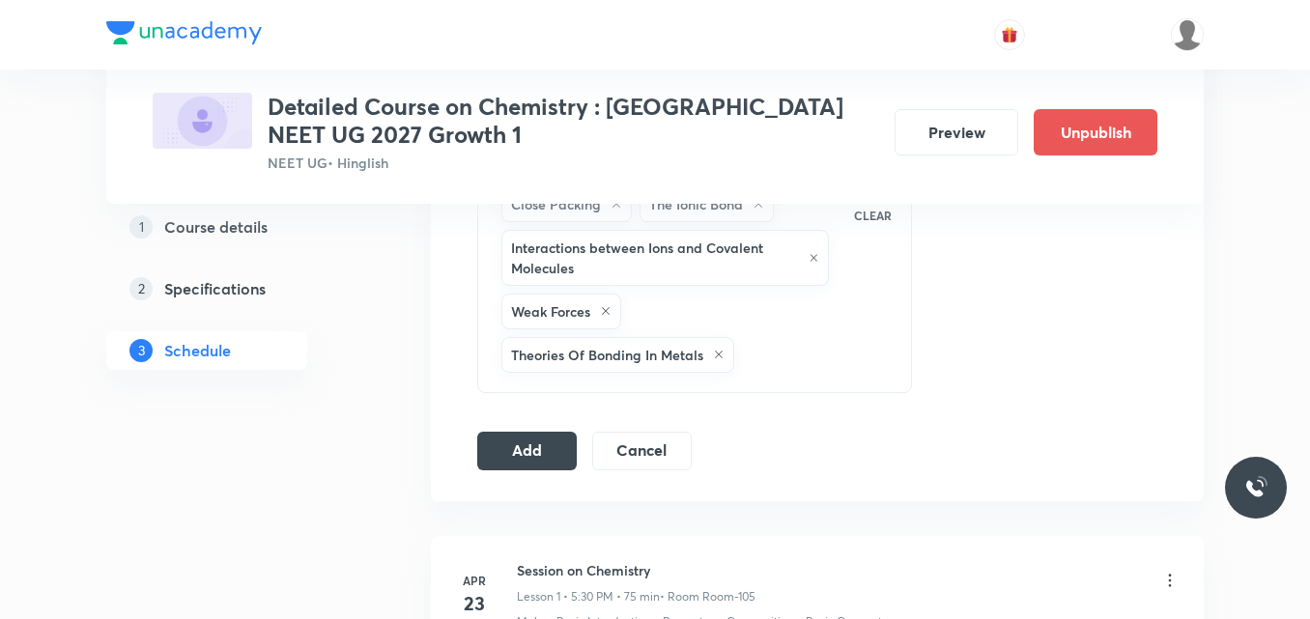
scroll to position [1207, 0]
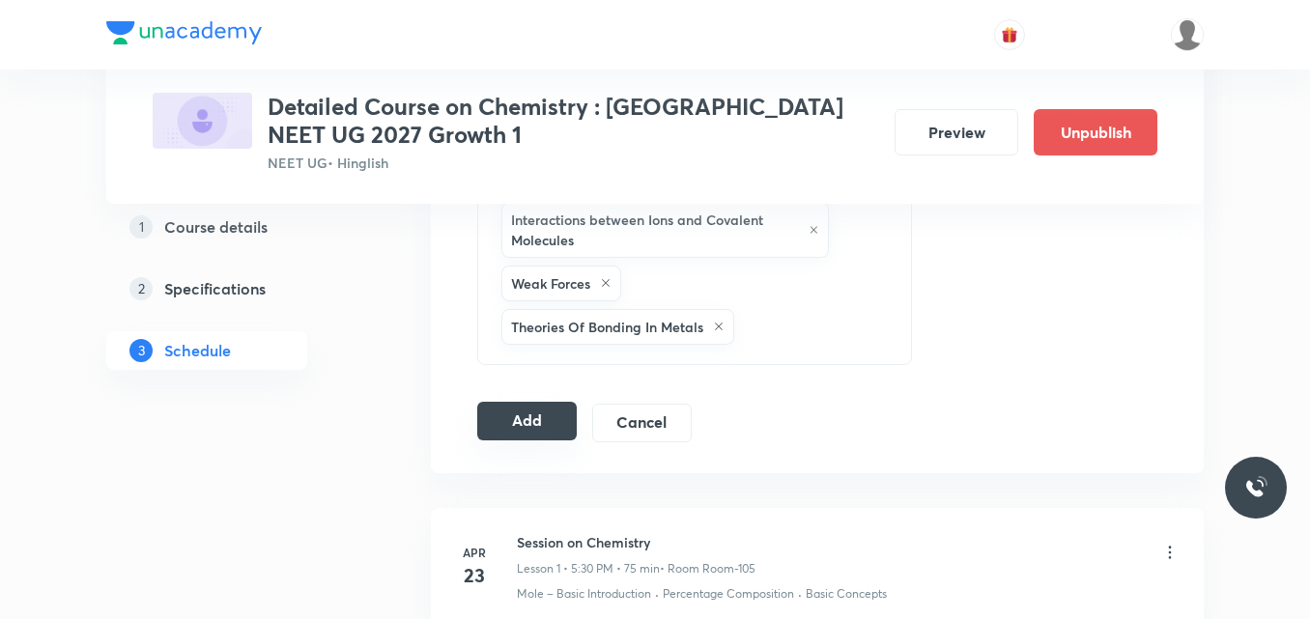
click at [528, 419] on button "Add" at bounding box center [527, 421] width 100 height 39
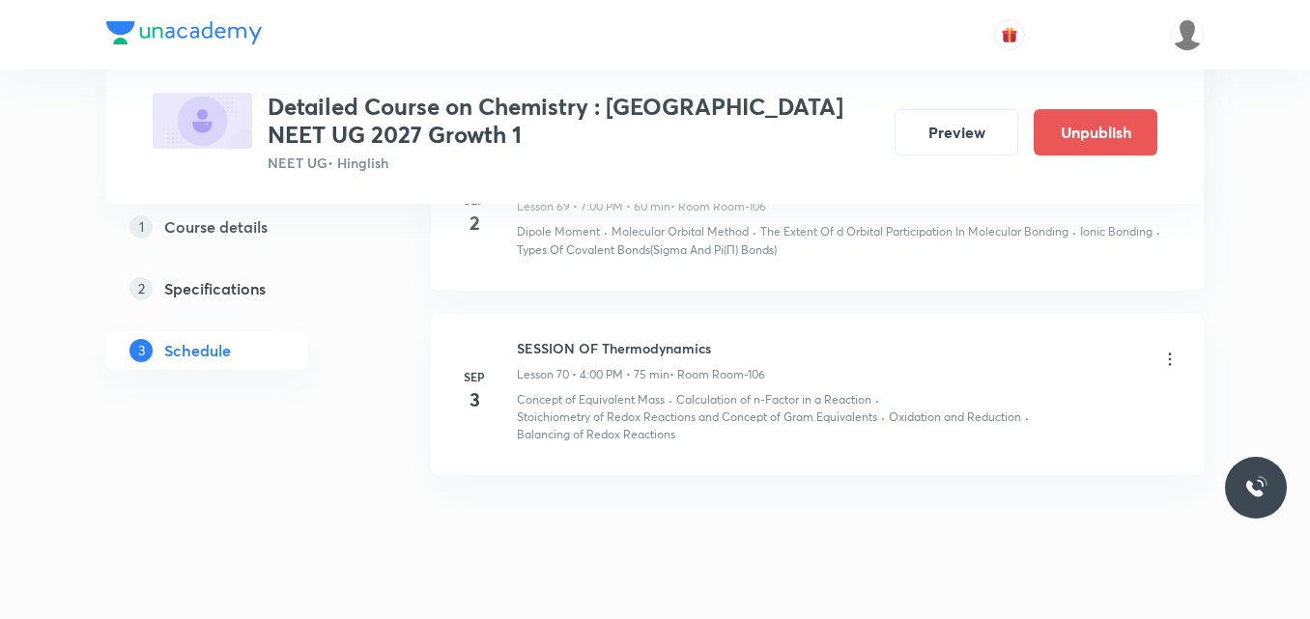
scroll to position [11229, 0]
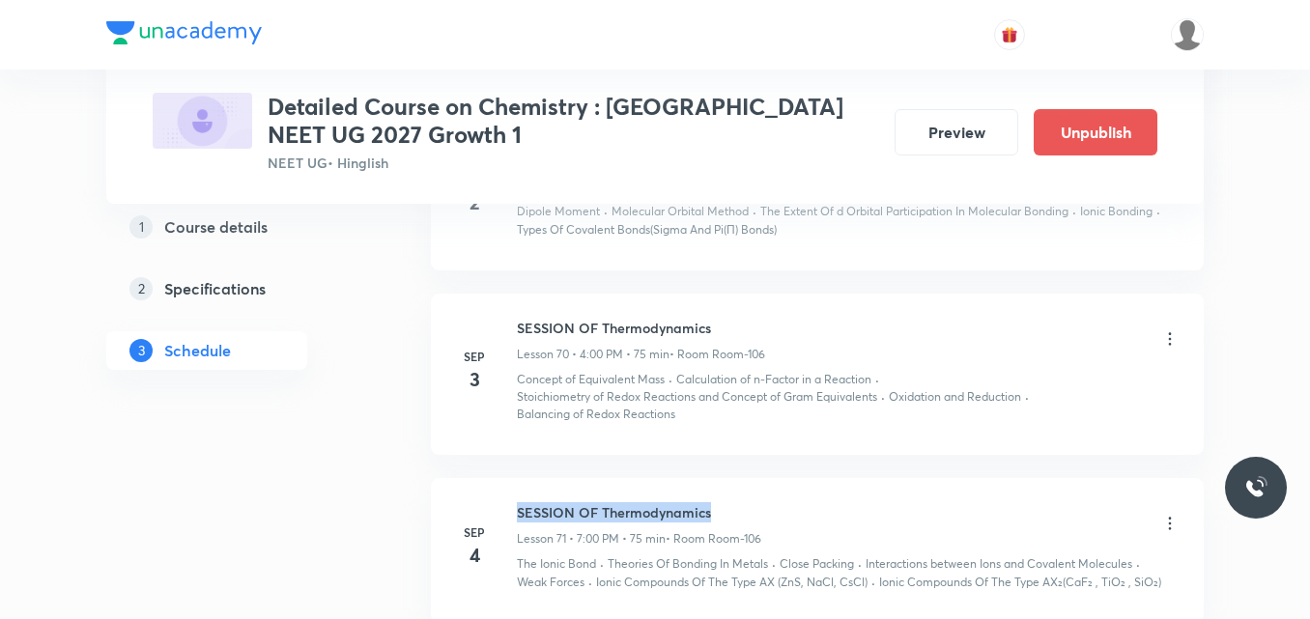
drag, startPoint x: 518, startPoint y: 495, endPoint x: 717, endPoint y: 490, distance: 199.1
click at [717, 502] on h6 "SESSION OF Thermodynamics" at bounding box center [639, 512] width 244 height 20
copy h6 "SESSION OF Thermodynamics"
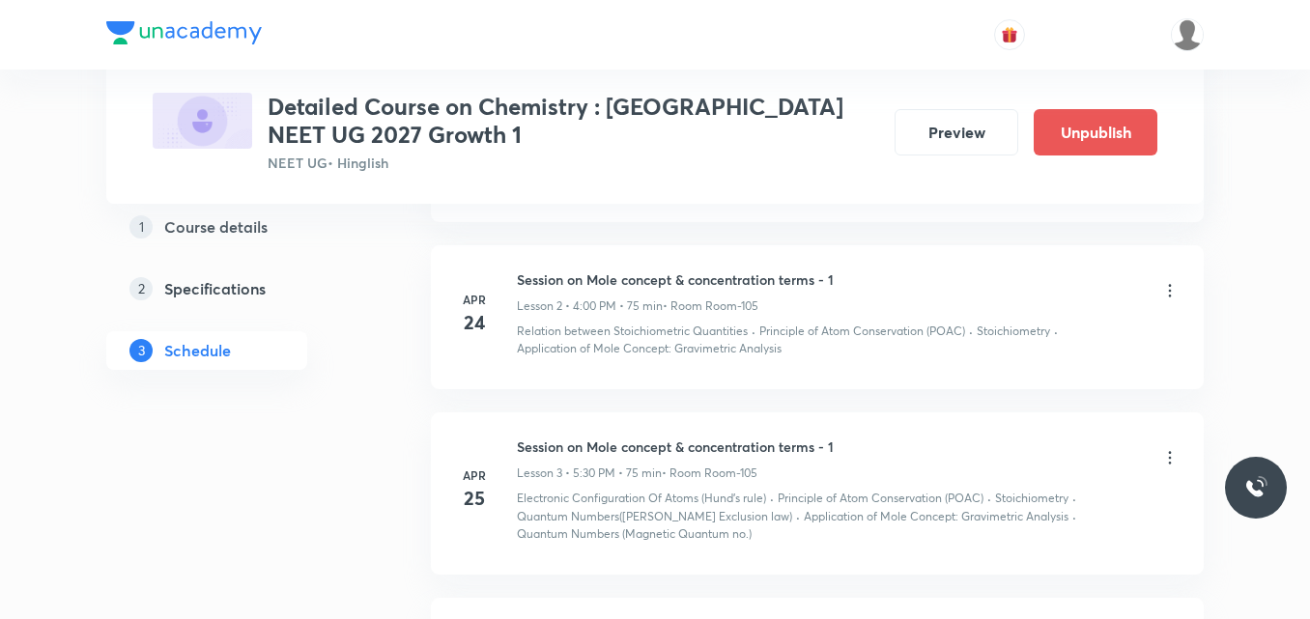
scroll to position [0, 0]
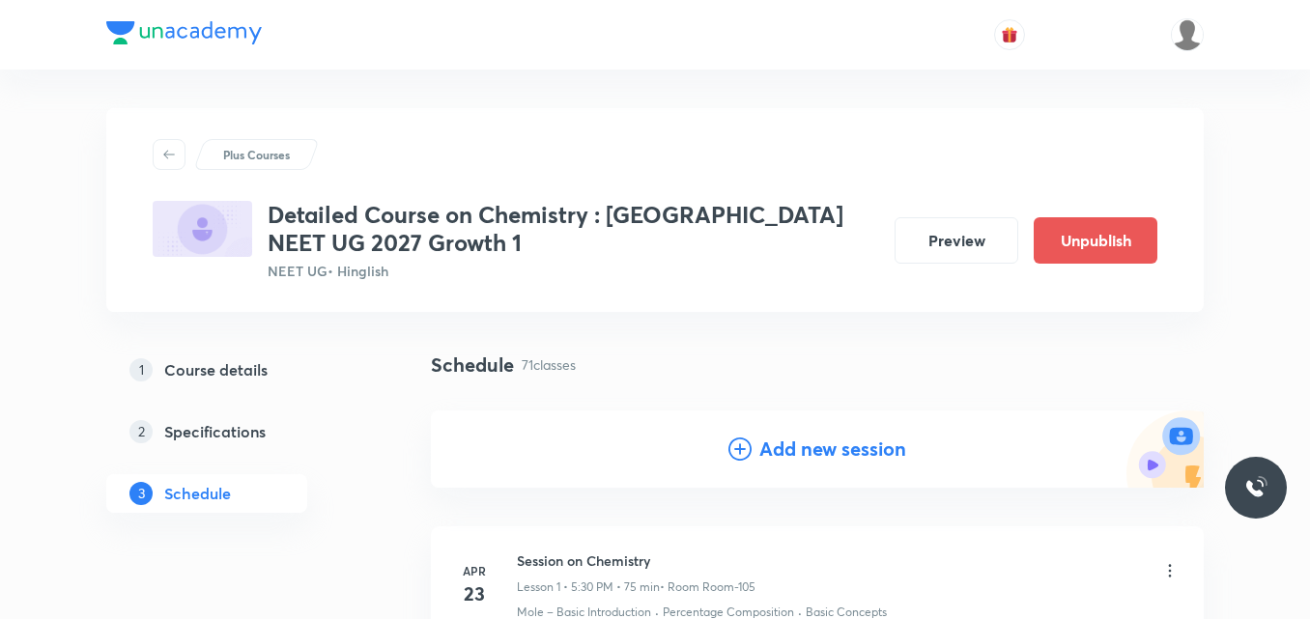
click at [735, 457] on icon at bounding box center [740, 449] width 23 height 23
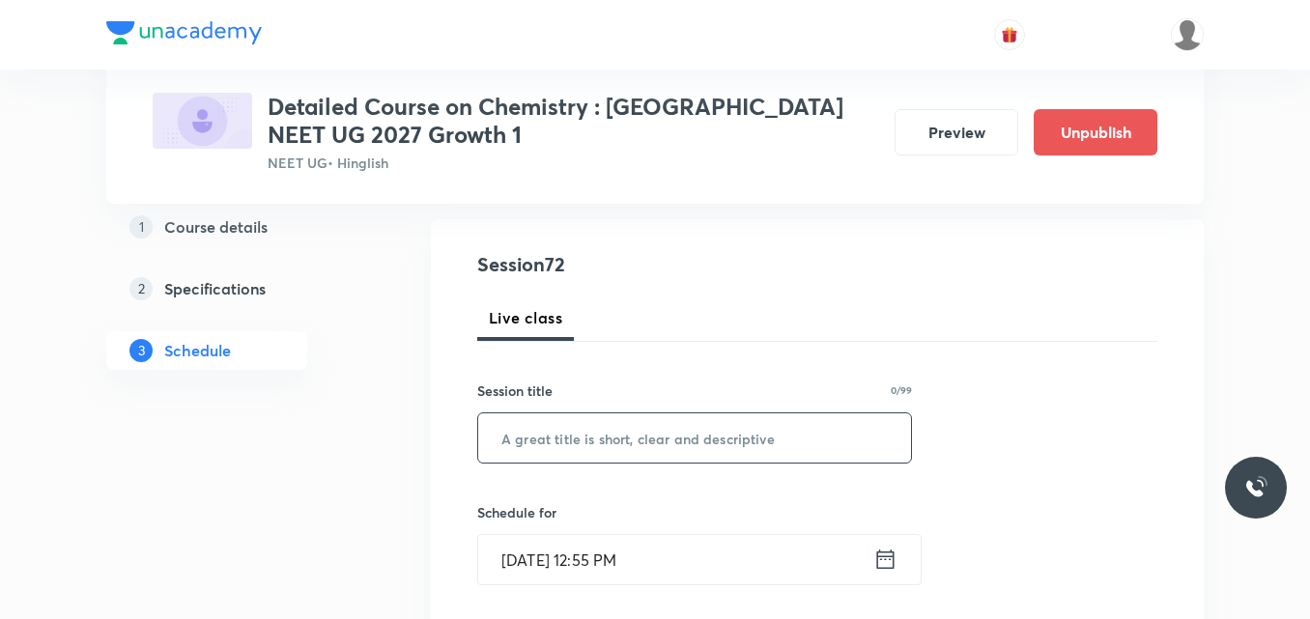
scroll to position [192, 0]
click at [596, 426] on input "text" at bounding box center [694, 437] width 433 height 49
paste input "SESSION OF Thermodynamics"
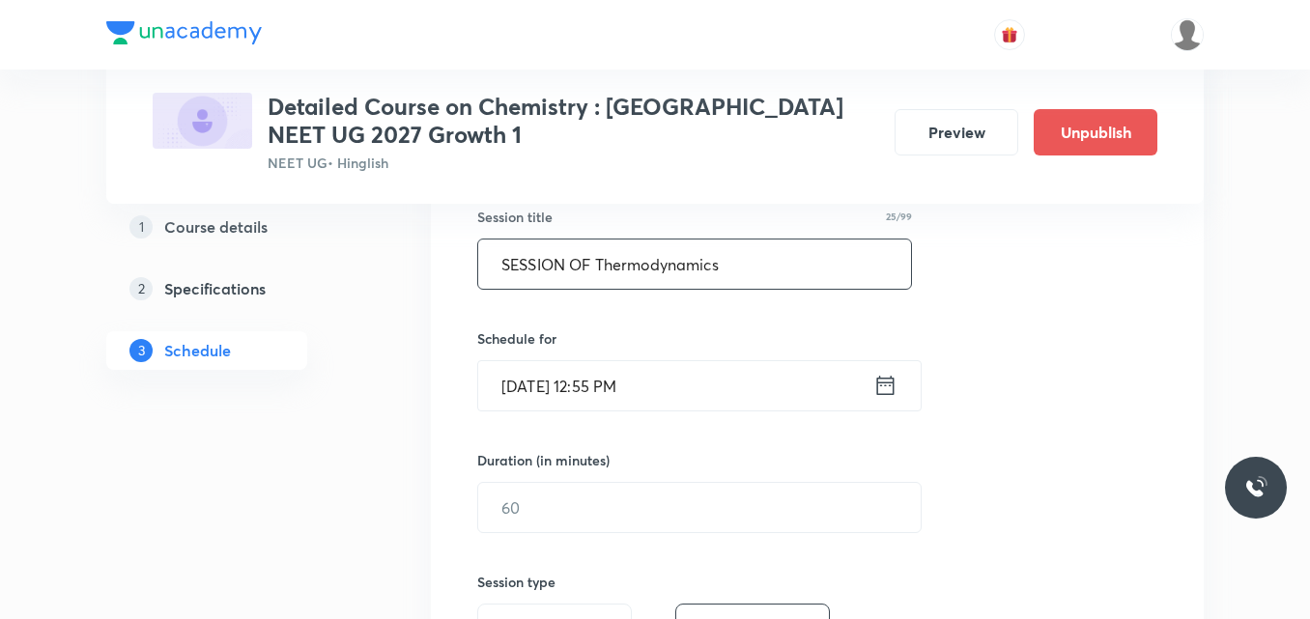
scroll to position [366, 0]
type input "SESSION OF Thermodynamics"
click at [881, 397] on icon at bounding box center [886, 384] width 24 height 27
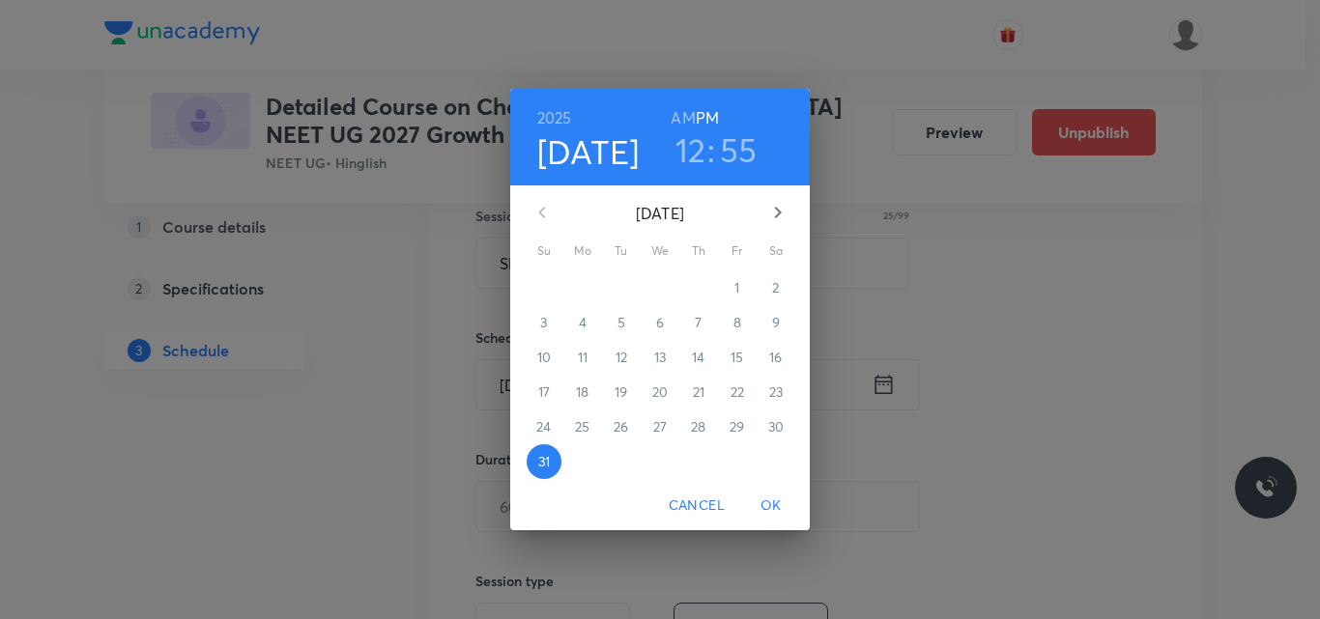
click at [774, 215] on icon "button" at bounding box center [777, 212] width 23 height 23
click at [732, 290] on span "5" at bounding box center [737, 287] width 35 height 19
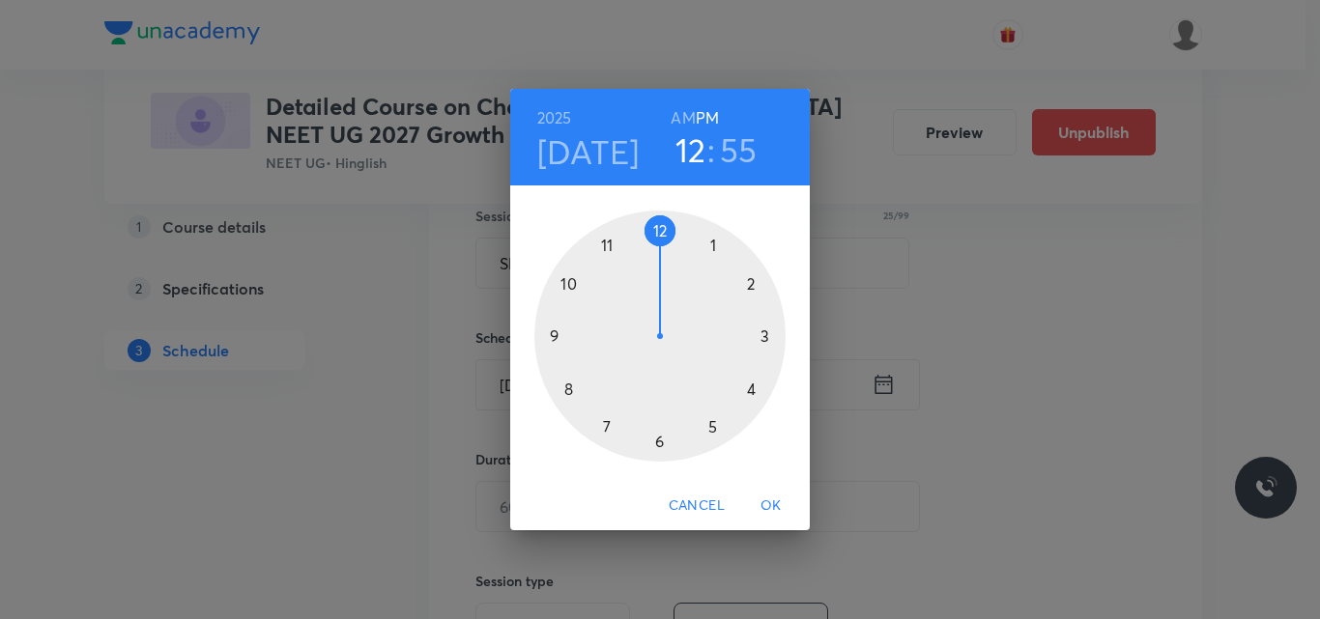
click at [753, 386] on div at bounding box center [659, 336] width 251 height 251
click at [658, 228] on div at bounding box center [659, 336] width 251 height 251
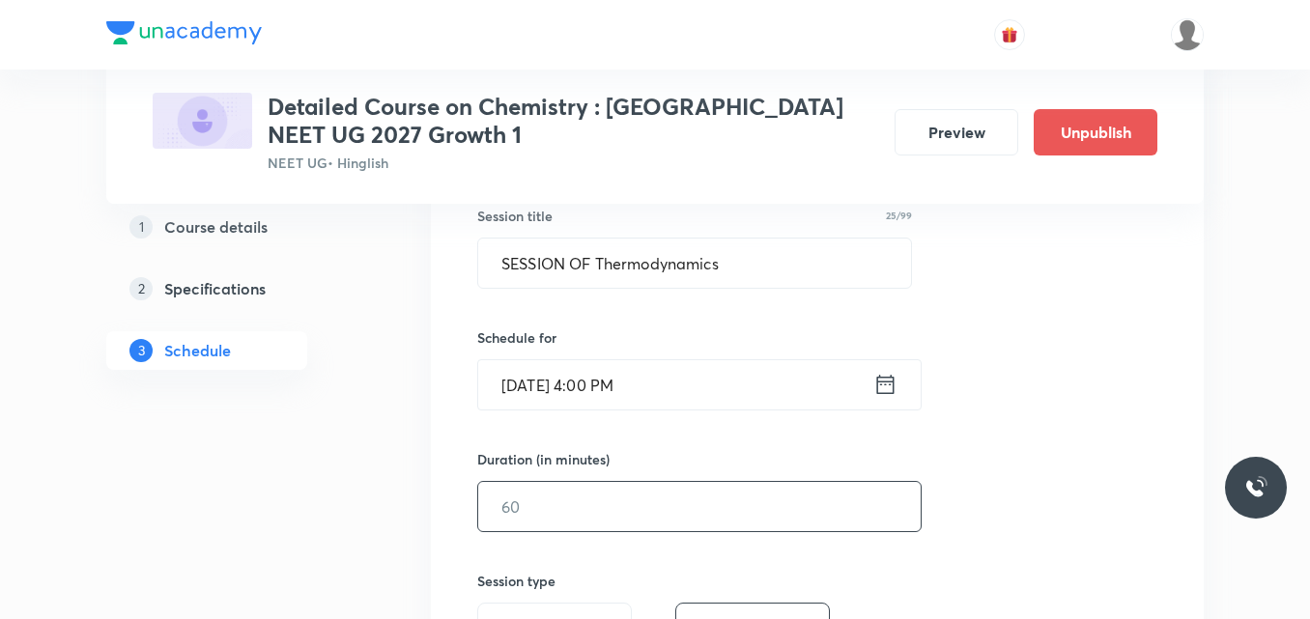
click at [545, 500] on input "text" at bounding box center [699, 506] width 443 height 49
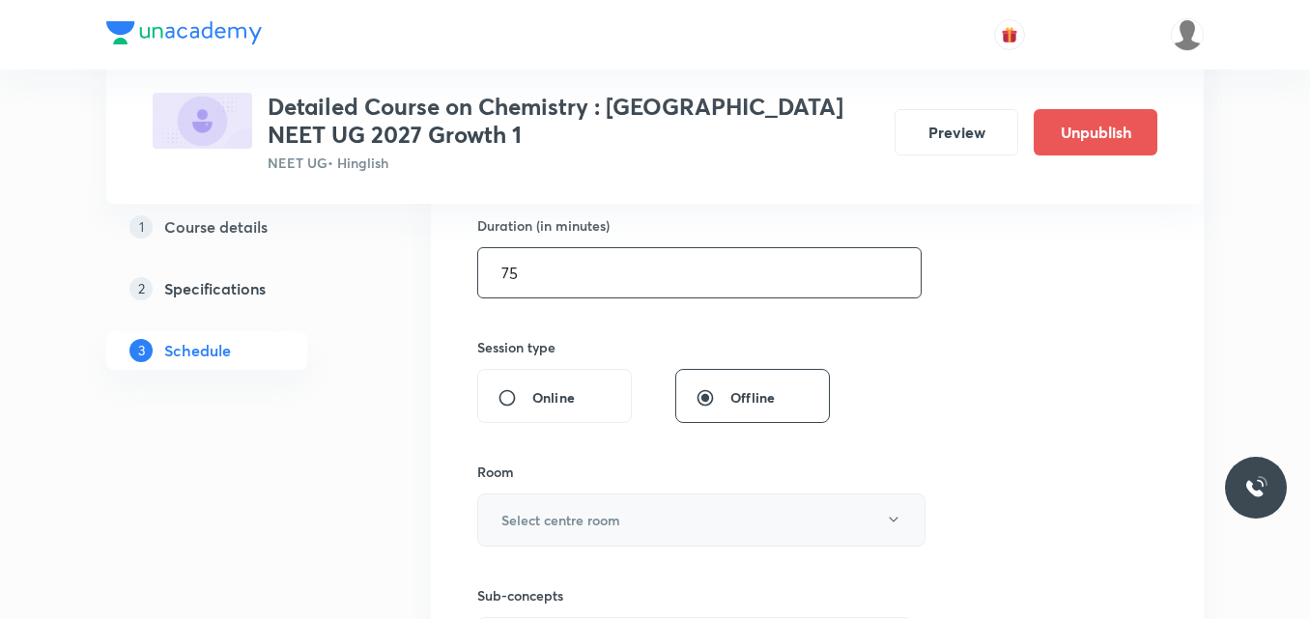
scroll to position [601, 0]
type input "75"
click at [533, 517] on h6 "Select centre room" at bounding box center [560, 519] width 119 height 20
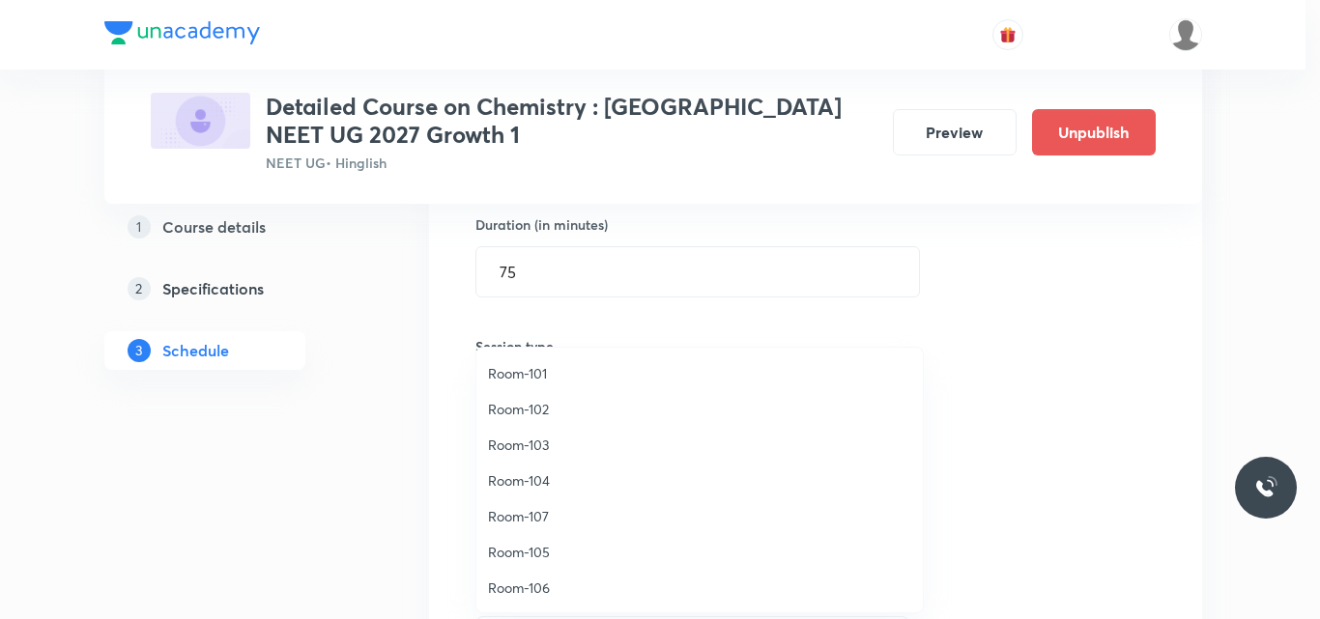
click at [543, 581] on span "Room-106" at bounding box center [699, 588] width 423 height 20
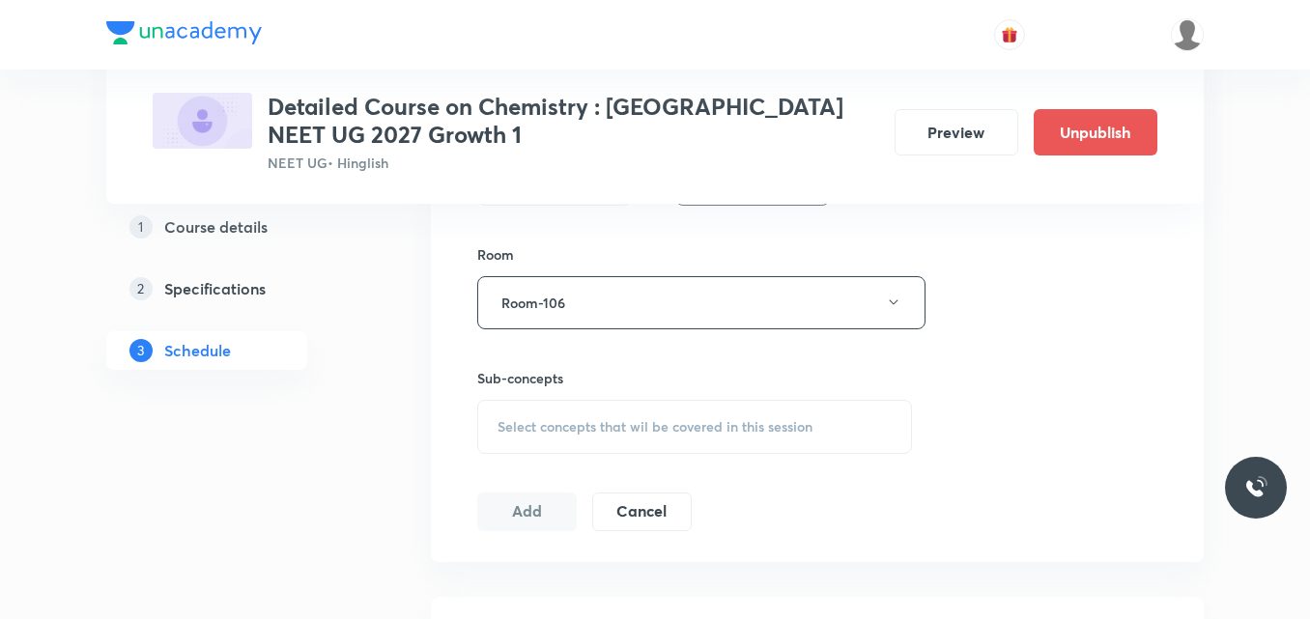
scroll to position [821, 0]
click at [546, 418] on span "Select concepts that wil be covered in this session" at bounding box center [655, 422] width 315 height 15
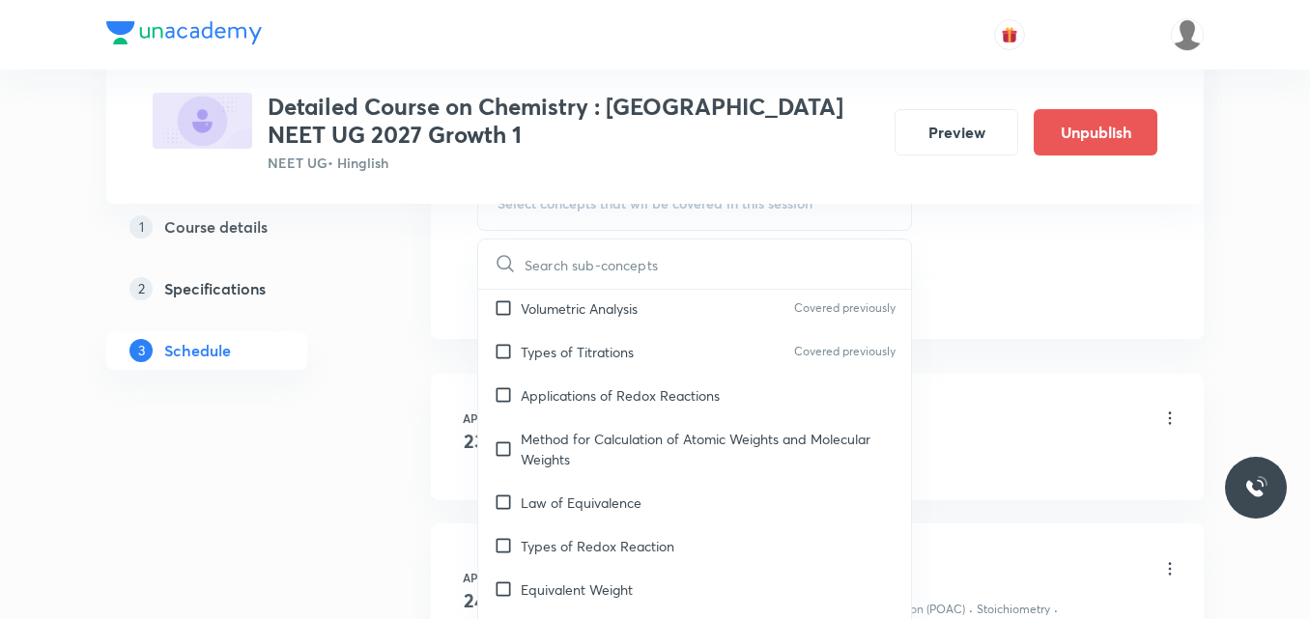
scroll to position [8823, 0]
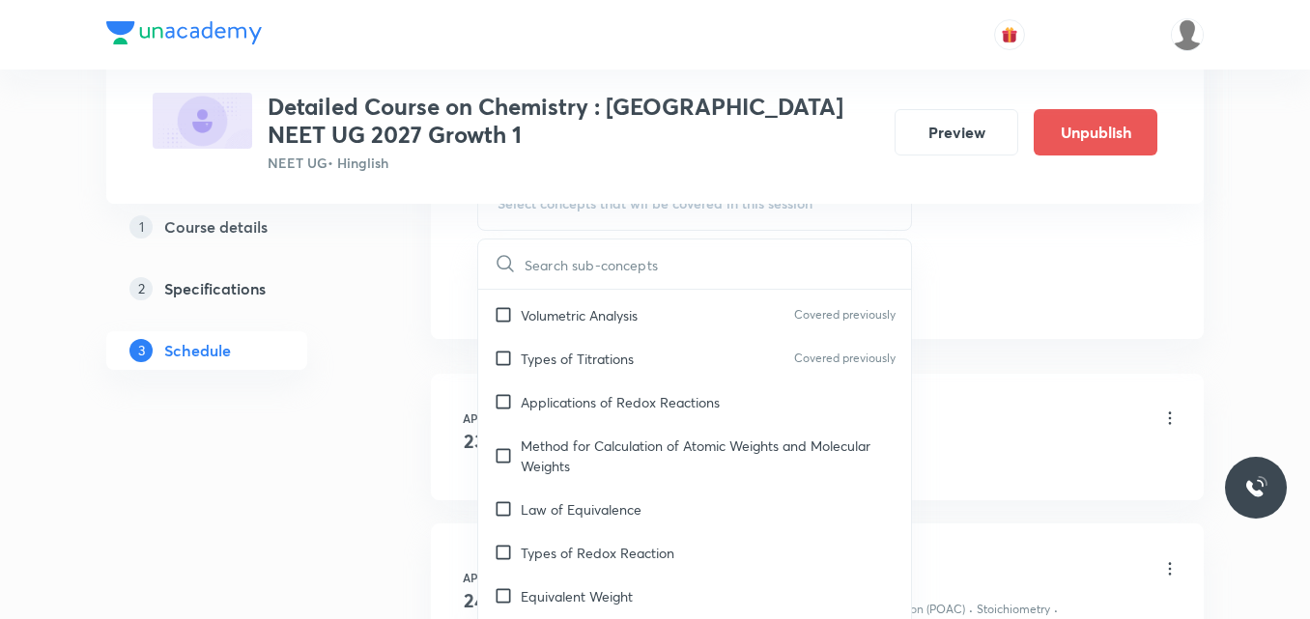
checkbox input "true"
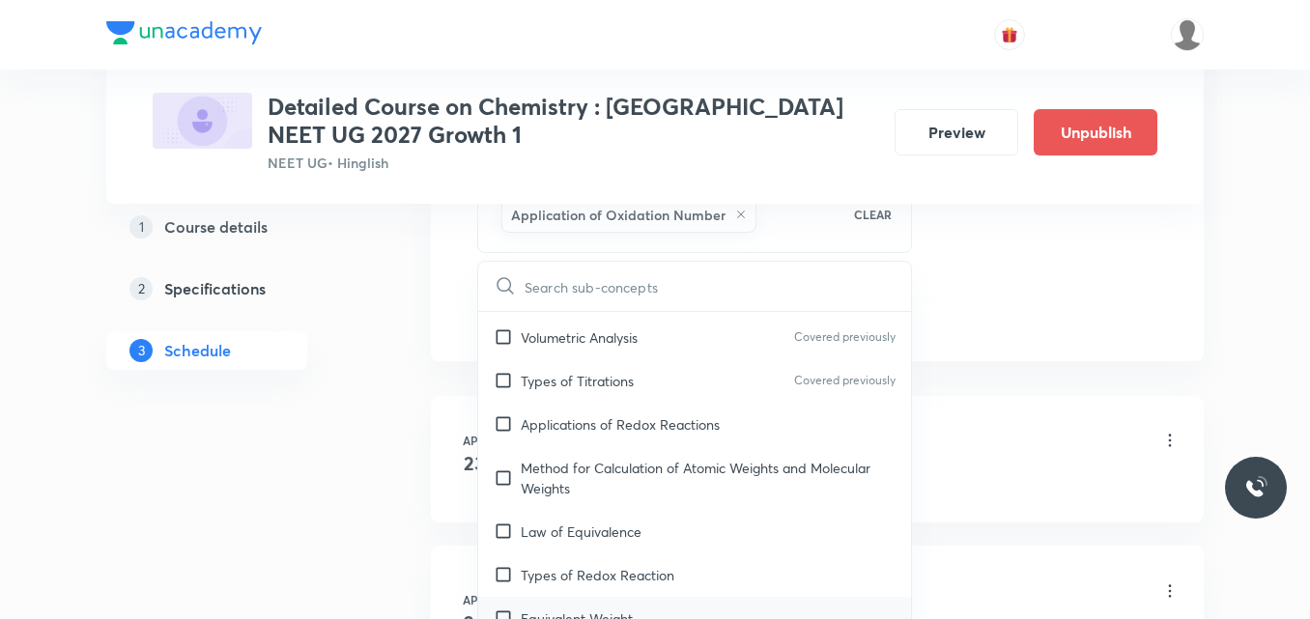
click at [570, 609] on p "Equivalent Weight" at bounding box center [577, 619] width 112 height 20
checkbox input "true"
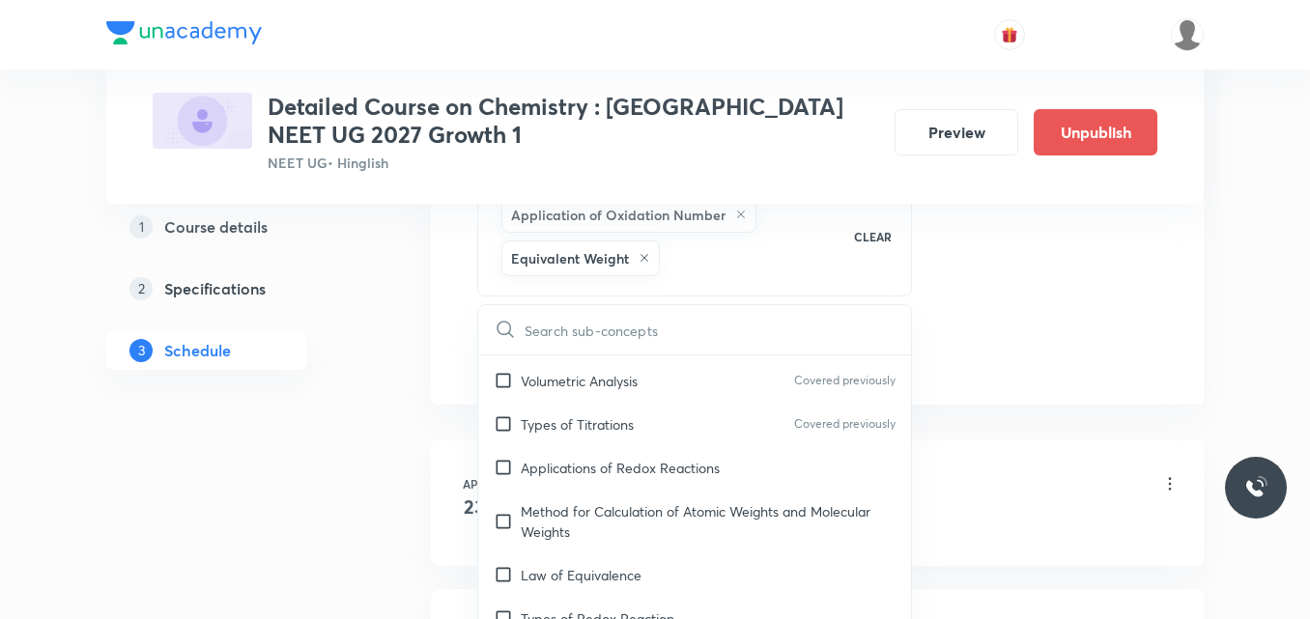
click at [570, 609] on p "Types of Redox Reaction" at bounding box center [598, 619] width 154 height 20
checkbox input "true"
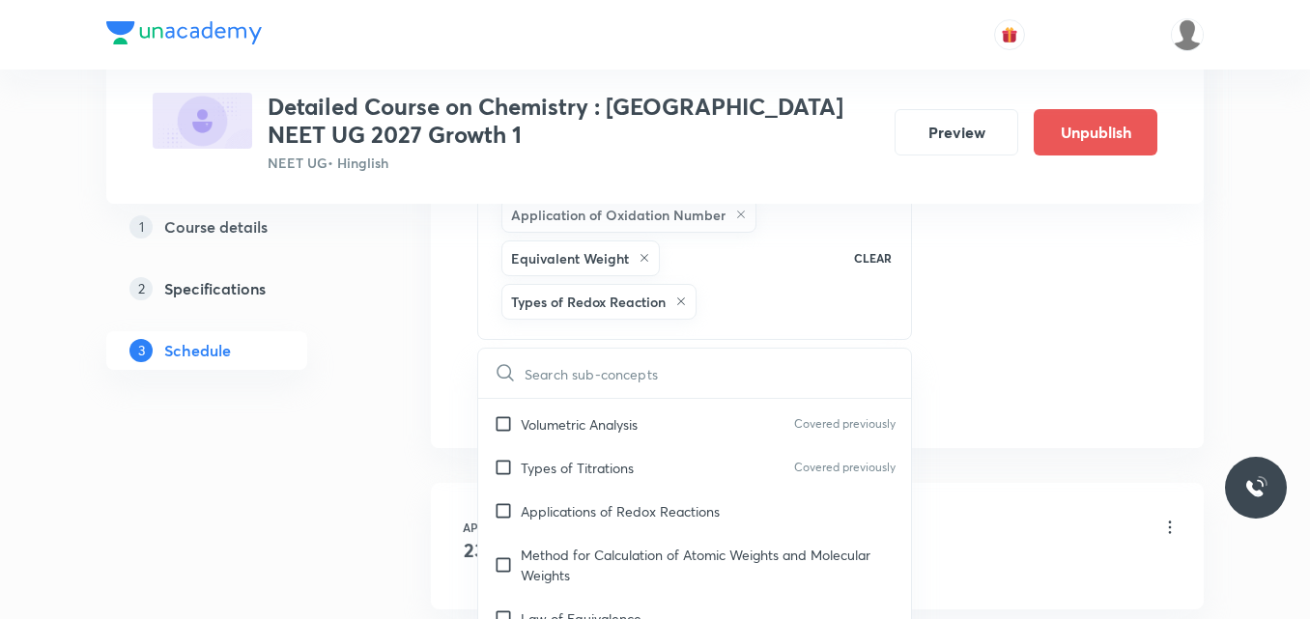
click at [570, 609] on p "Law of Equivalence" at bounding box center [581, 619] width 121 height 20
checkbox input "true"
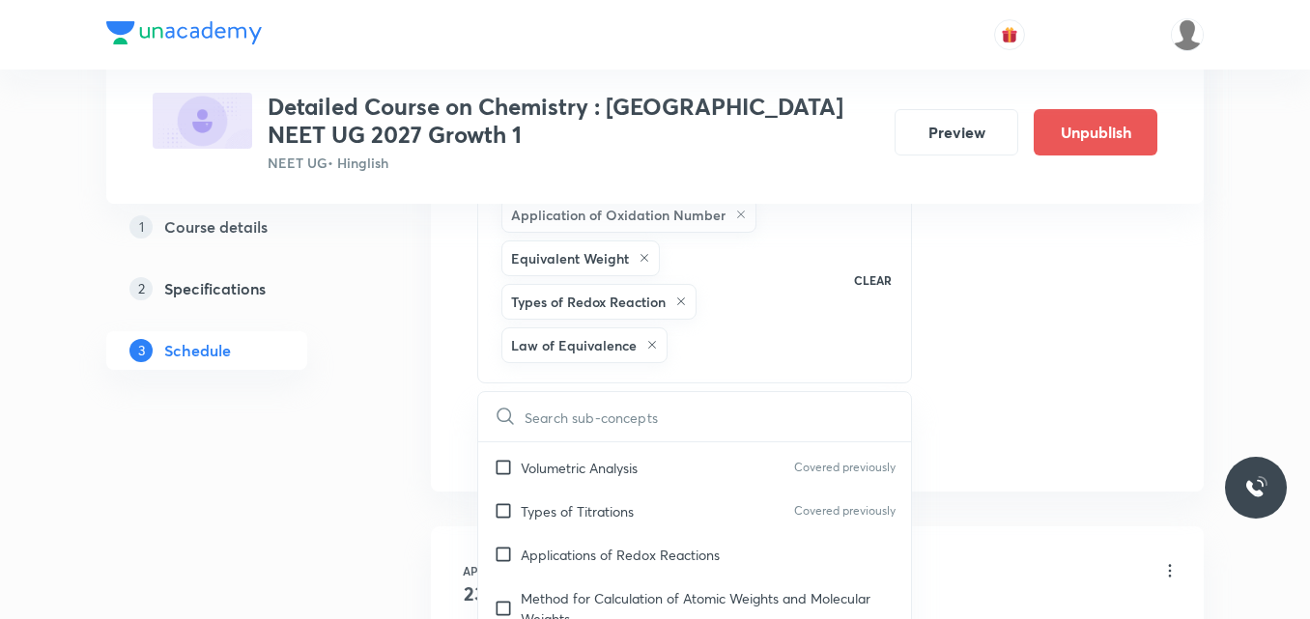
click at [570, 588] on p "Method for Calculation of Atomic Weights and Molecular Weights" at bounding box center [708, 608] width 375 height 41
checkbox input "true"
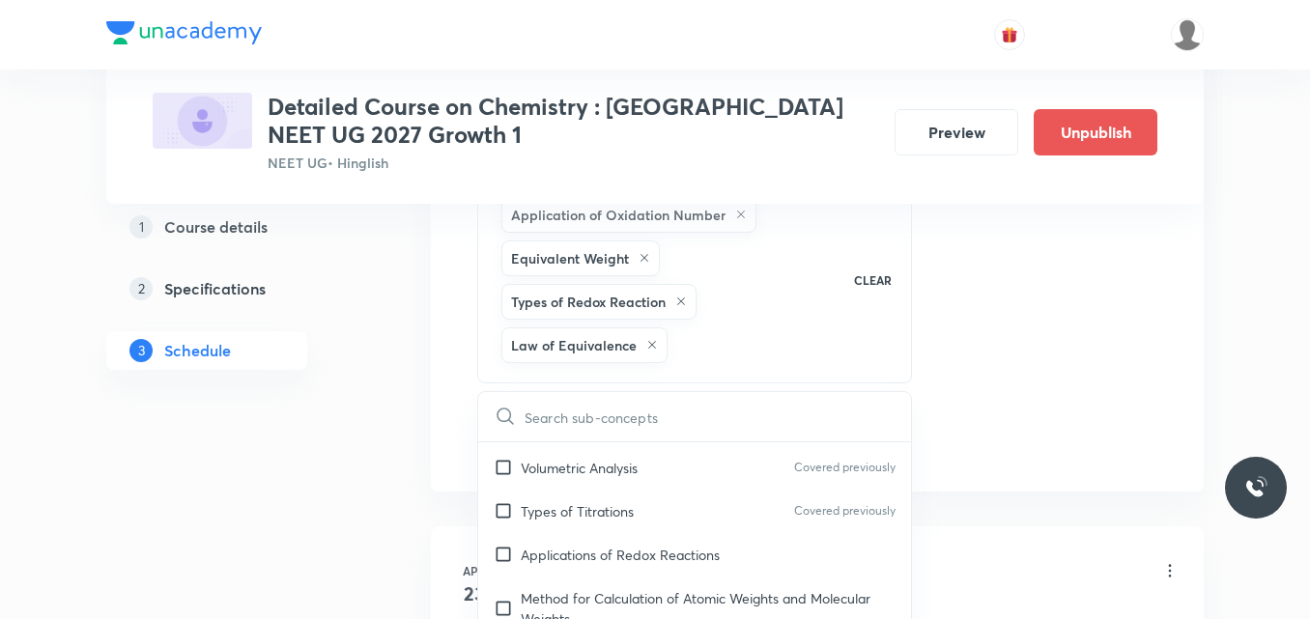
checkbox input "true"
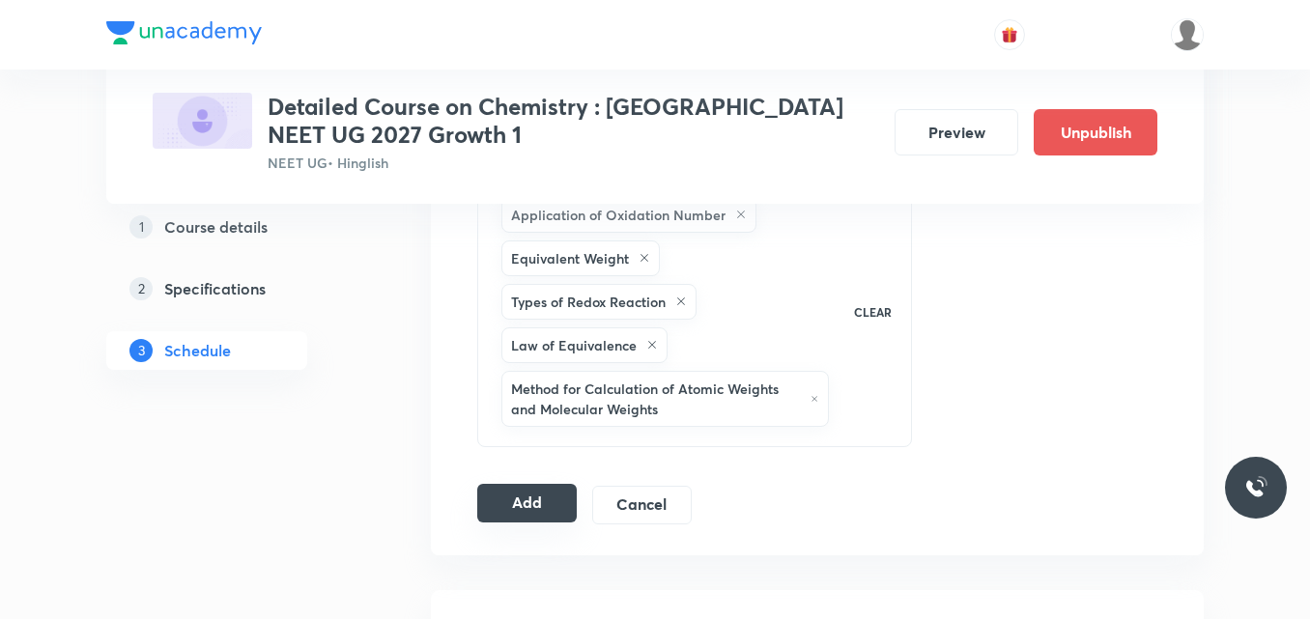
click at [514, 505] on button "Add" at bounding box center [527, 503] width 100 height 39
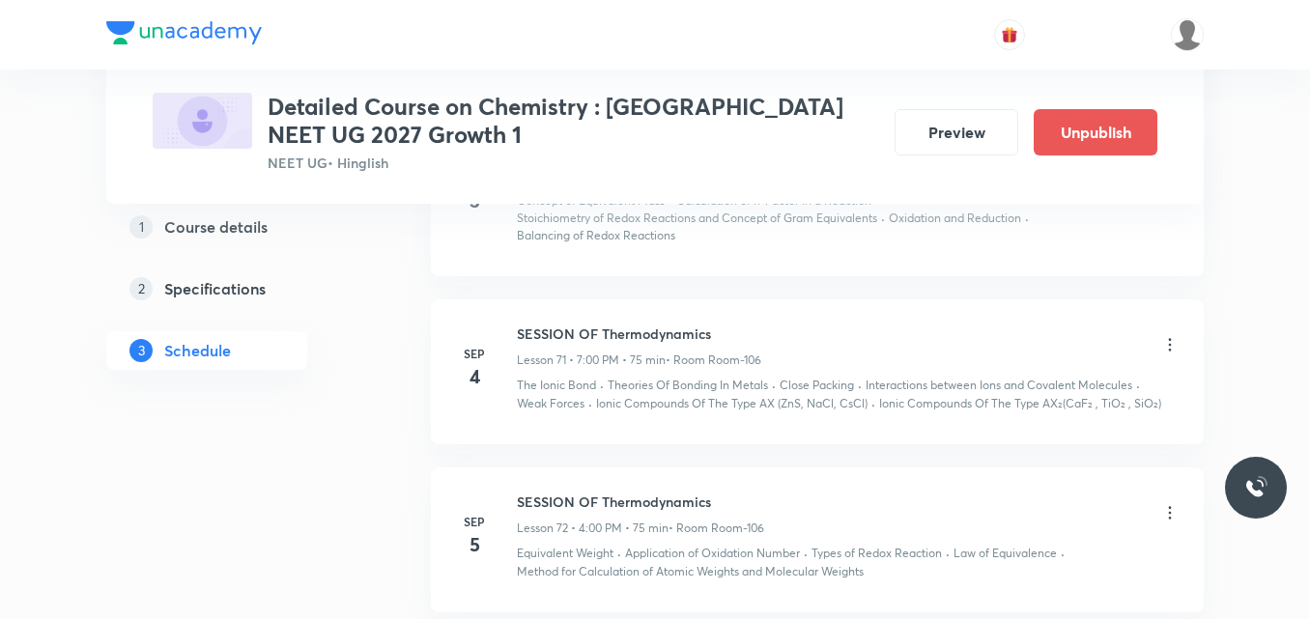
scroll to position [11565, 0]
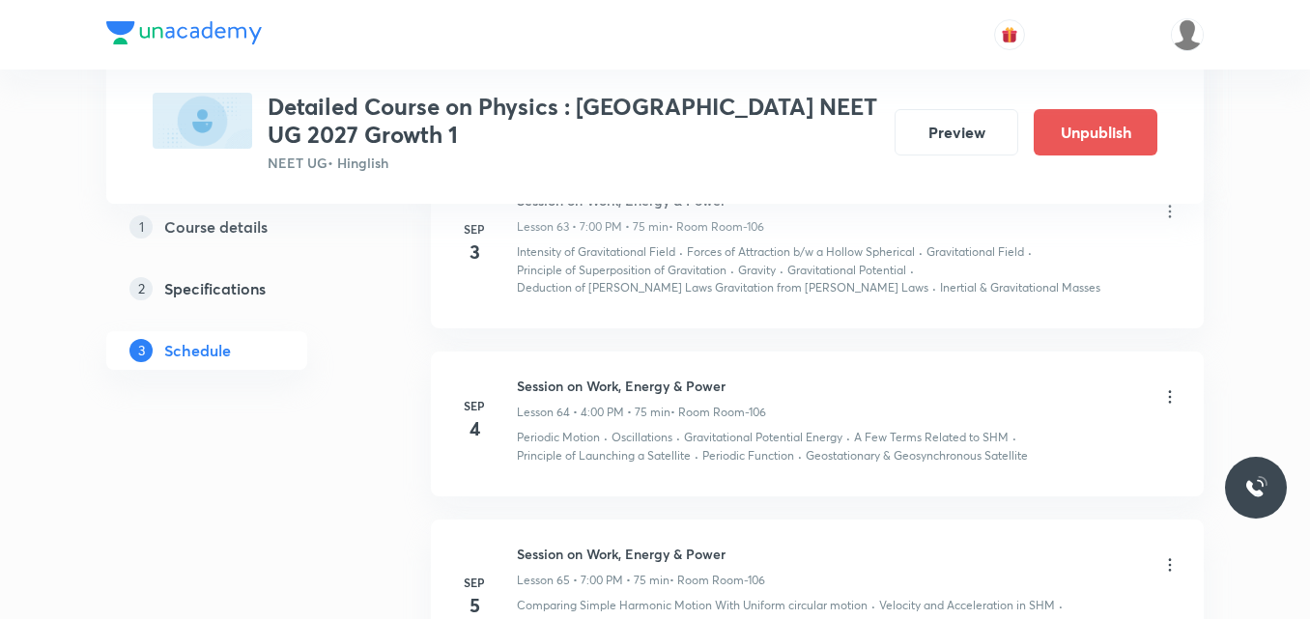
scroll to position [11031, 0]
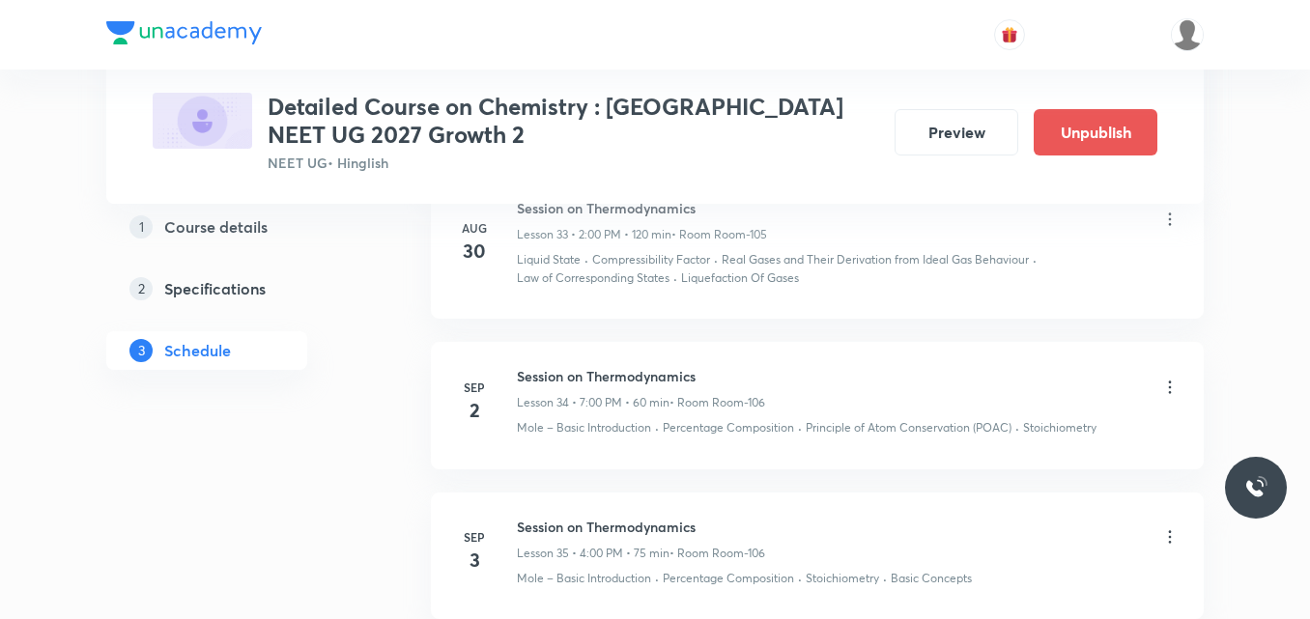
scroll to position [6464, 0]
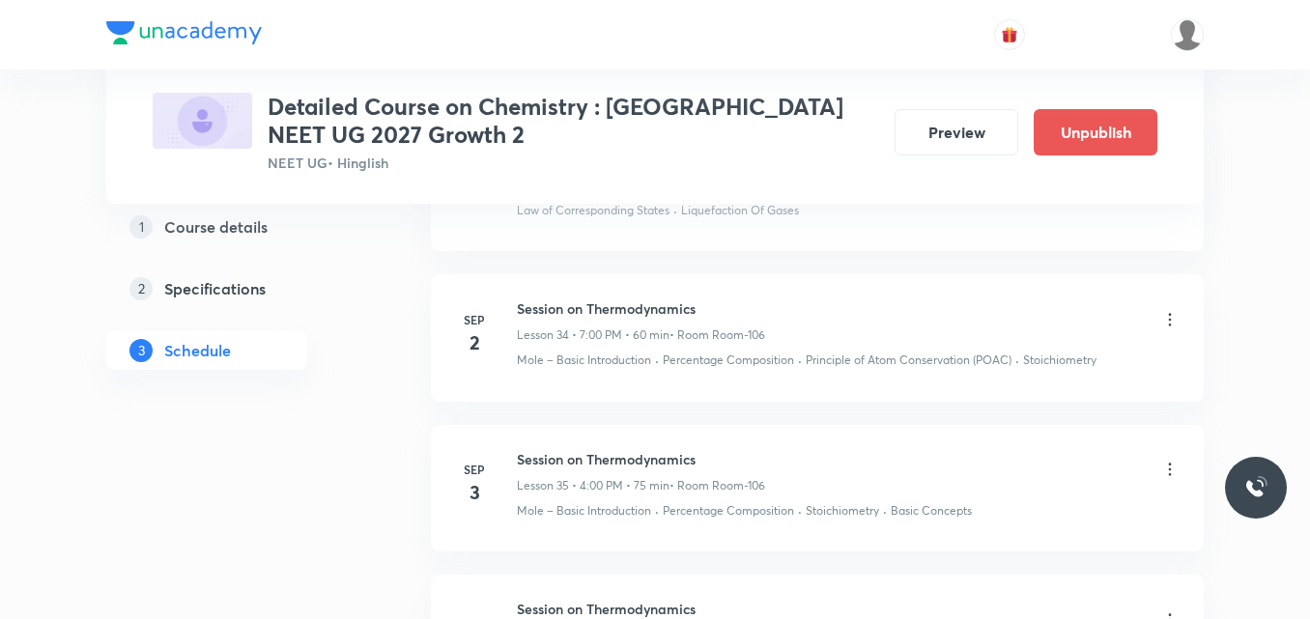
click at [1162, 310] on icon at bounding box center [1169, 319] width 19 height 19
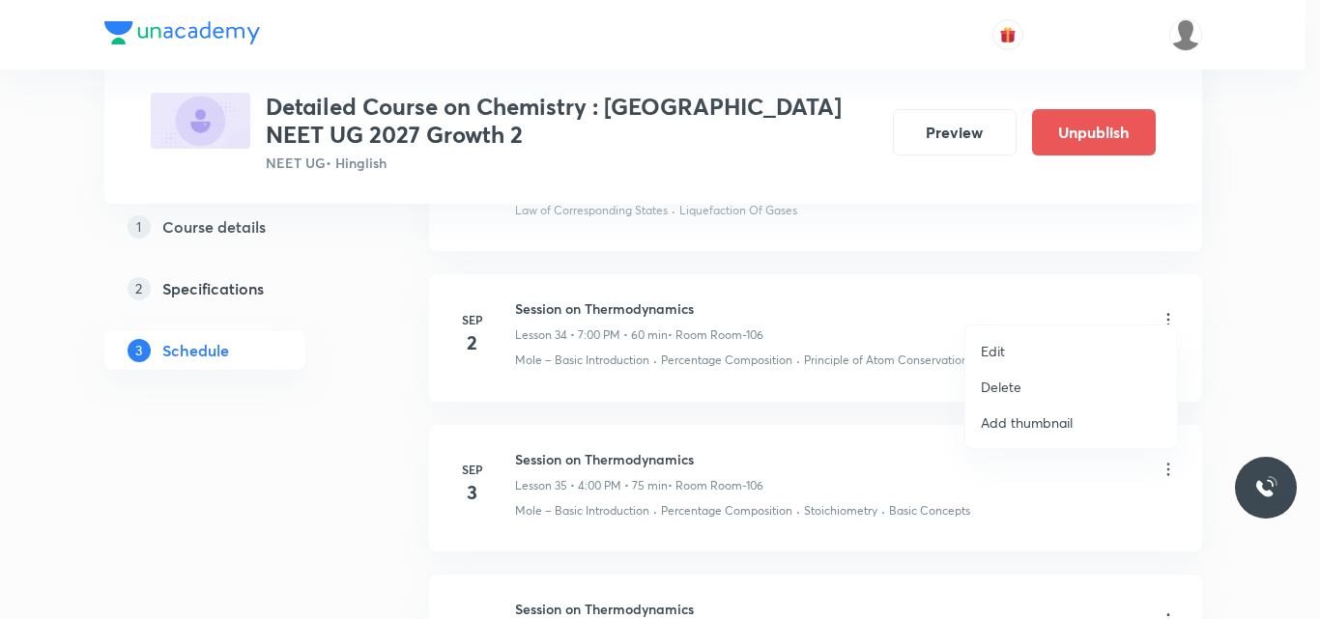
click at [998, 354] on p "Edit" at bounding box center [993, 351] width 24 height 20
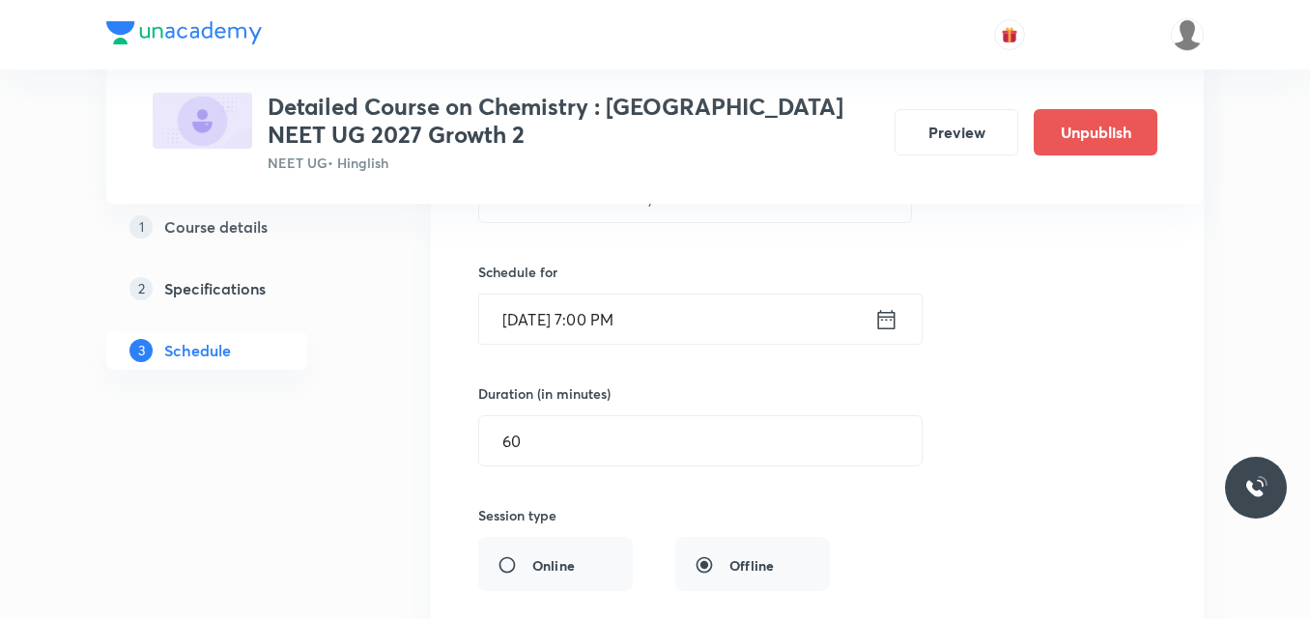
scroll to position [5752, 0]
click at [884, 307] on icon at bounding box center [886, 320] width 24 height 27
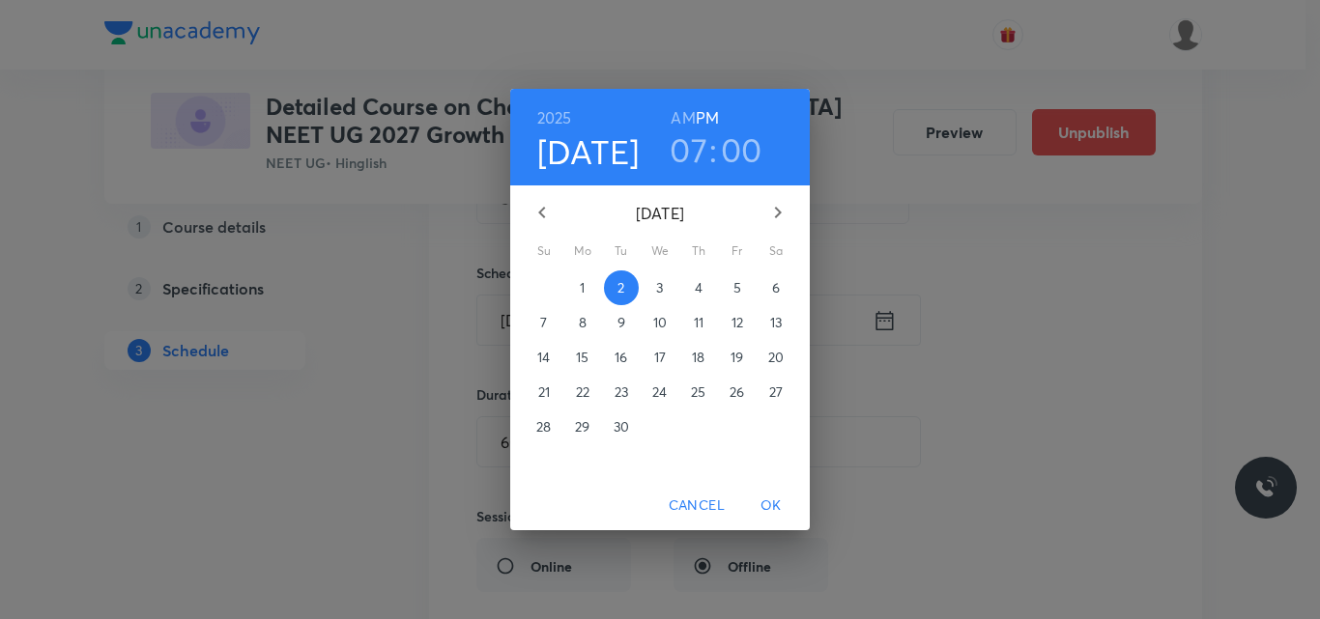
click at [776, 289] on p "6" at bounding box center [776, 287] width 8 height 19
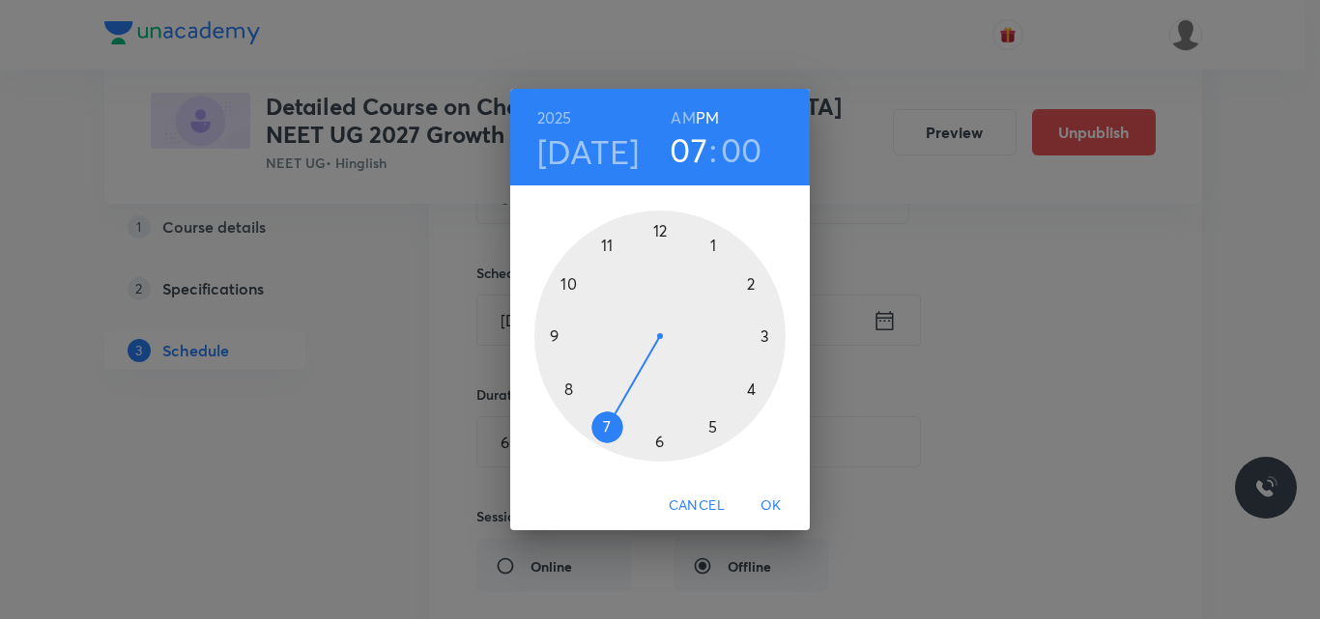
click at [680, 115] on h6 "AM" at bounding box center [683, 117] width 24 height 27
click at [749, 388] on div at bounding box center [659, 336] width 251 height 251
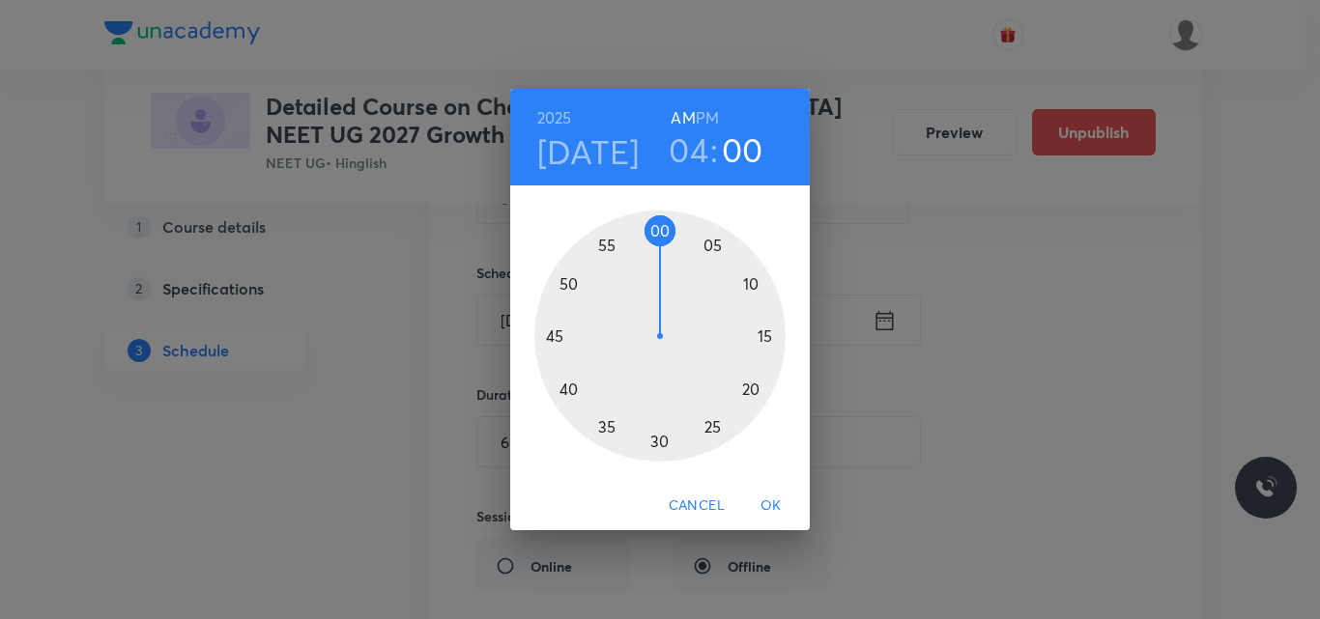
click at [702, 126] on h6 "PM" at bounding box center [707, 117] width 23 height 27
click at [699, 150] on h3 "04" at bounding box center [689, 149] width 40 height 41
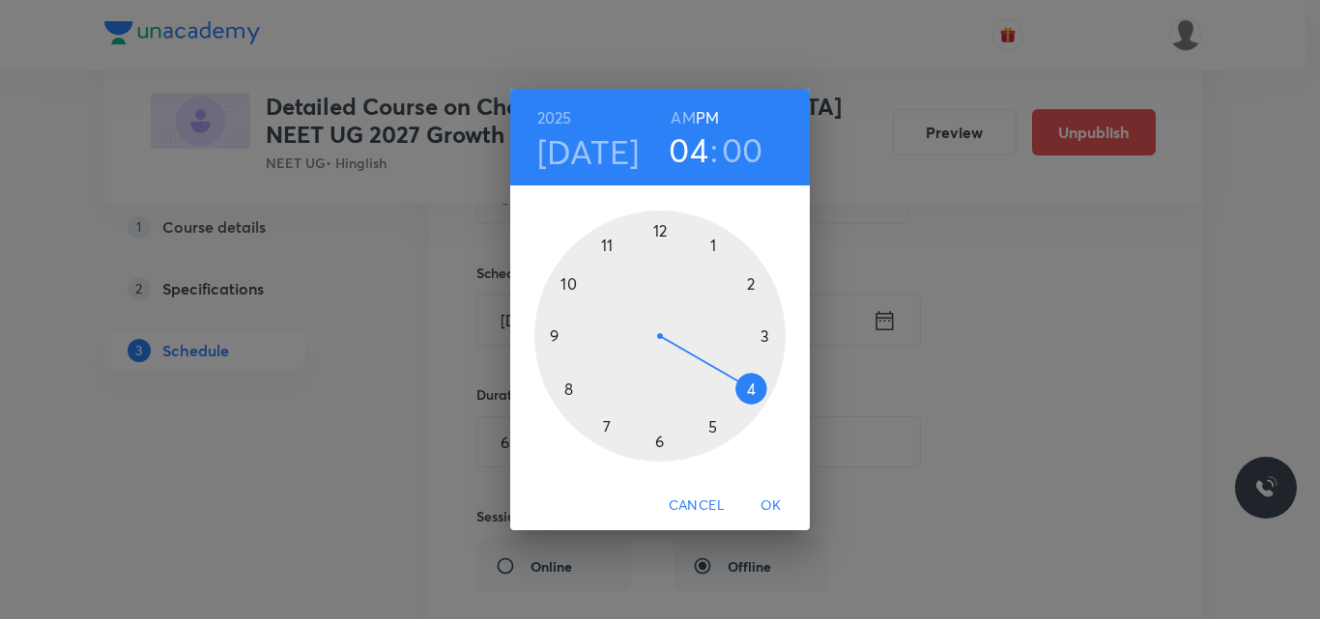
click at [752, 385] on div at bounding box center [659, 336] width 251 height 251
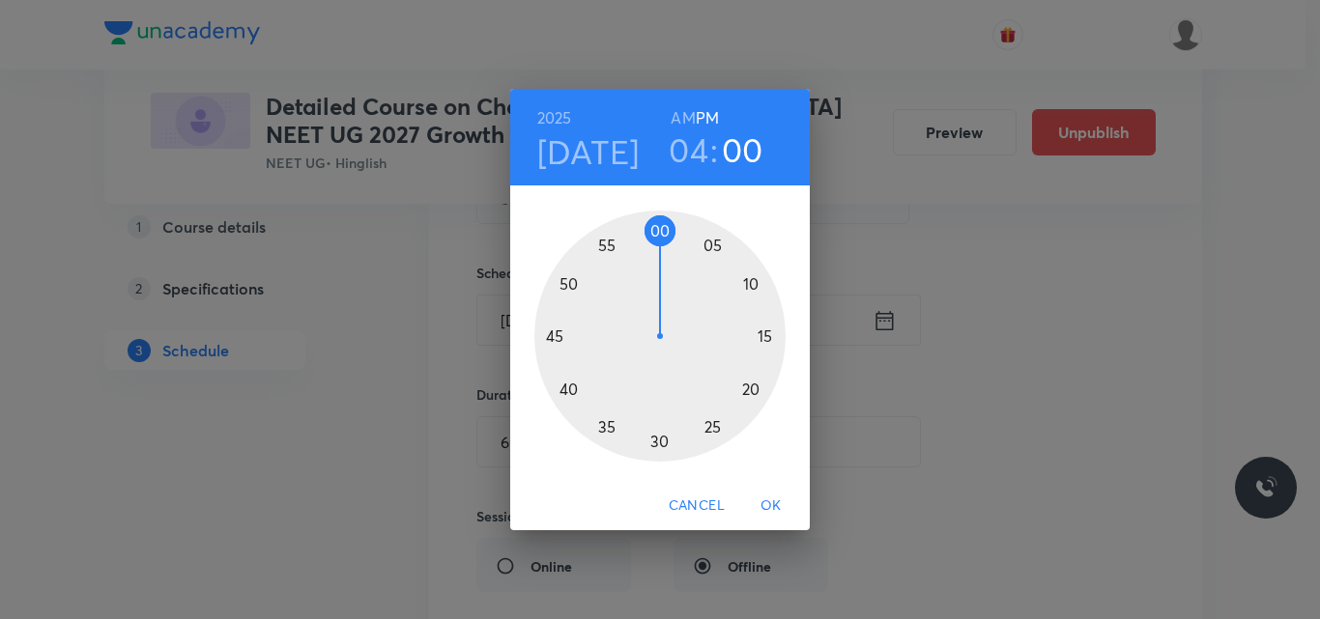
click at [770, 498] on span "OK" at bounding box center [771, 506] width 46 height 24
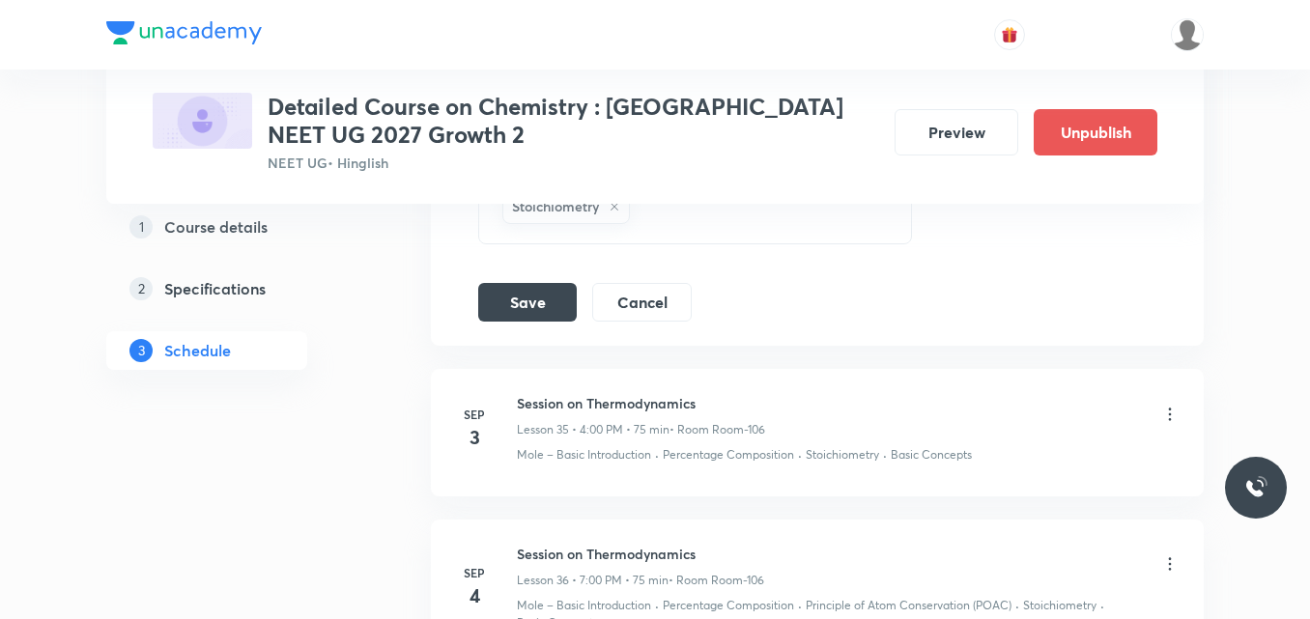
scroll to position [6494, 0]
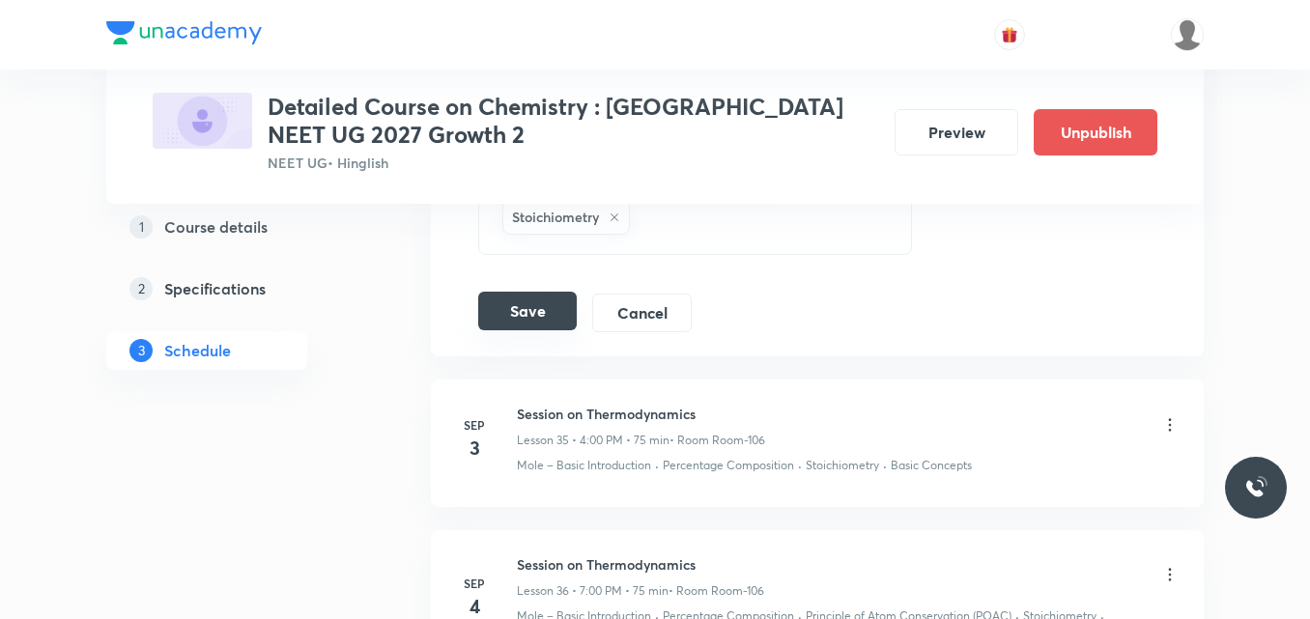
click at [528, 305] on button "Save" at bounding box center [527, 311] width 99 height 39
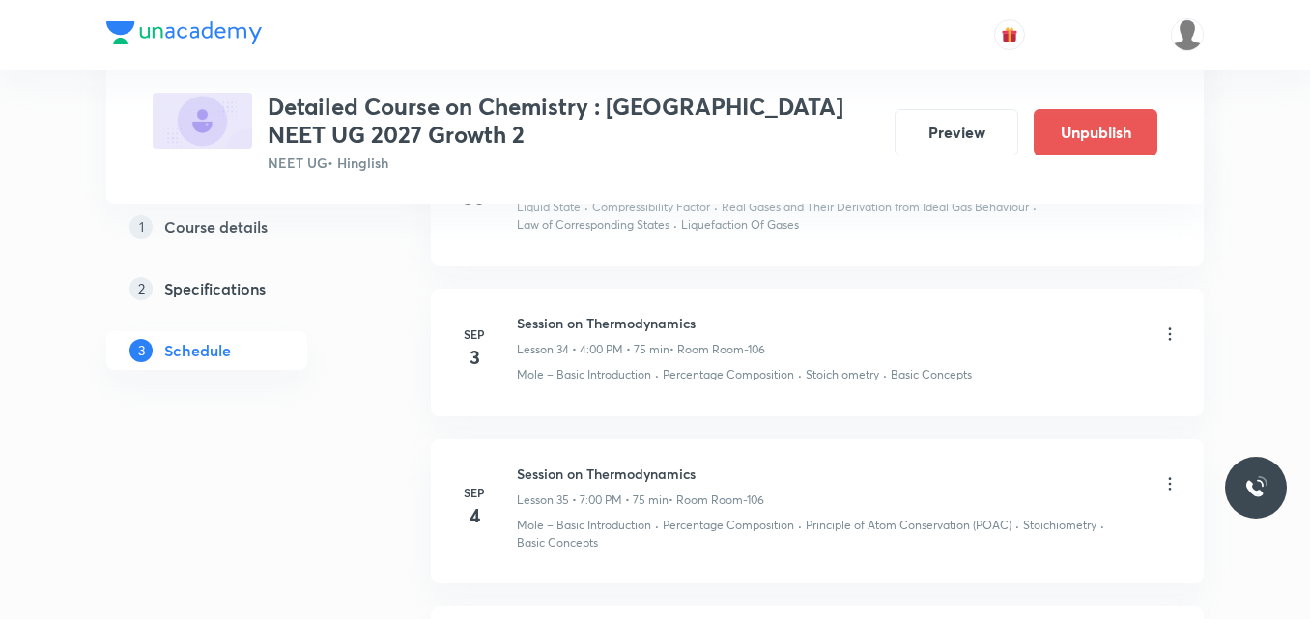
scroll to position [5564, 0]
click at [1170, 323] on icon at bounding box center [1169, 332] width 19 height 19
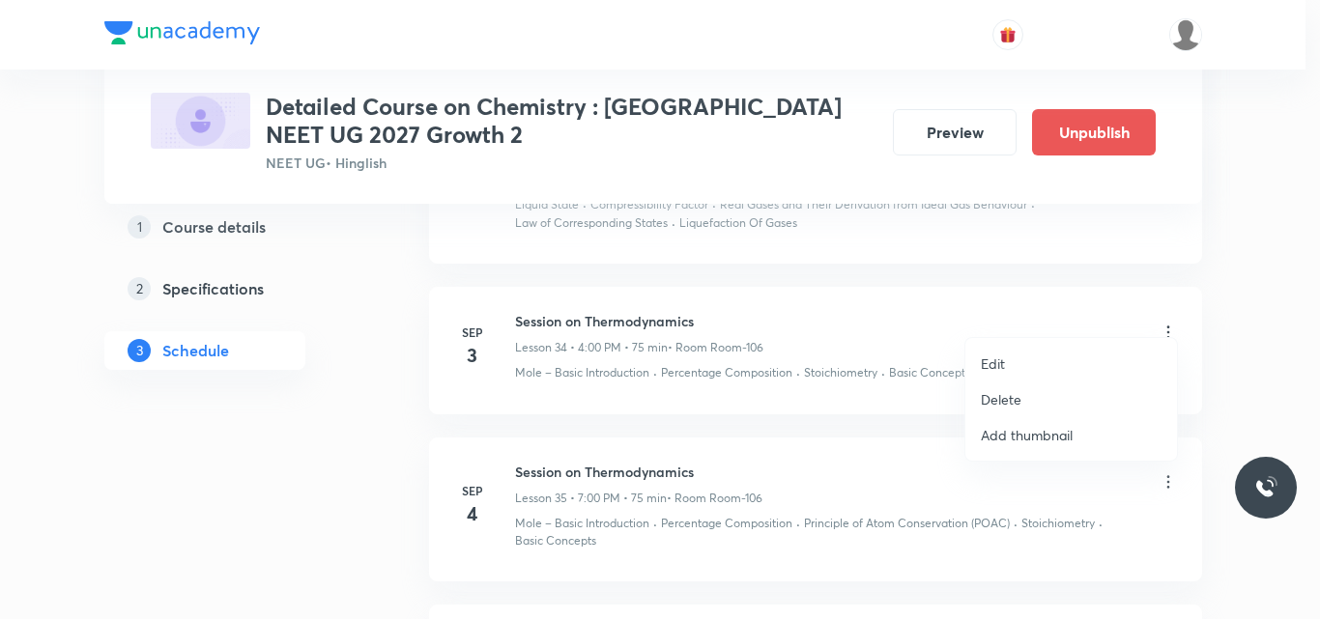
click at [1000, 361] on p "Edit" at bounding box center [993, 364] width 24 height 20
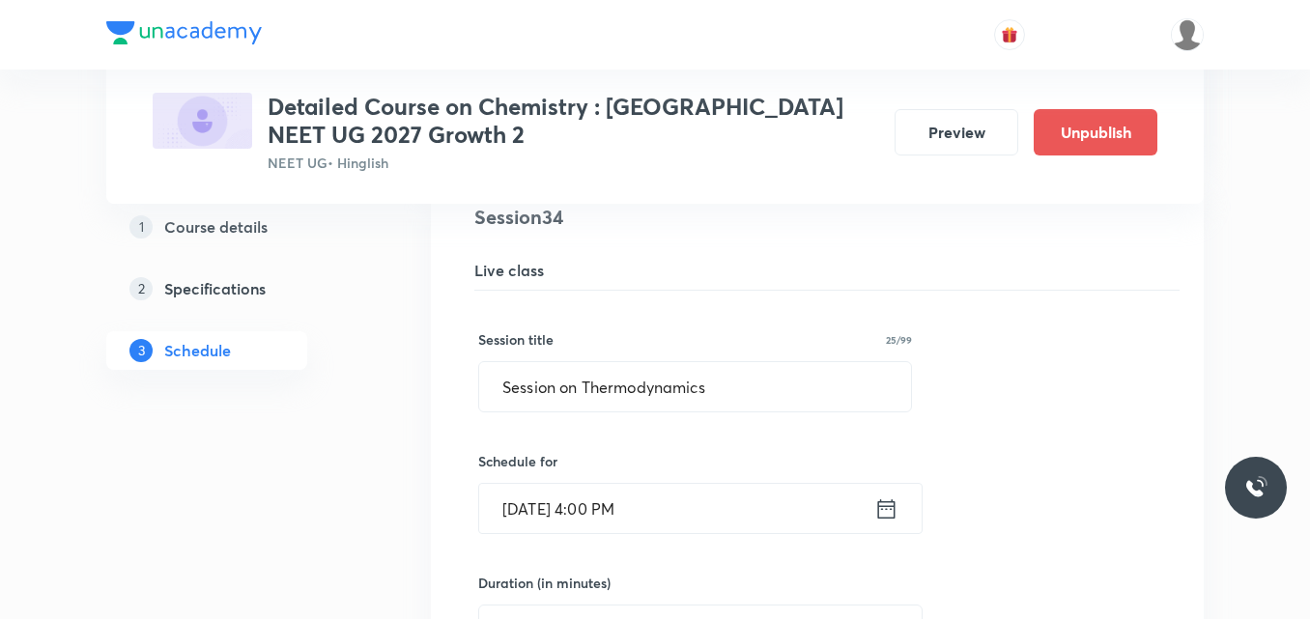
scroll to position [5645, 0]
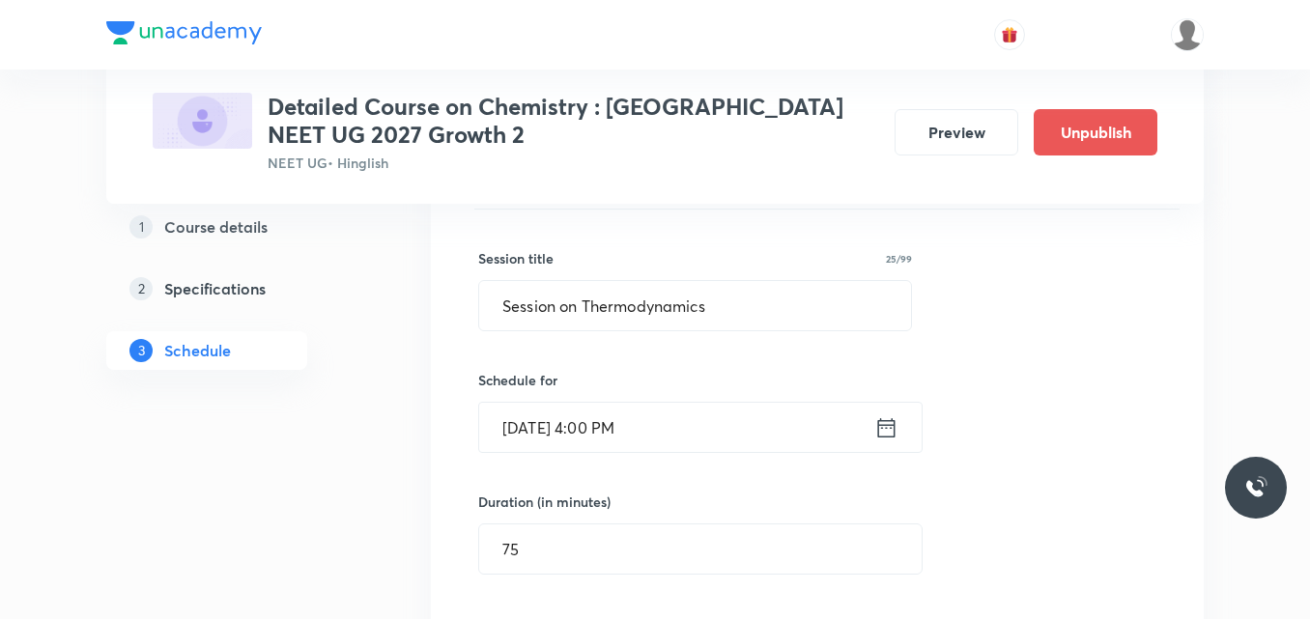
click at [884, 415] on icon at bounding box center [886, 428] width 24 height 27
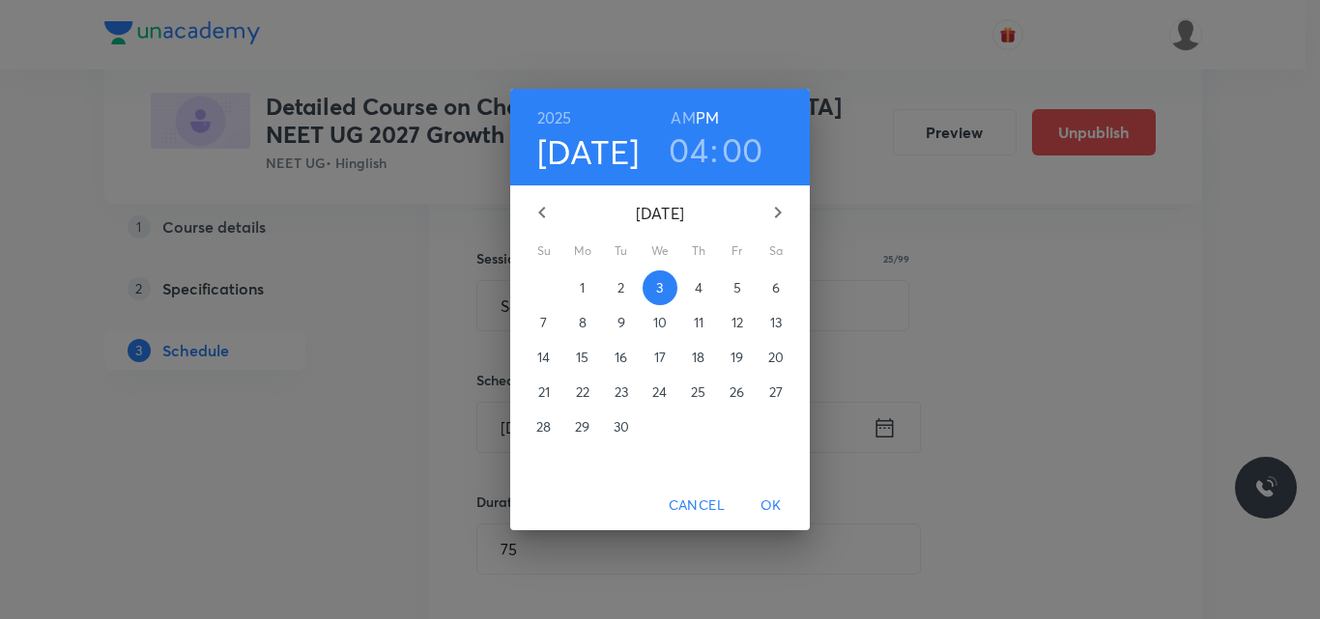
click at [773, 291] on p "6" at bounding box center [776, 287] width 8 height 19
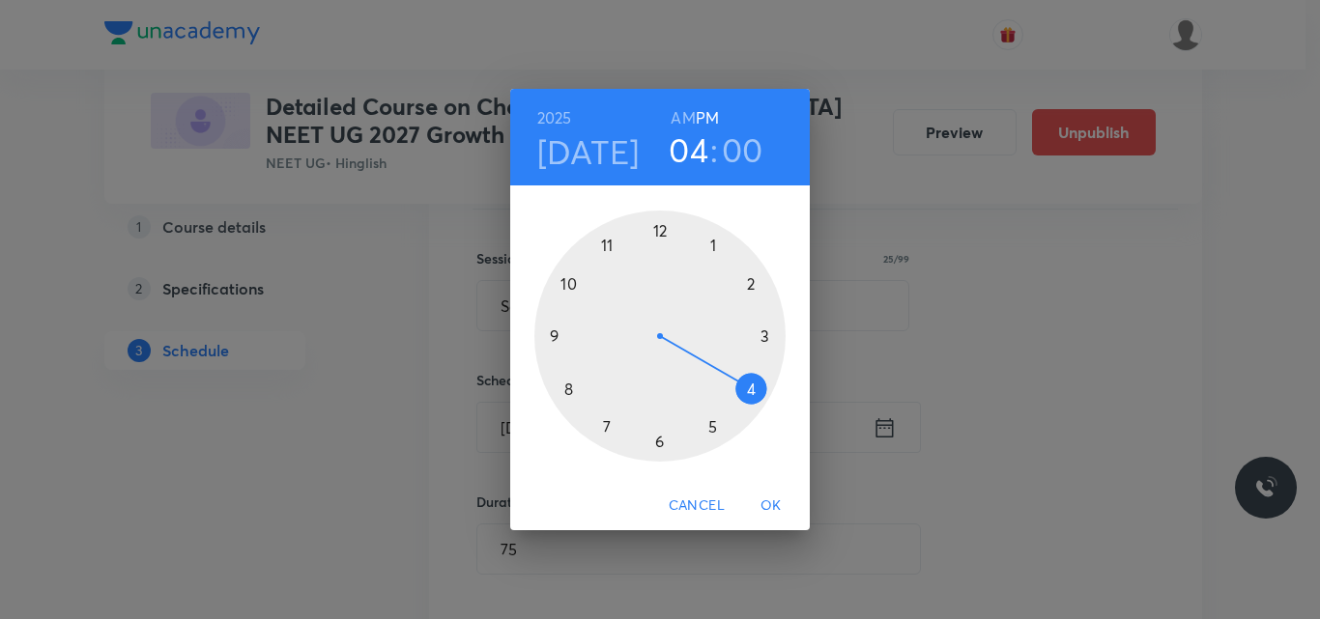
click at [750, 391] on div at bounding box center [659, 336] width 251 height 251
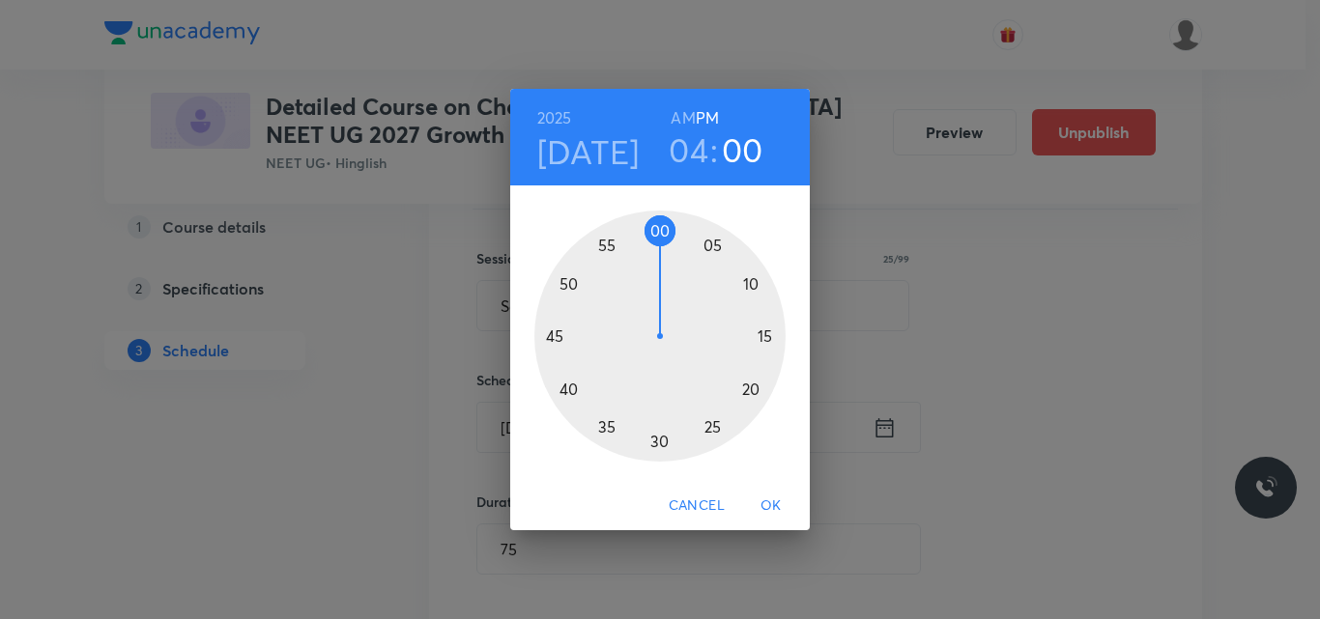
click at [657, 222] on div at bounding box center [659, 336] width 251 height 251
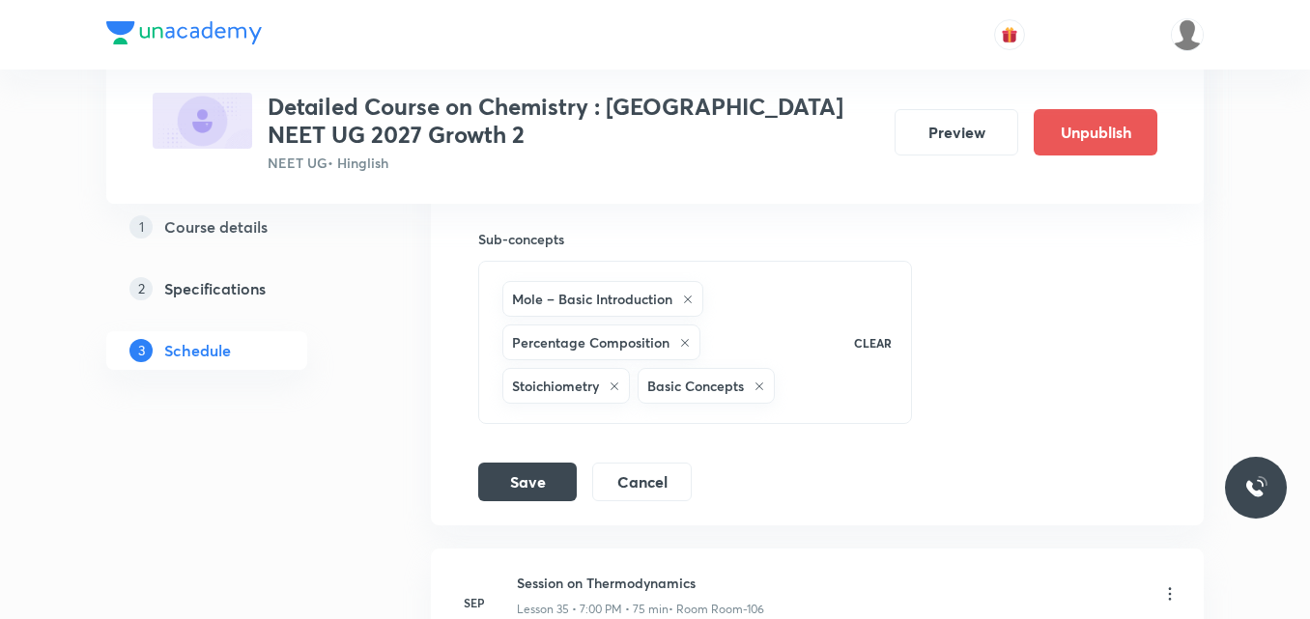
scroll to position [6278, 0]
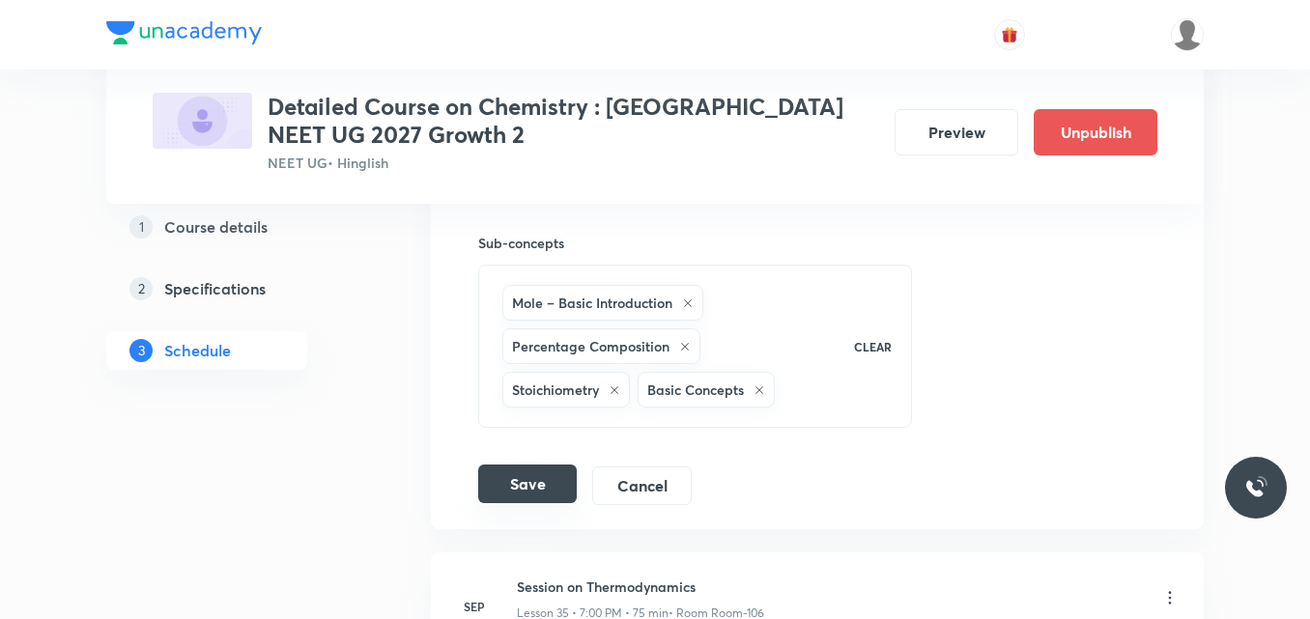
click at [514, 466] on button "Save" at bounding box center [527, 484] width 99 height 39
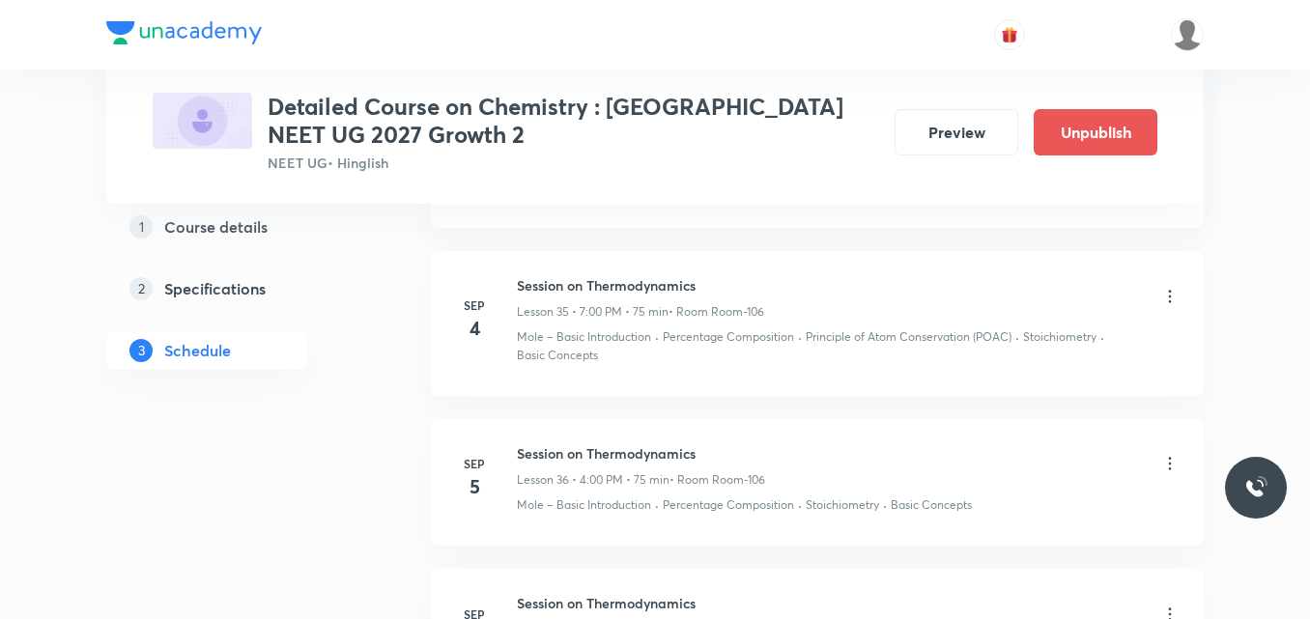
scroll to position [6833, 0]
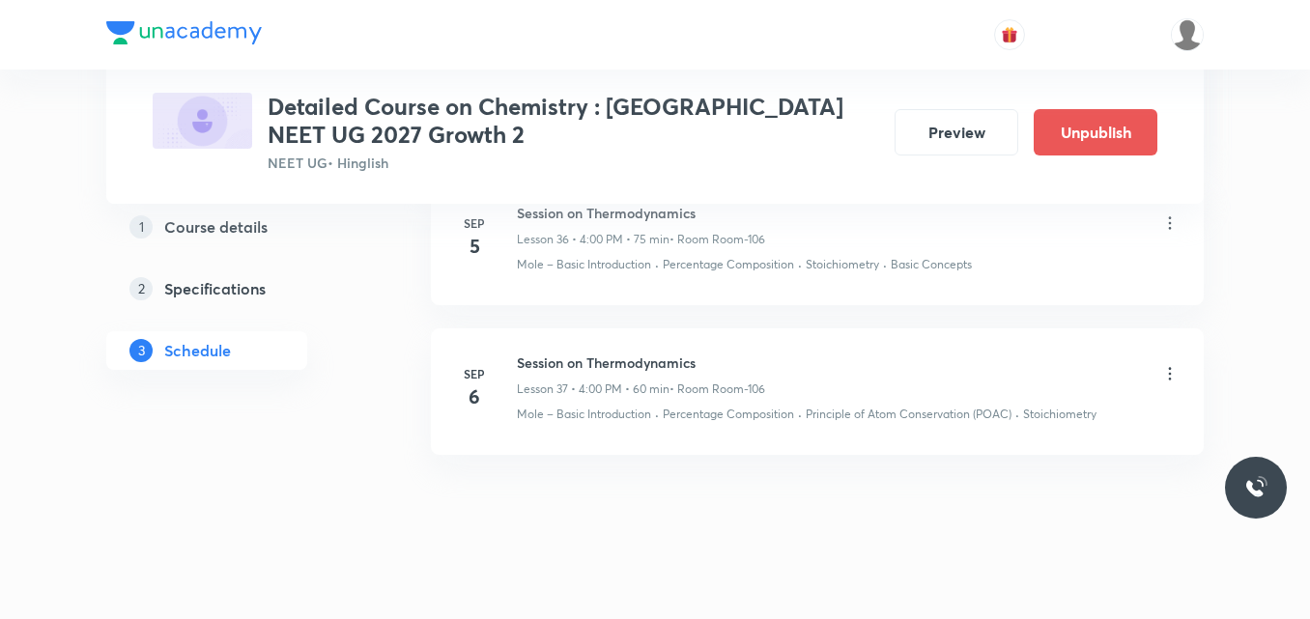
drag, startPoint x: 441, startPoint y: 472, endPoint x: 495, endPoint y: 515, distance: 69.4
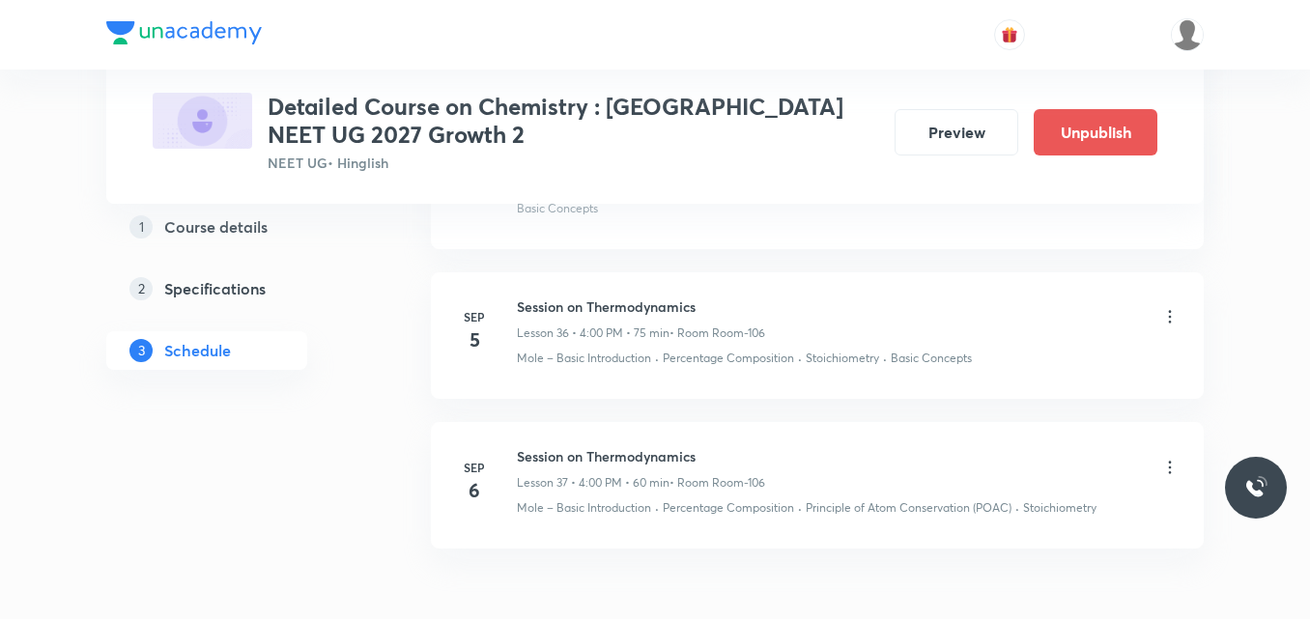
scroll to position [6740, 0]
click at [1175, 457] on icon at bounding box center [1169, 466] width 19 height 19
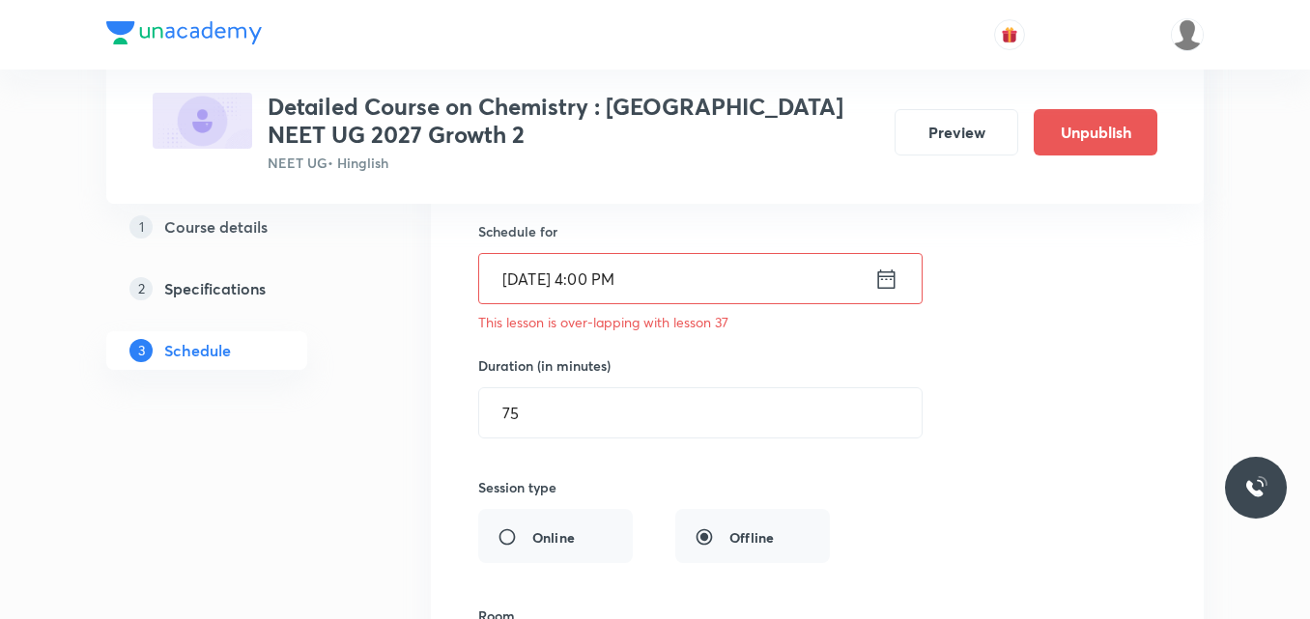
scroll to position [5792, 0]
click at [884, 268] on icon at bounding box center [886, 281] width 24 height 27
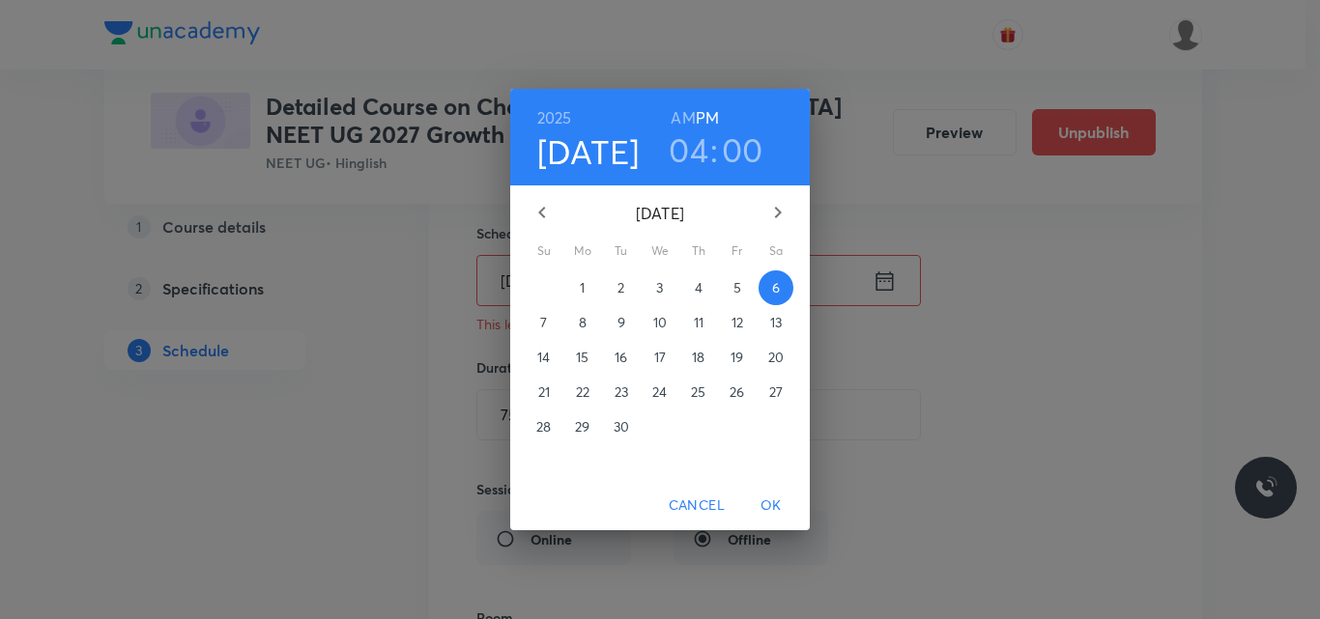
click at [787, 216] on icon "button" at bounding box center [777, 212] width 23 height 23
click at [778, 286] on p "4" at bounding box center [776, 287] width 8 height 19
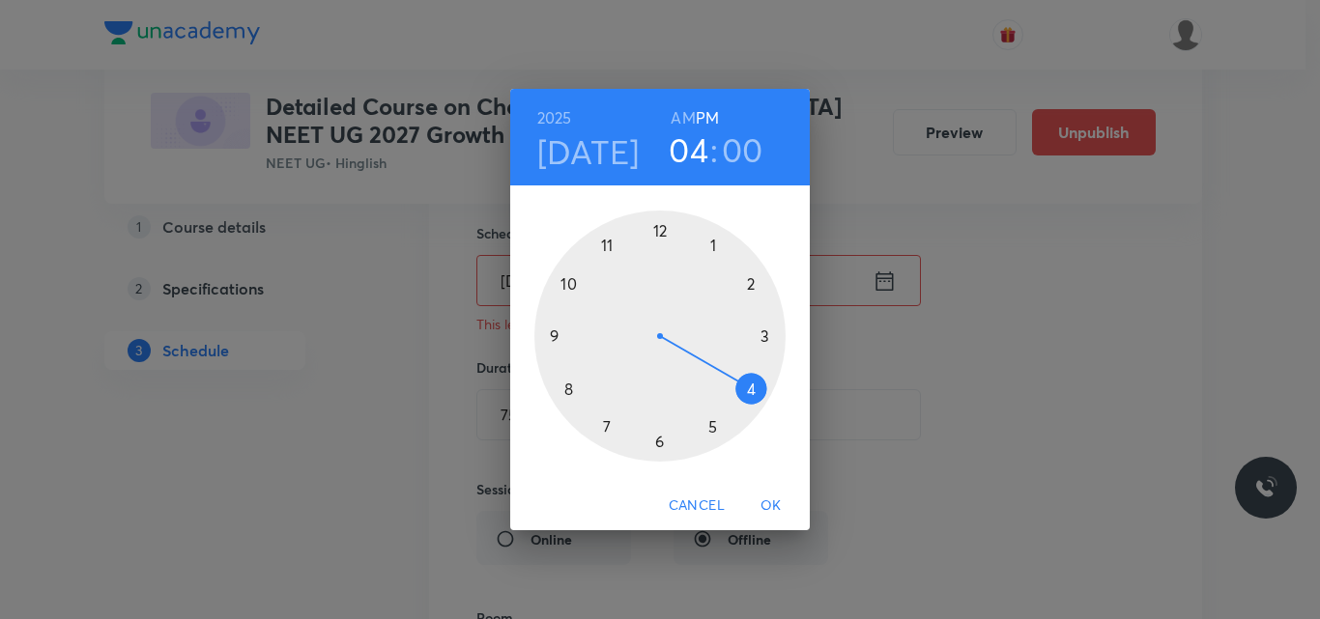
click at [750, 393] on div at bounding box center [659, 336] width 251 height 251
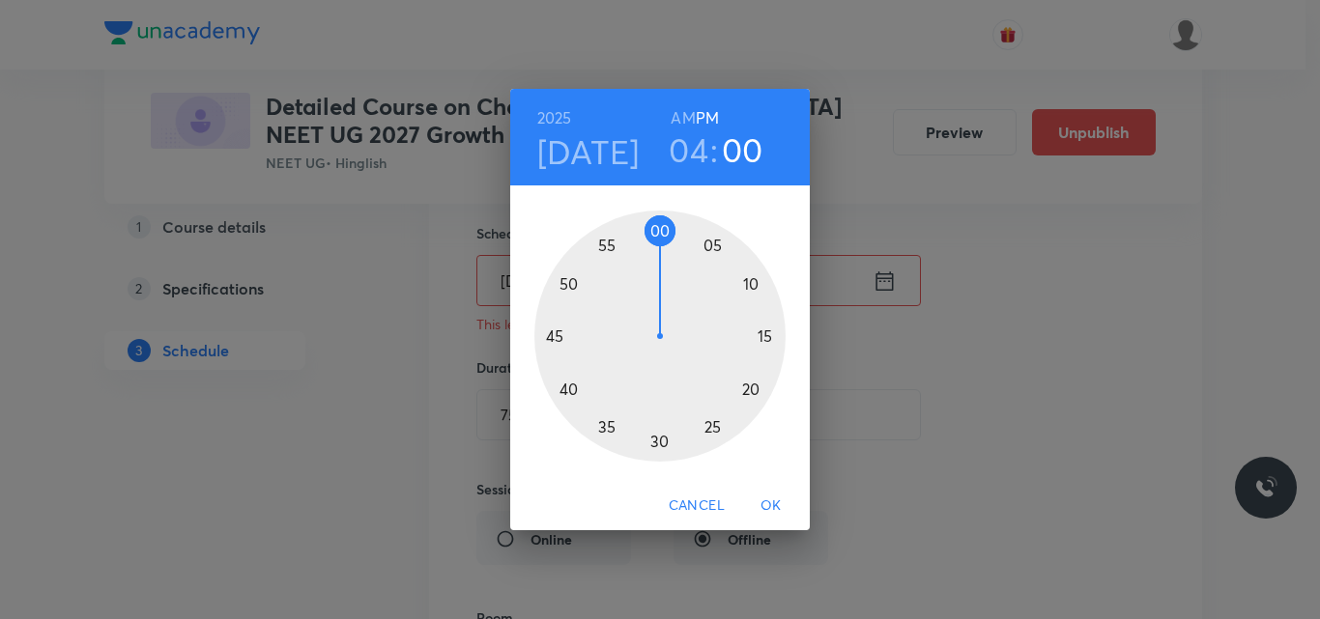
click at [774, 505] on span "OK" at bounding box center [771, 506] width 46 height 24
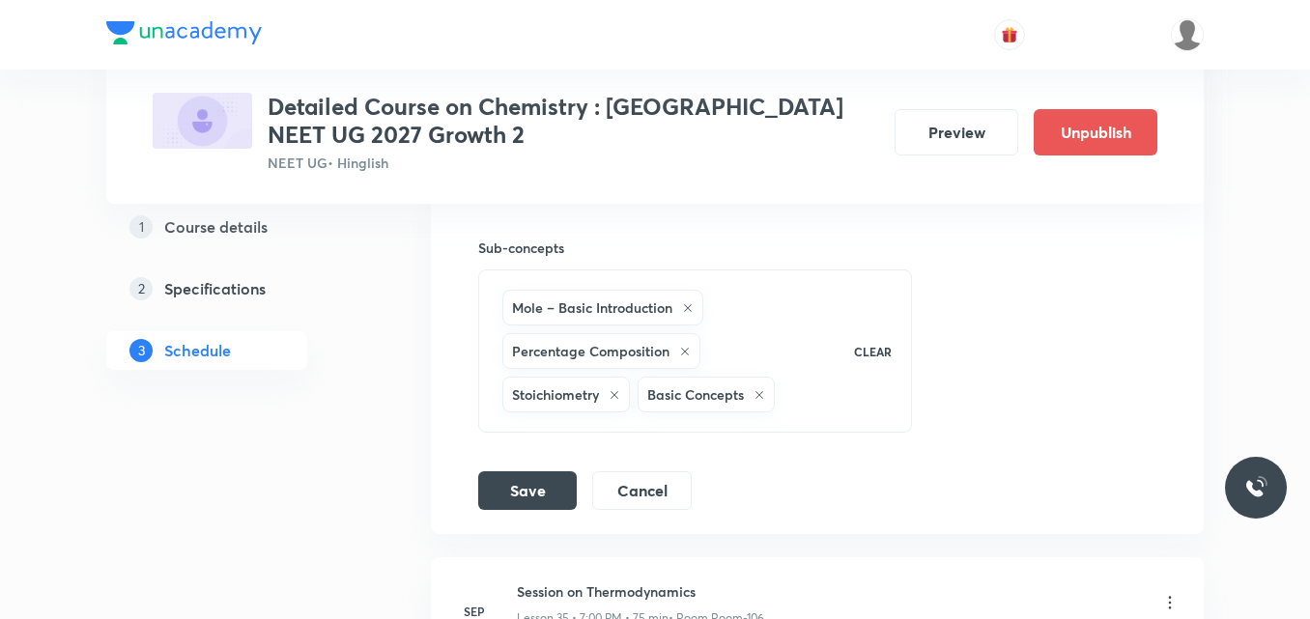
scroll to position [6303, 0]
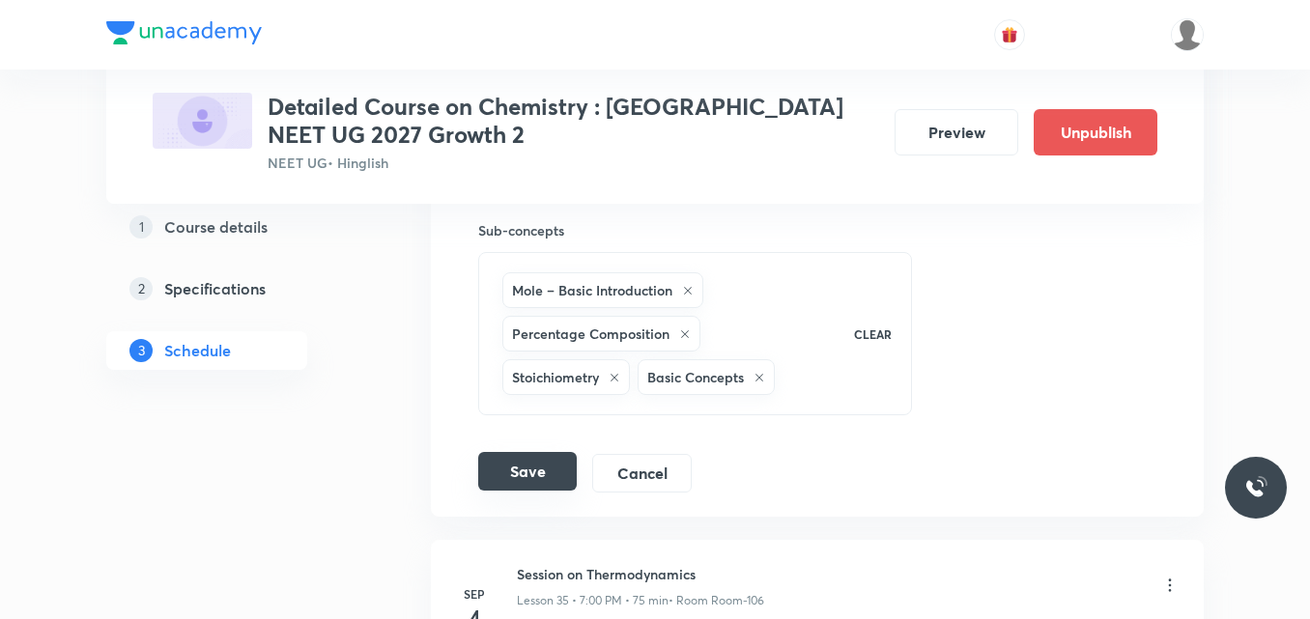
click at [537, 456] on button "Save" at bounding box center [527, 471] width 99 height 39
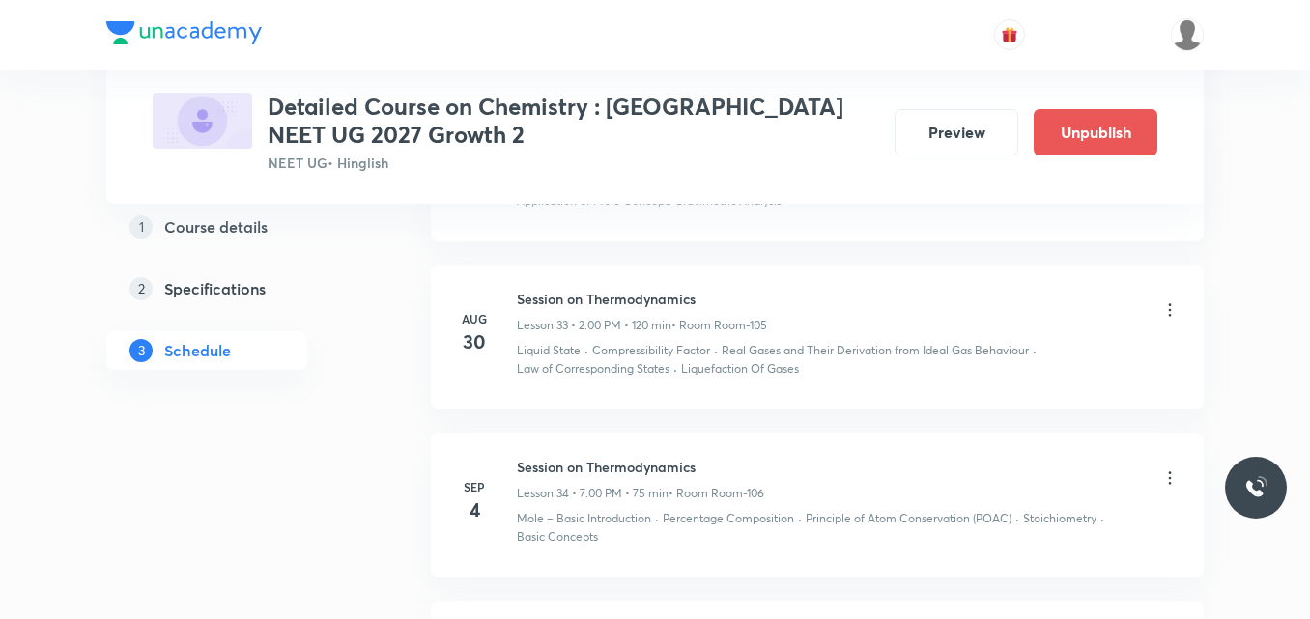
scroll to position [5417, 0]
click at [1167, 470] on icon at bounding box center [1169, 479] width 19 height 19
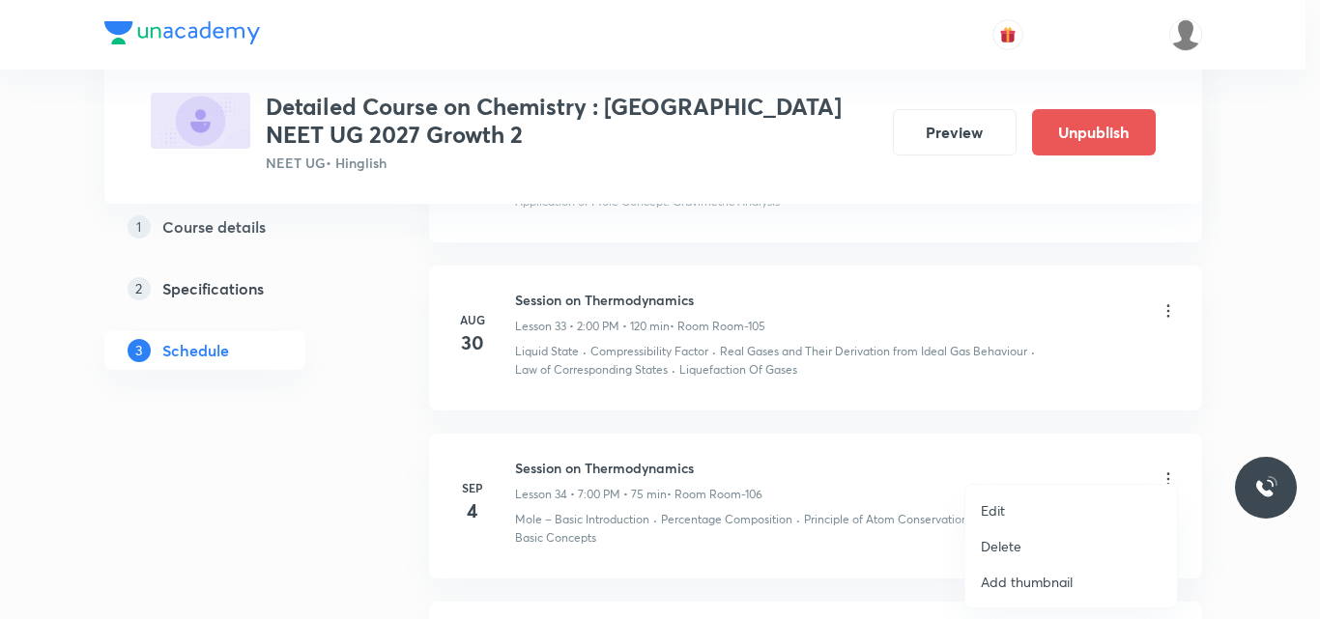
click at [1007, 513] on li "Edit" at bounding box center [1071, 511] width 212 height 36
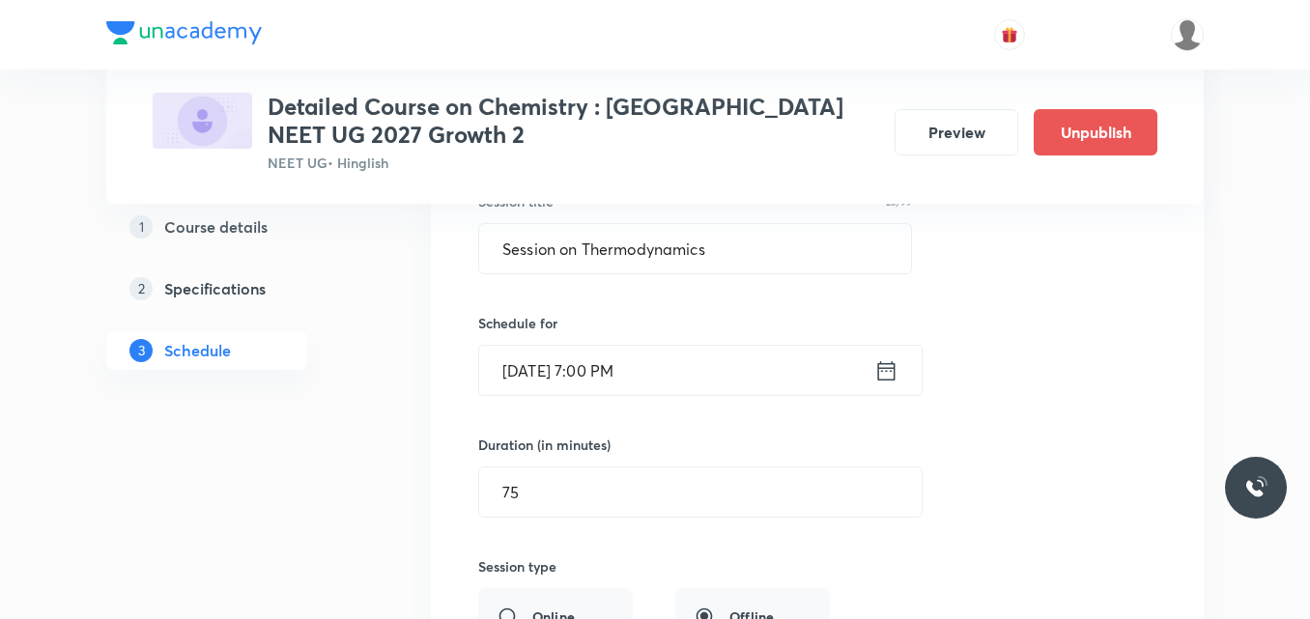
scroll to position [5694, 0]
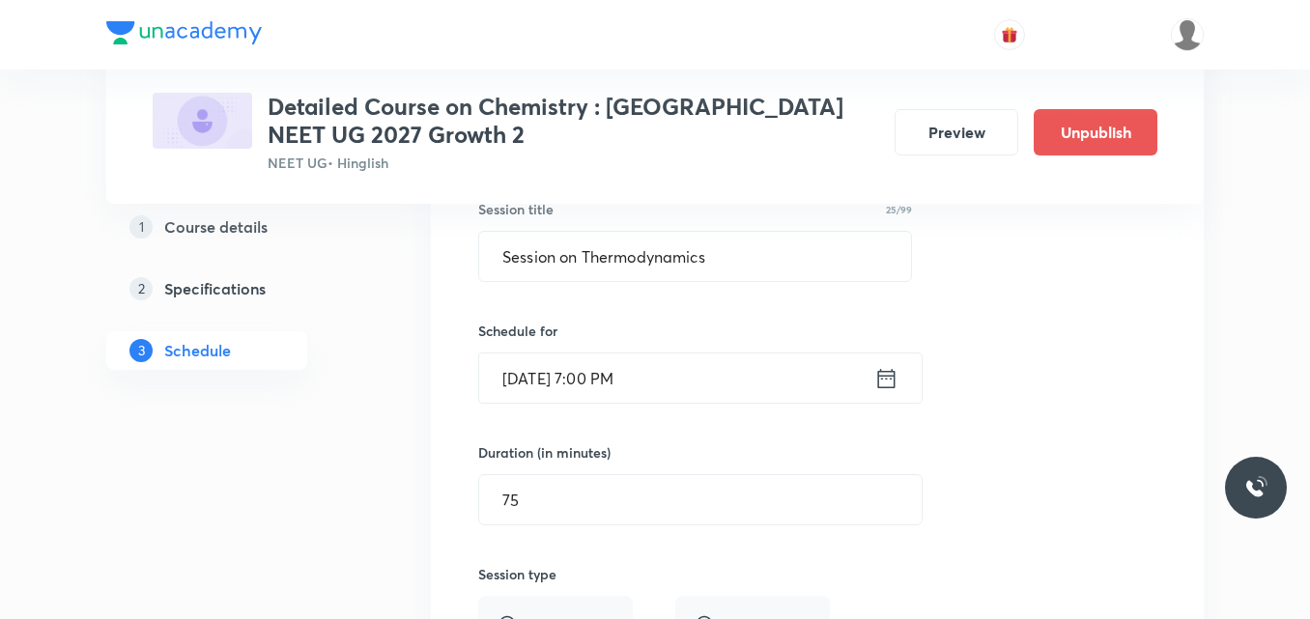
click at [882, 369] on icon at bounding box center [886, 378] width 17 height 19
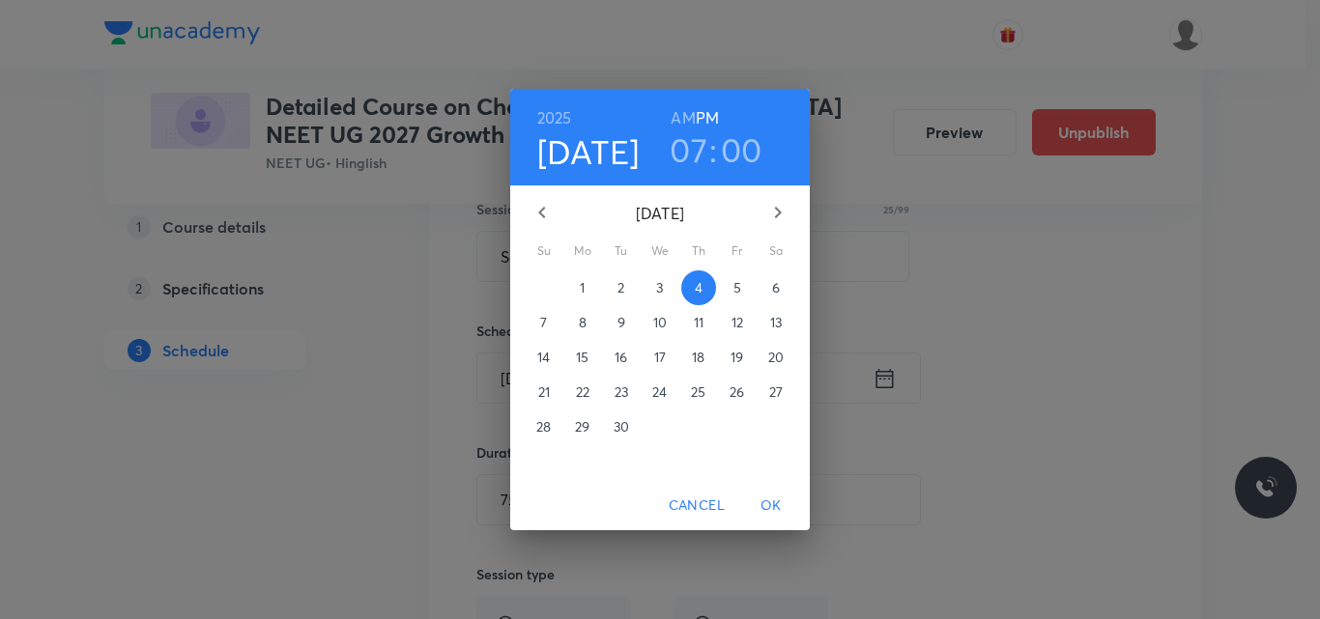
click at [777, 215] on icon "button" at bounding box center [778, 213] width 7 height 12
click at [774, 322] on p "11" at bounding box center [776, 322] width 10 height 19
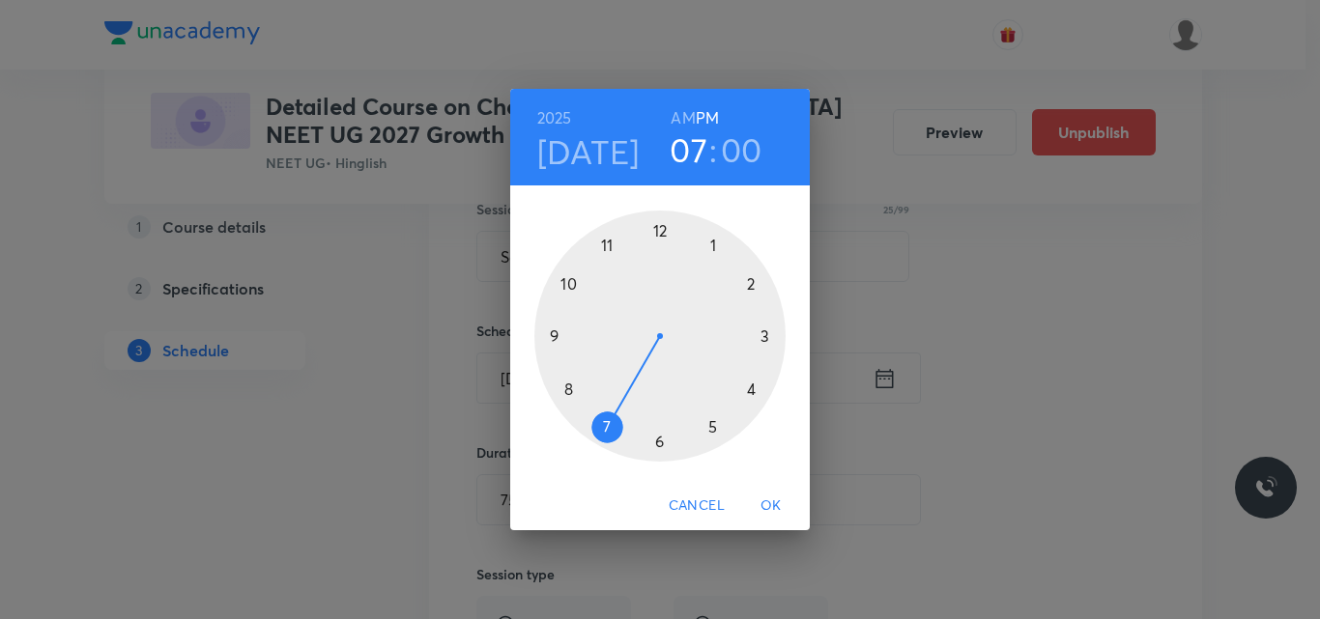
click at [774, 500] on span "OK" at bounding box center [771, 506] width 46 height 24
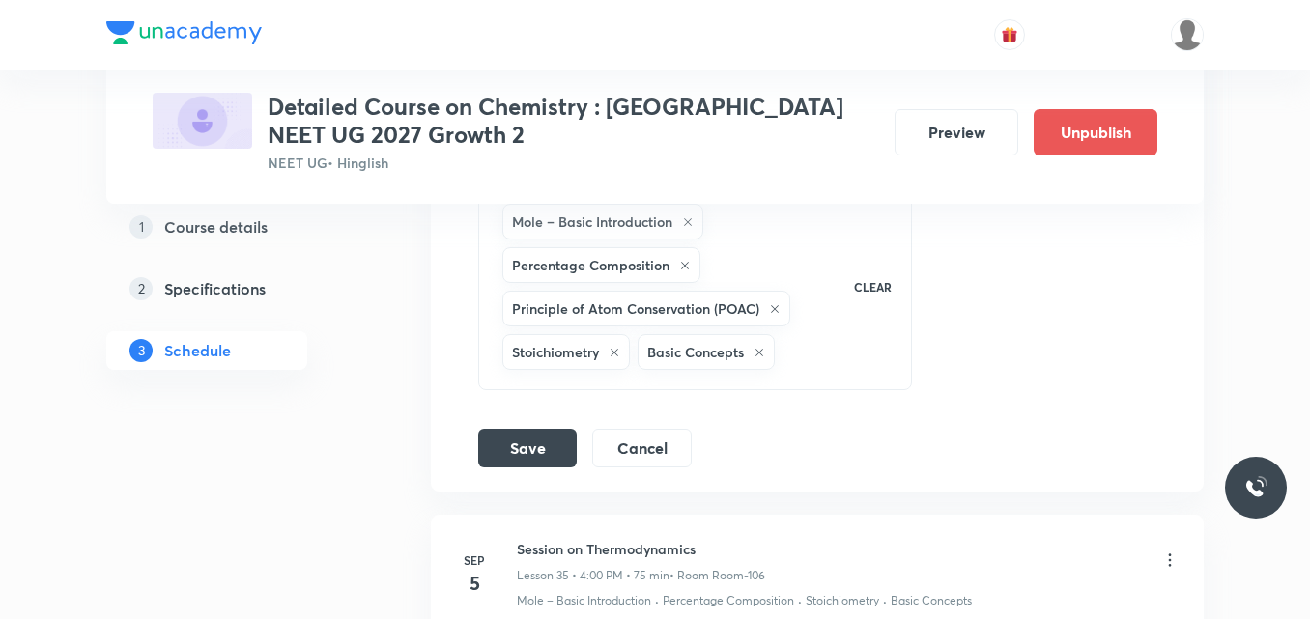
scroll to position [6362, 0]
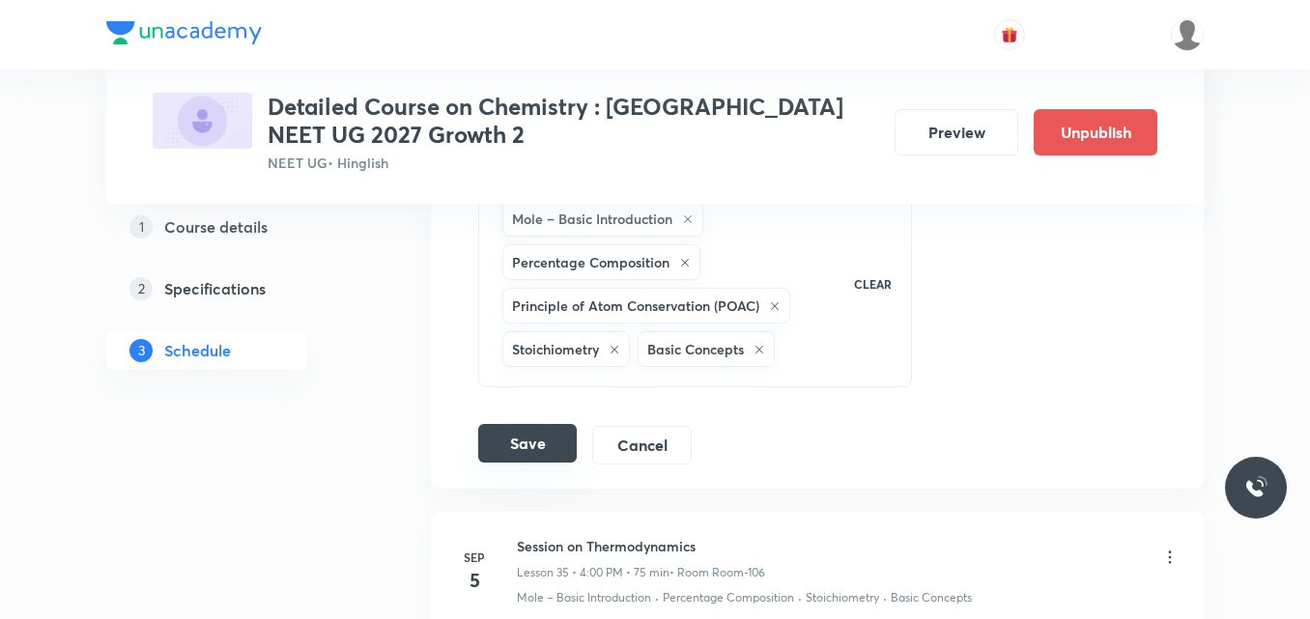
click at [520, 424] on button "Save" at bounding box center [527, 443] width 99 height 39
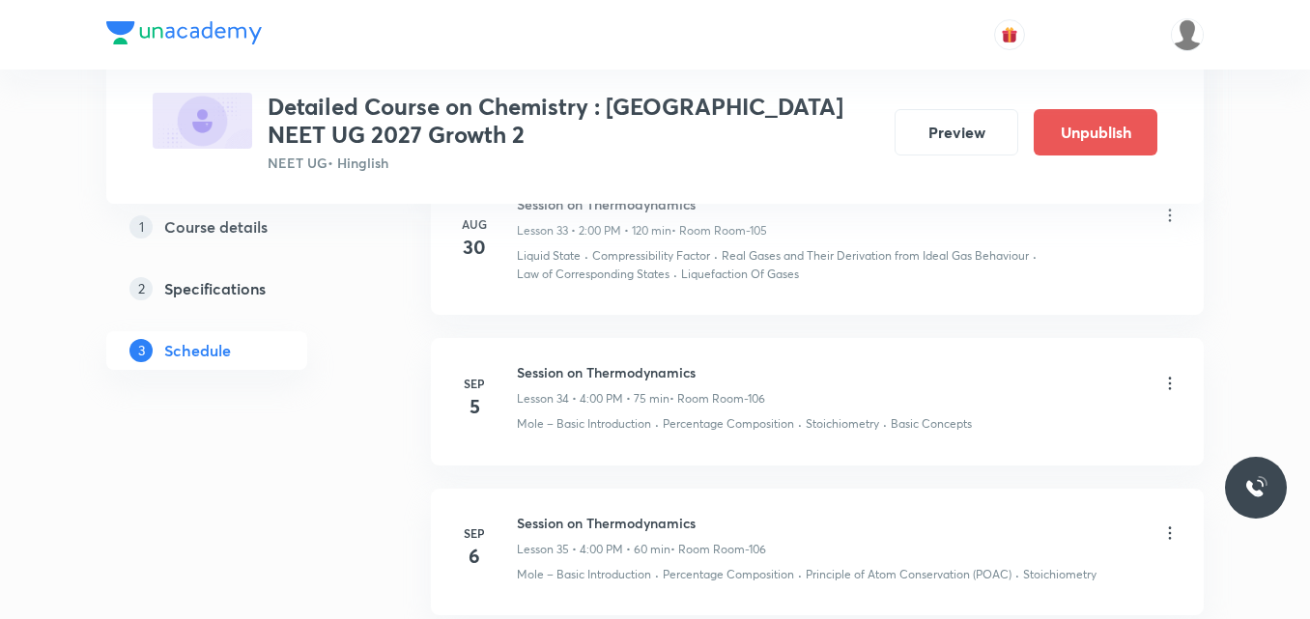
scroll to position [5514, 0]
click at [1169, 376] on icon at bounding box center [1170, 382] width 3 height 13
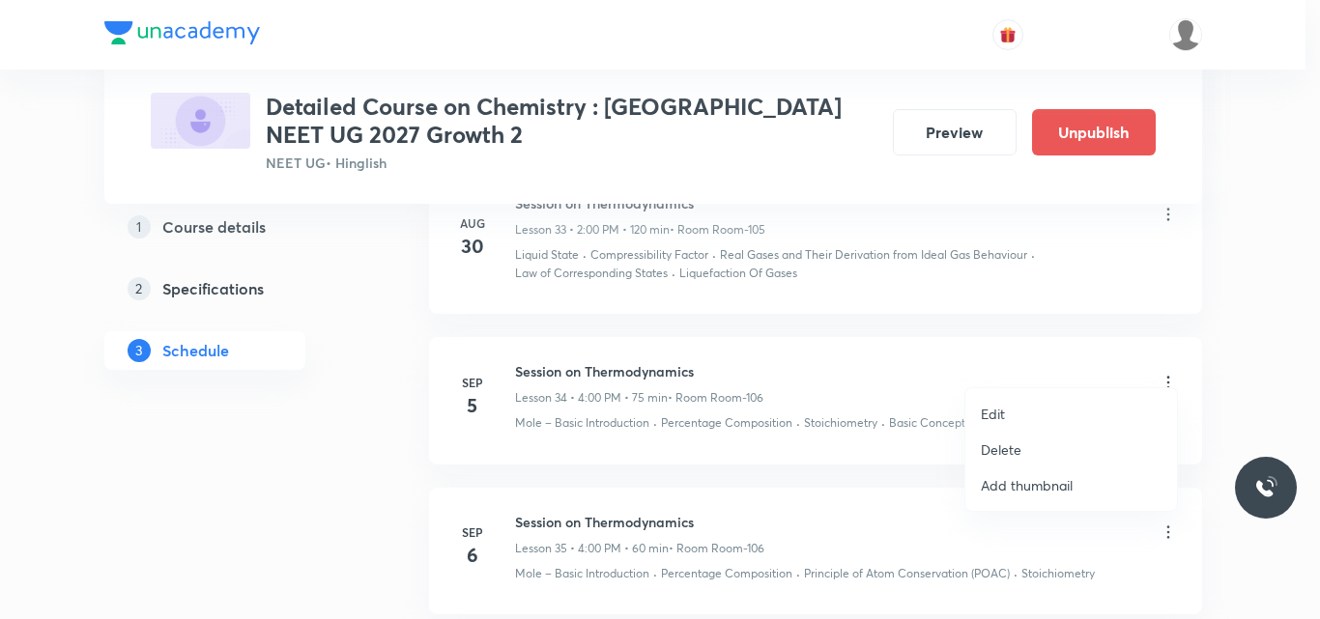
click at [986, 412] on p "Edit" at bounding box center [993, 414] width 24 height 20
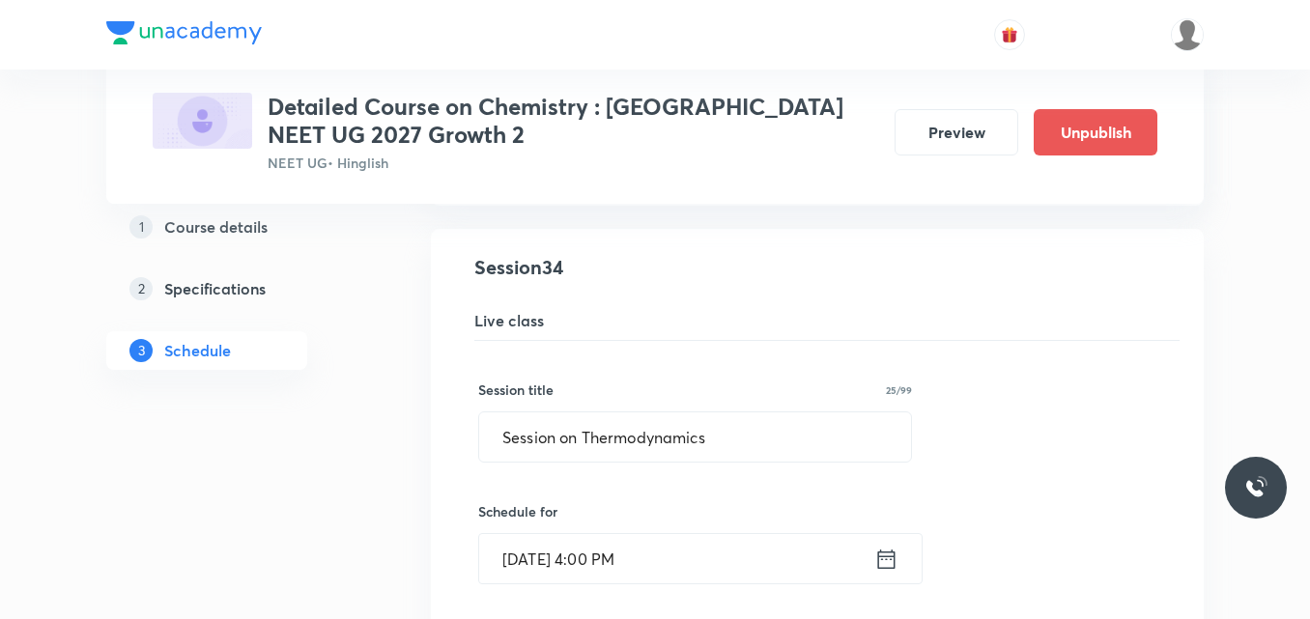
click at [886, 546] on icon at bounding box center [886, 559] width 24 height 27
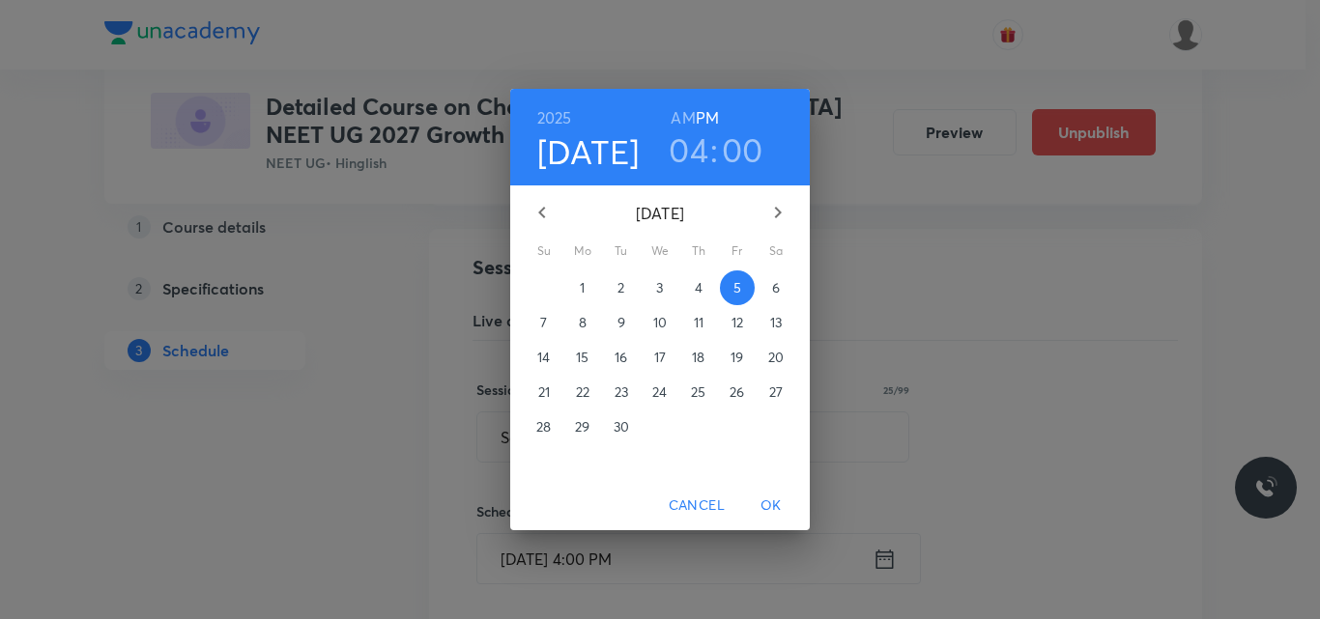
click at [771, 222] on icon "button" at bounding box center [777, 212] width 23 height 23
click at [775, 323] on p "8" at bounding box center [776, 322] width 8 height 19
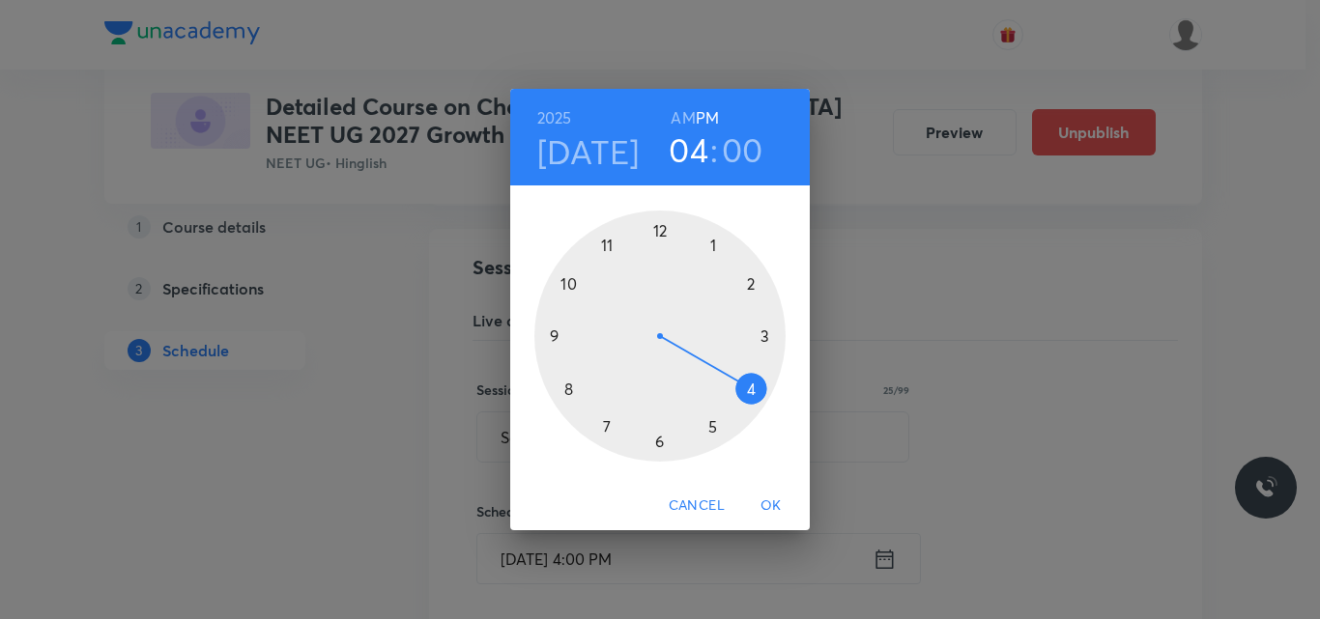
click at [773, 513] on span "OK" at bounding box center [771, 506] width 46 height 24
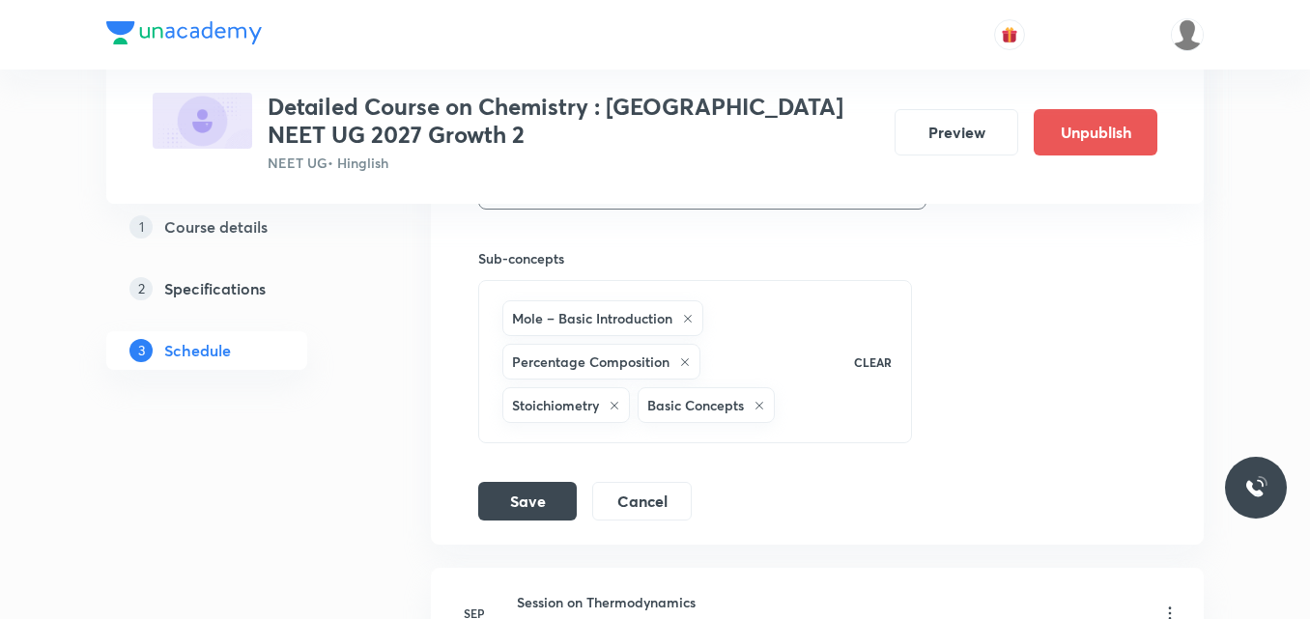
scroll to position [6263, 0]
click at [508, 480] on button "Save" at bounding box center [527, 498] width 99 height 39
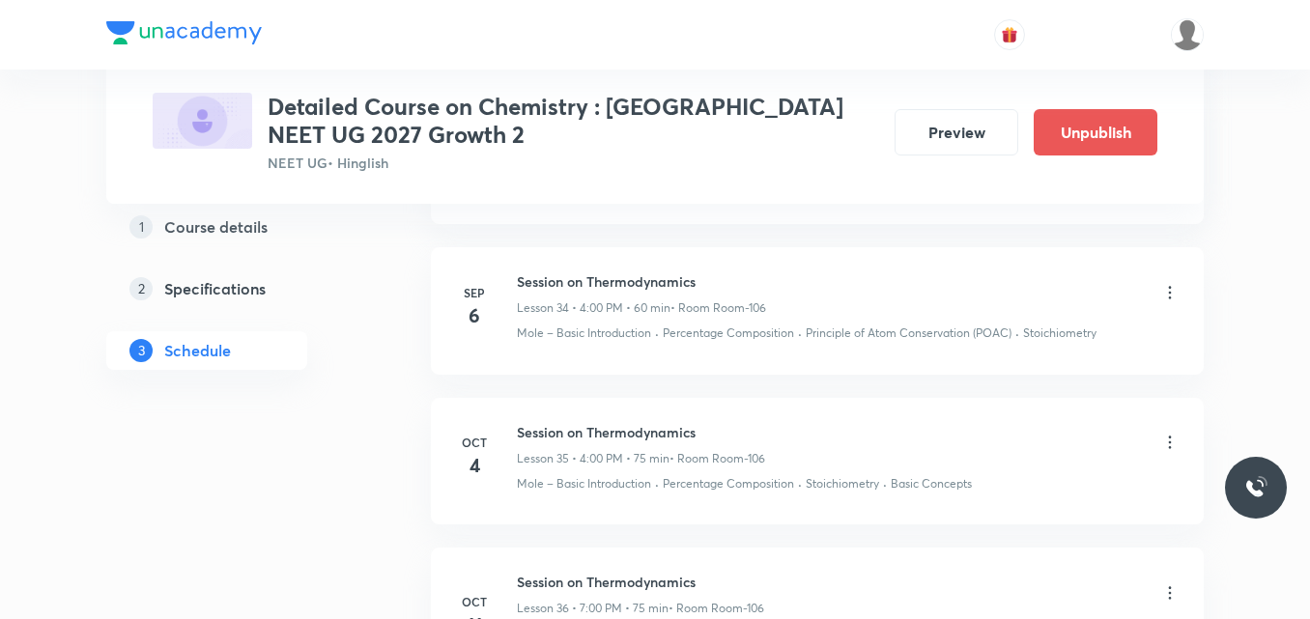
scroll to position [5609, 0]
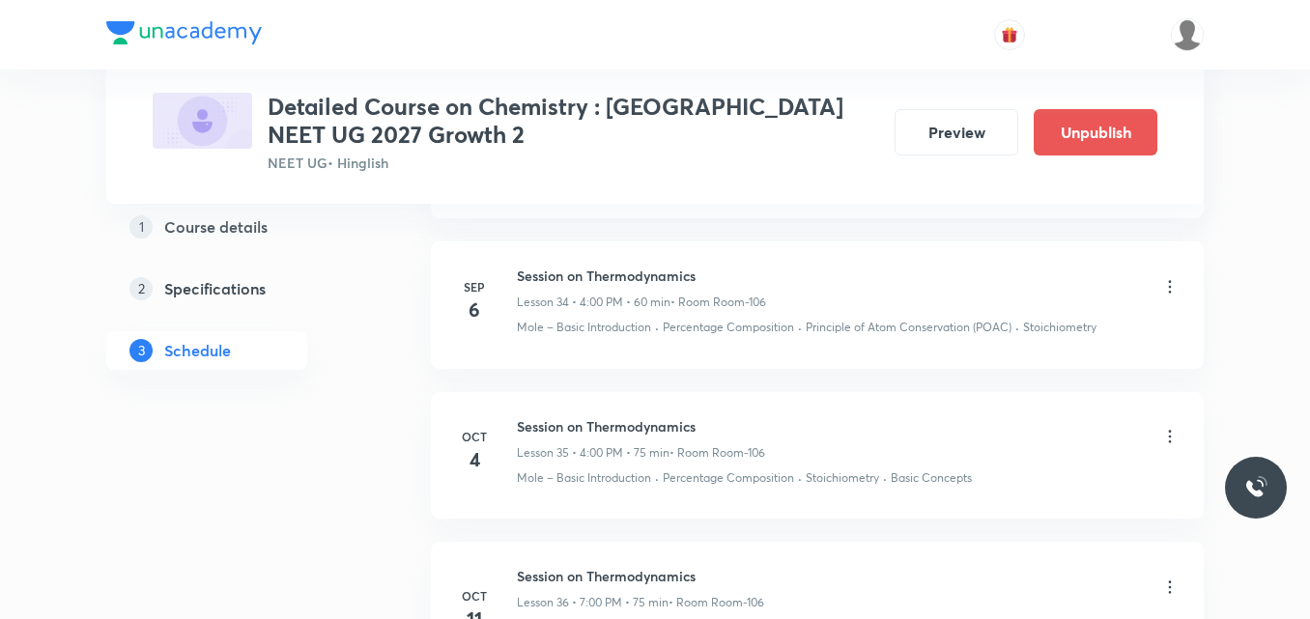
click at [1168, 277] on icon at bounding box center [1169, 286] width 19 height 19
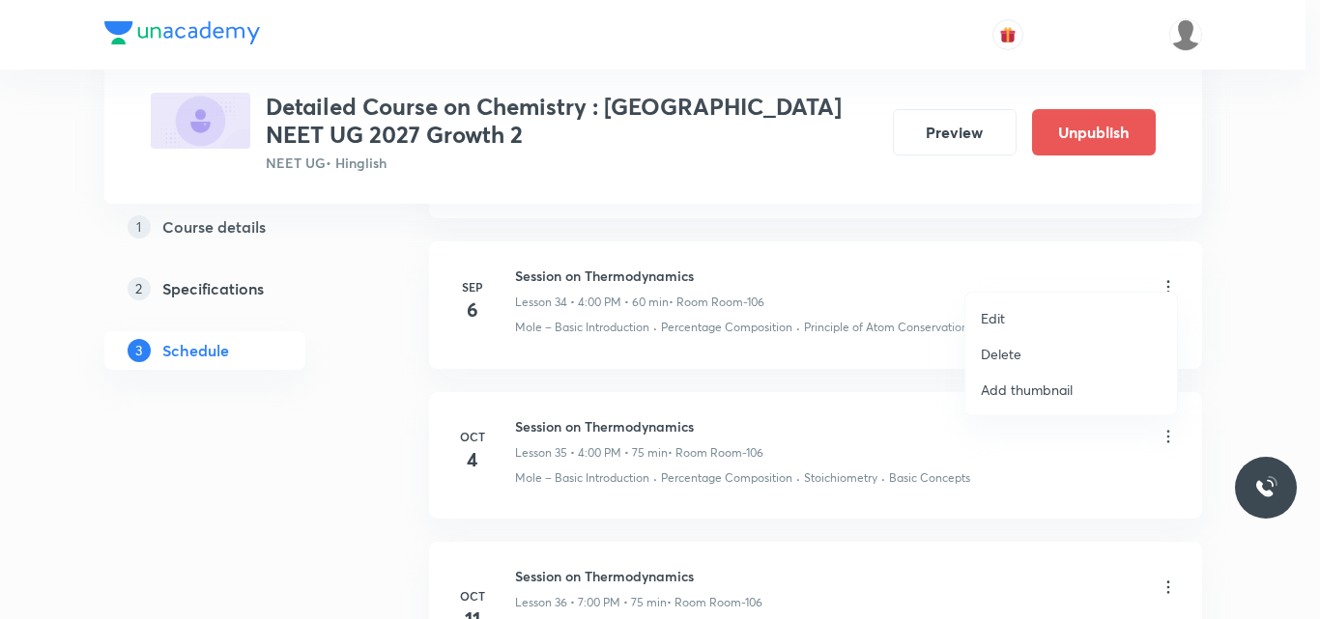
click at [997, 322] on p "Edit" at bounding box center [993, 318] width 24 height 20
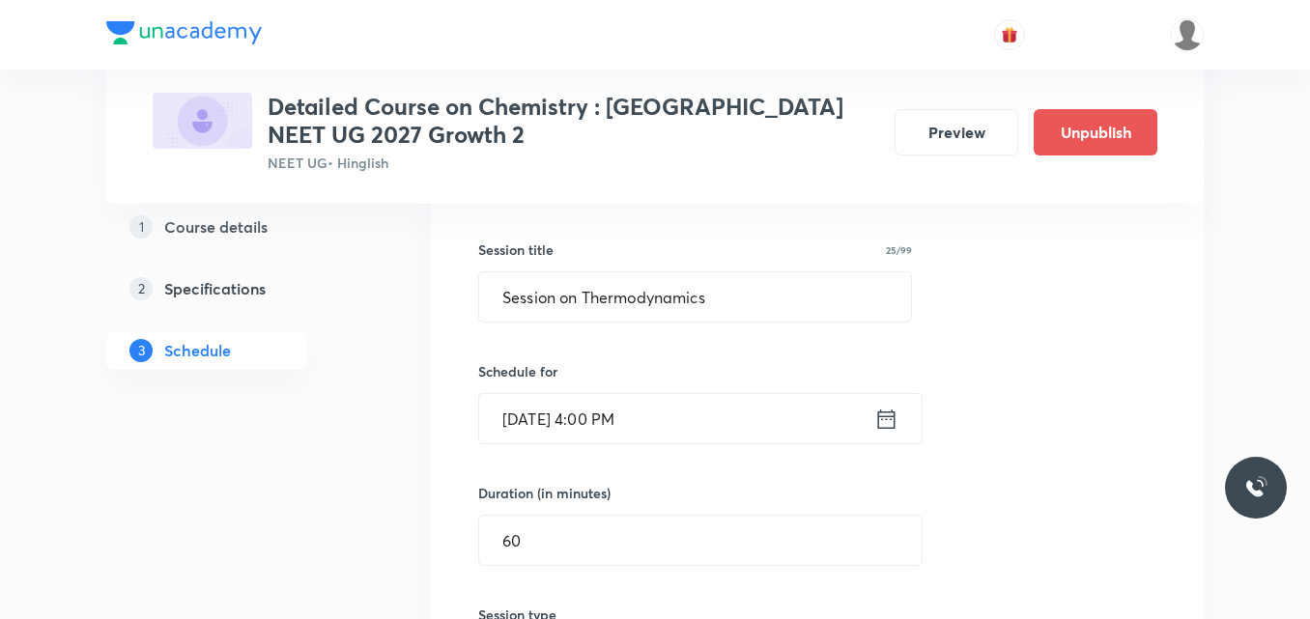
scroll to position [5655, 0]
click at [887, 405] on icon at bounding box center [886, 418] width 24 height 27
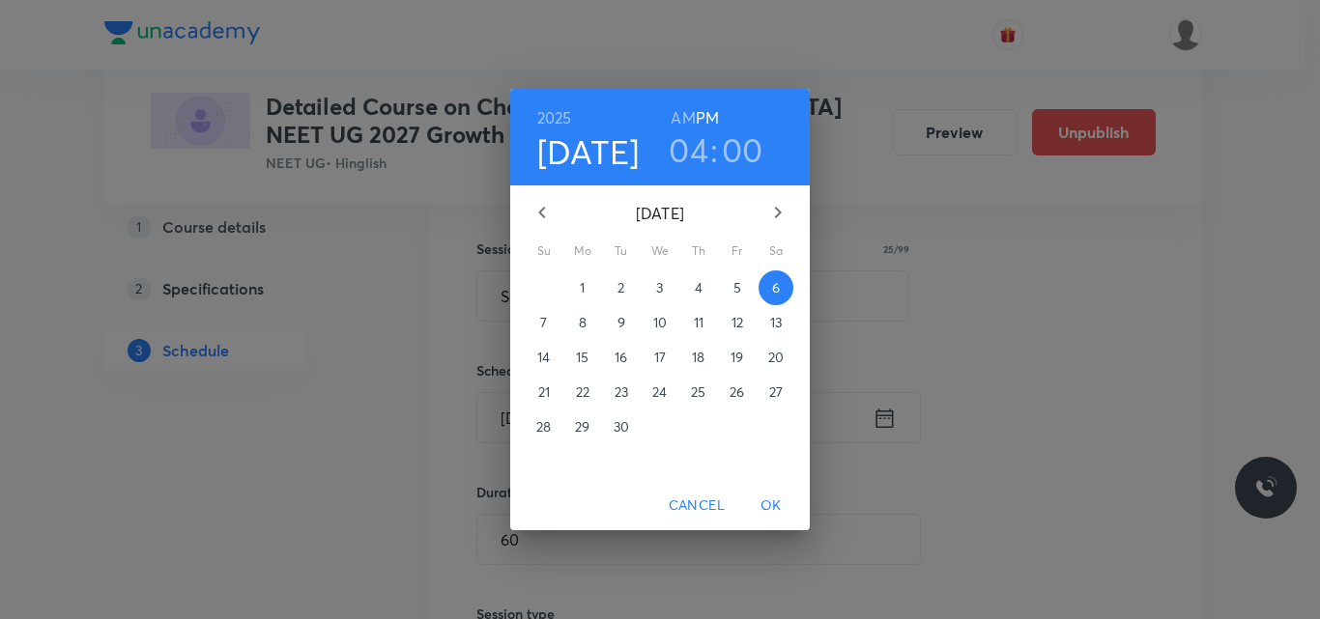
click at [774, 207] on icon "button" at bounding box center [777, 212] width 23 height 23
click at [773, 359] on p "15" at bounding box center [775, 357] width 13 height 19
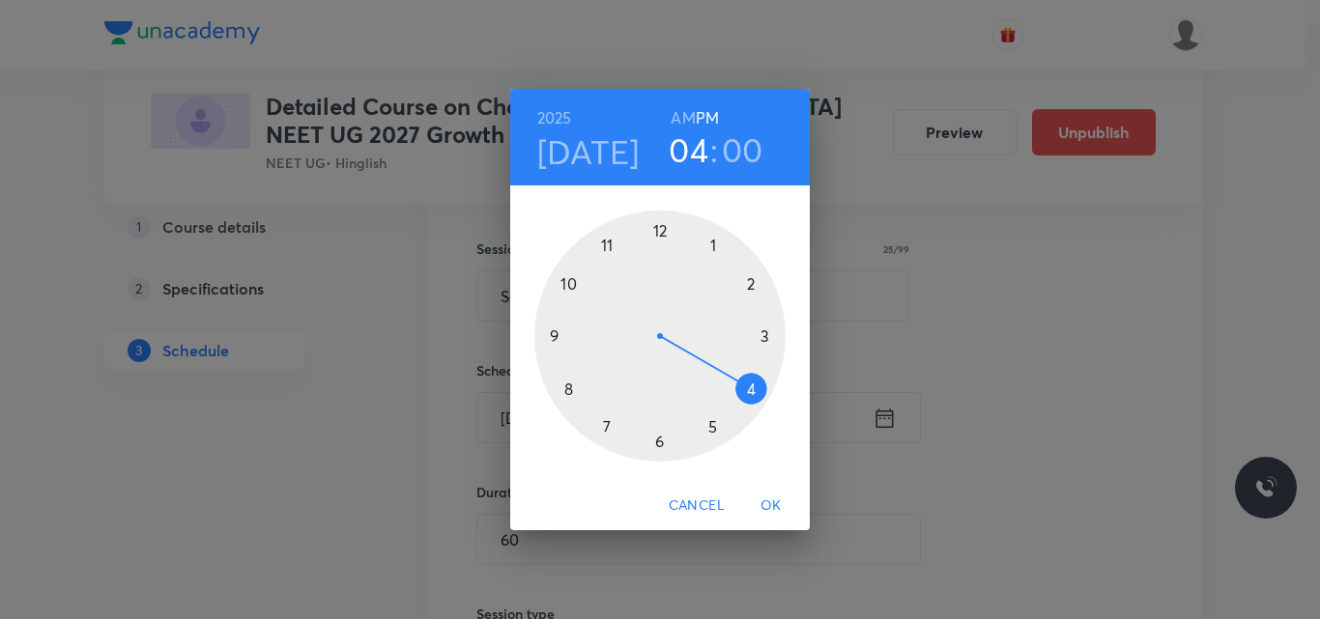
click at [776, 494] on span "OK" at bounding box center [771, 506] width 46 height 24
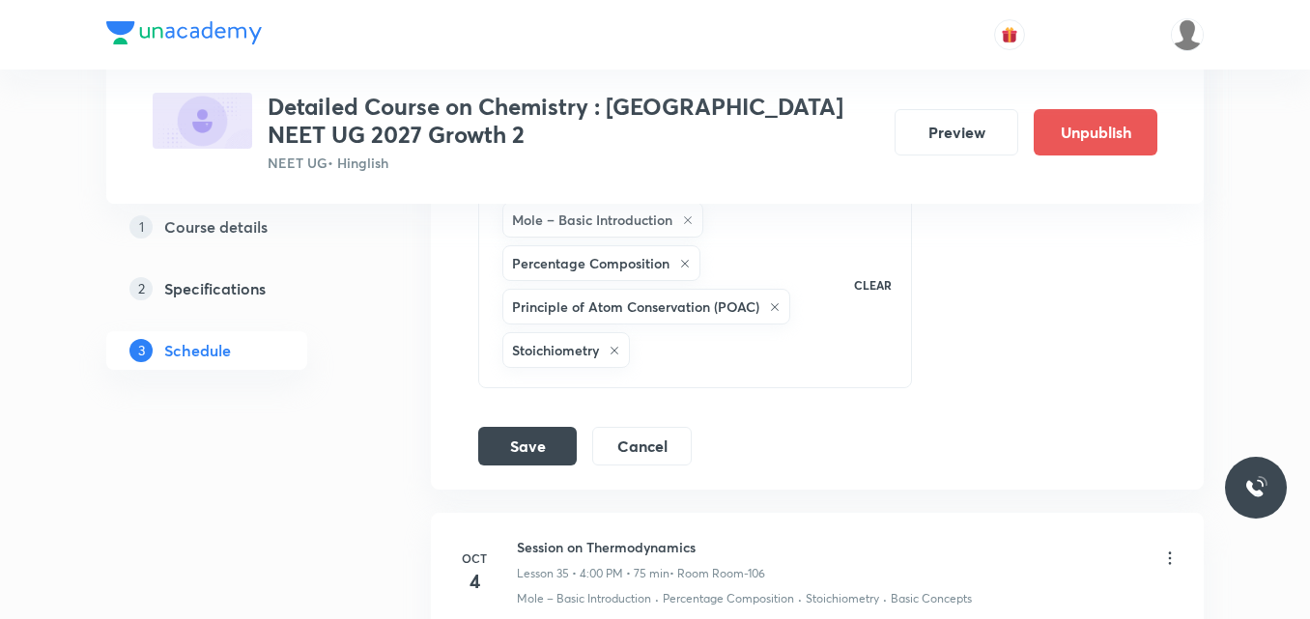
scroll to position [6372, 0]
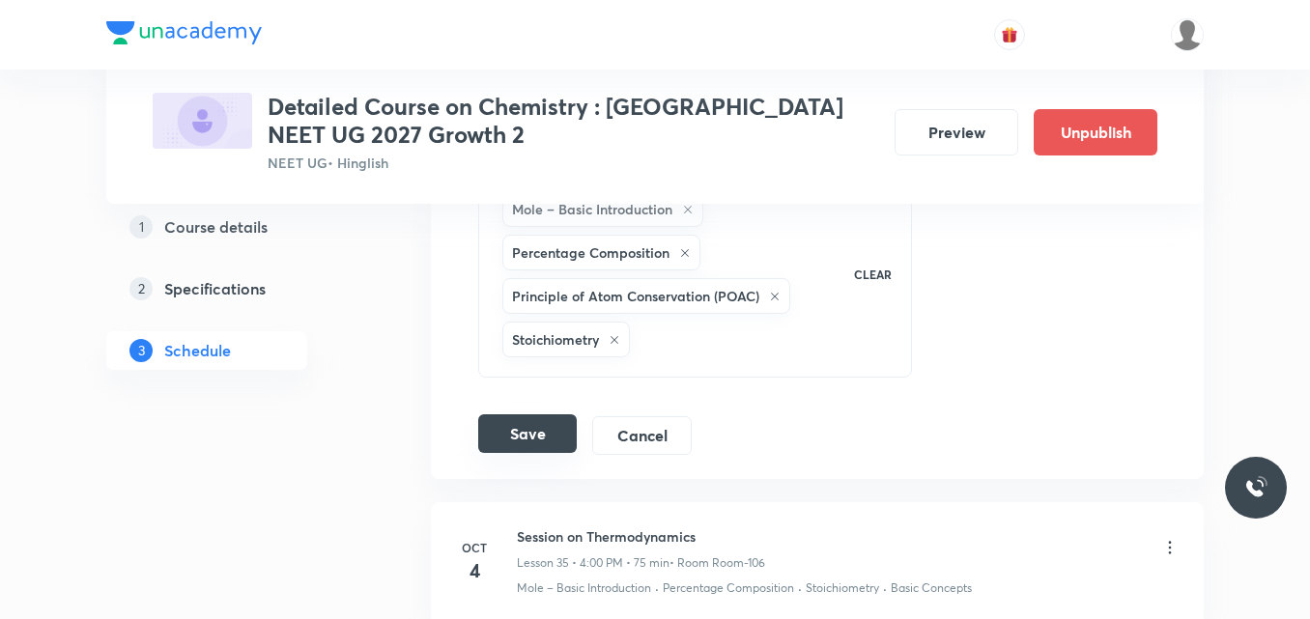
click at [514, 420] on button "Save" at bounding box center [527, 434] width 99 height 39
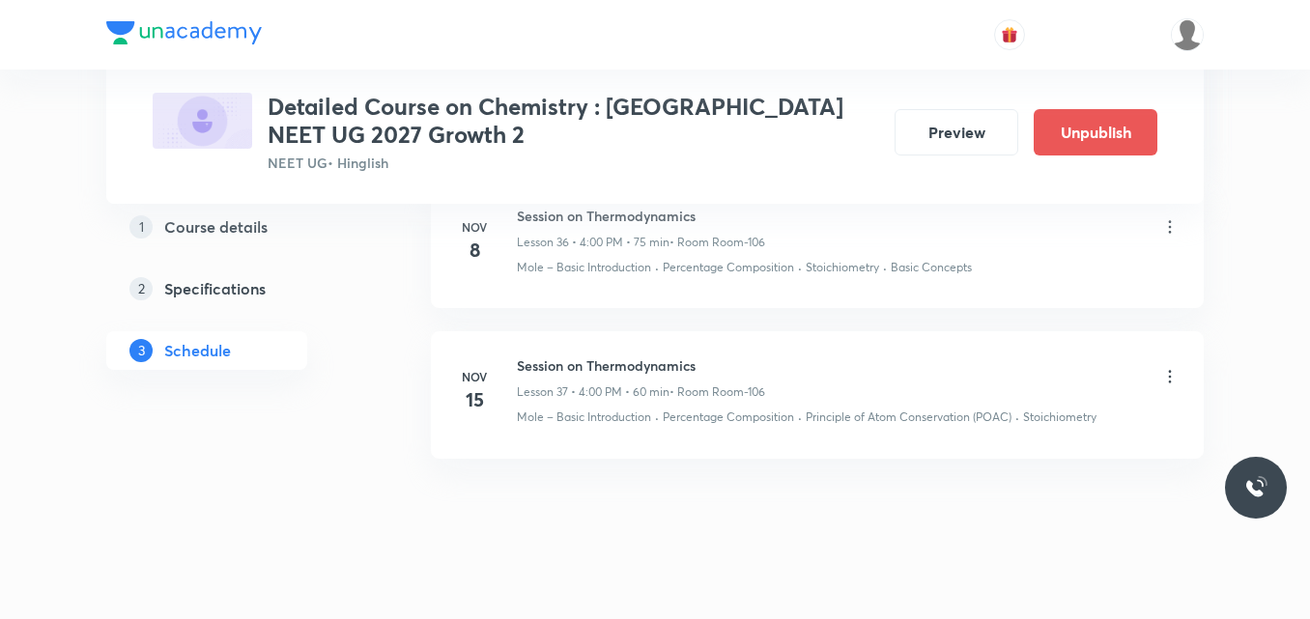
scroll to position [5990, 0]
drag, startPoint x: 518, startPoint y: 344, endPoint x: 711, endPoint y: 347, distance: 193.3
click at [711, 353] on h6 "Session on Thermodynamics" at bounding box center [641, 363] width 248 height 20
copy h6 "Session on Thermodynamics"
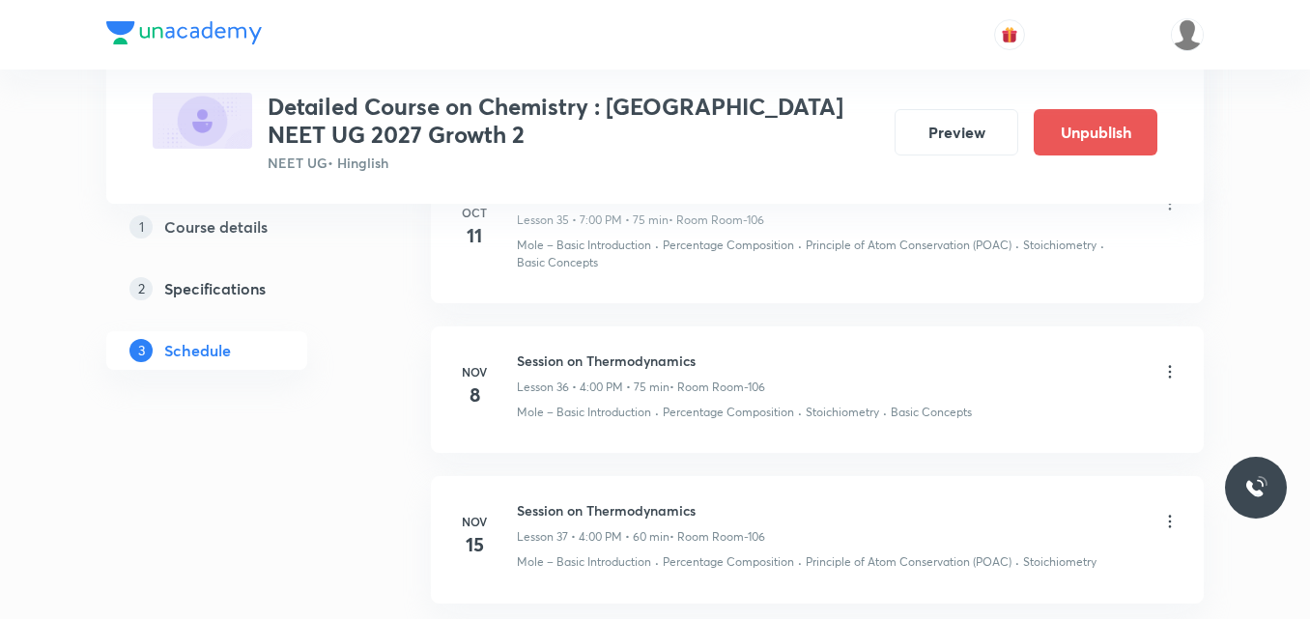
scroll to position [5841, 0]
